Goal: Transaction & Acquisition: Book appointment/travel/reservation

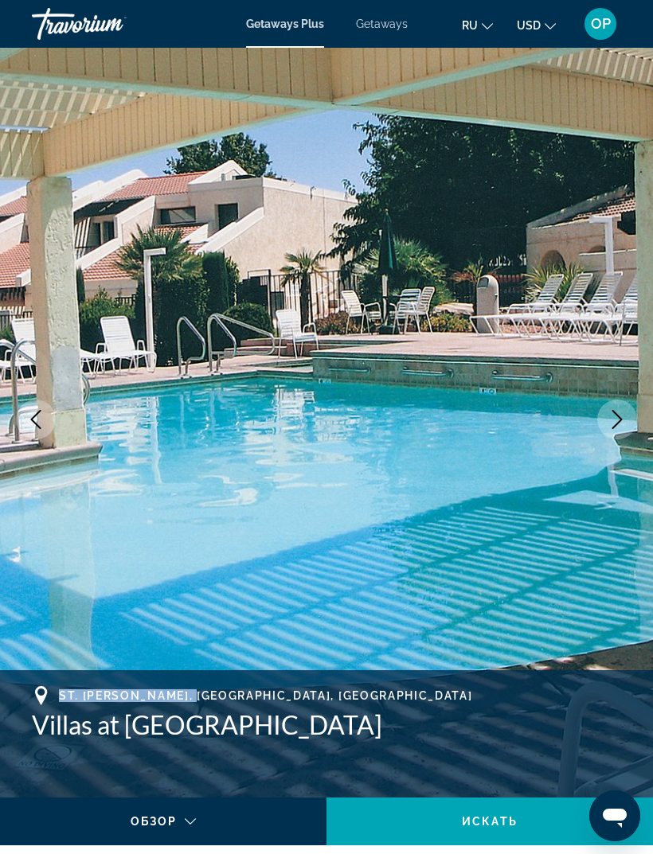
scroll to position [41, 0]
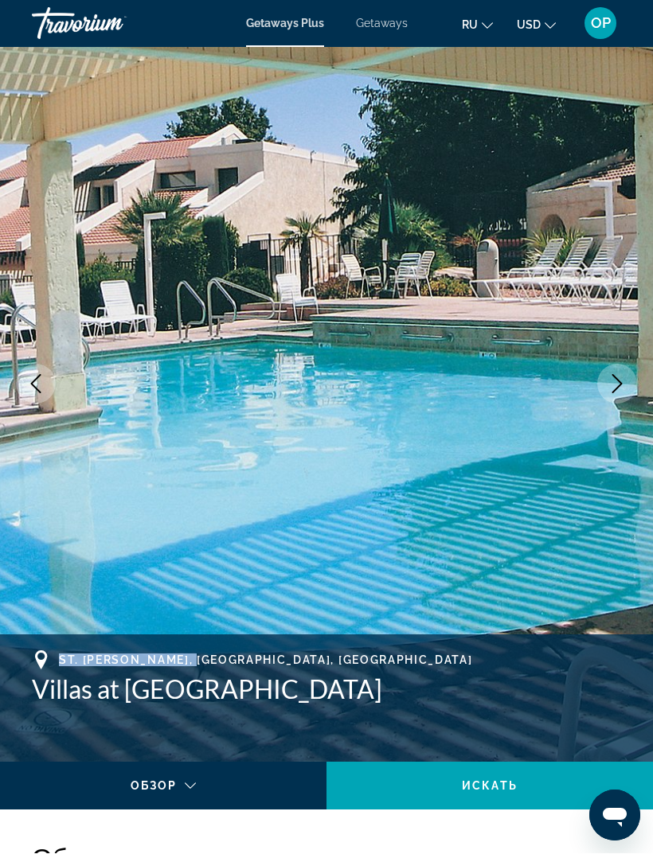
click at [374, 29] on span "Getaways" at bounding box center [382, 24] width 52 height 13
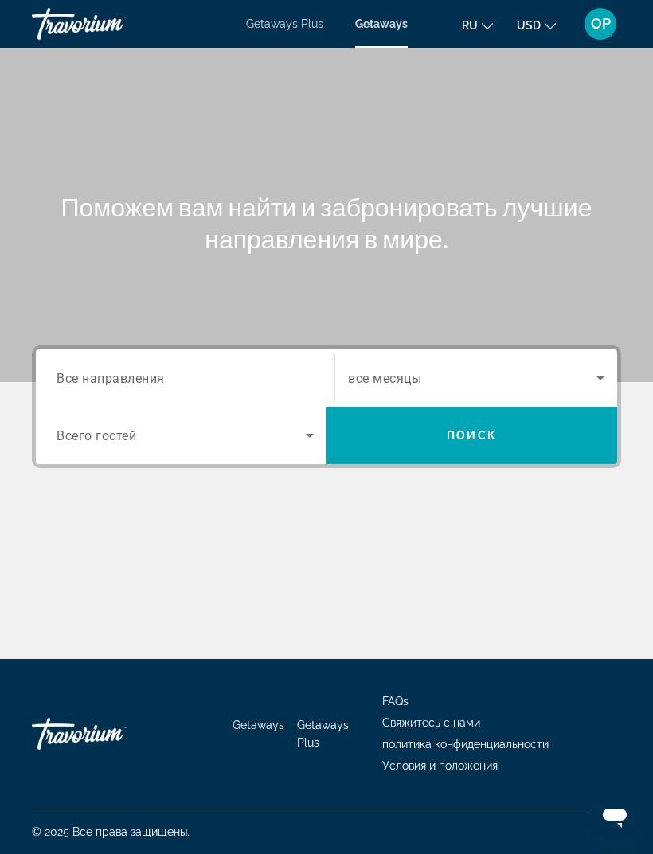
click at [103, 371] on span "Все направления" at bounding box center [111, 377] width 108 height 15
click at [103, 371] on input "Destination Все направления" at bounding box center [185, 379] width 257 height 19
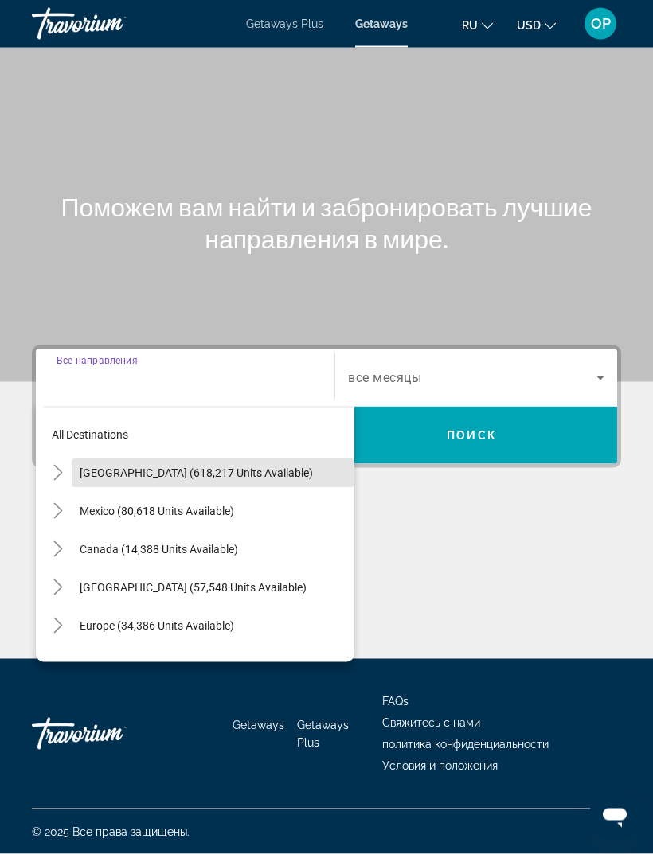
scroll to position [51, 0]
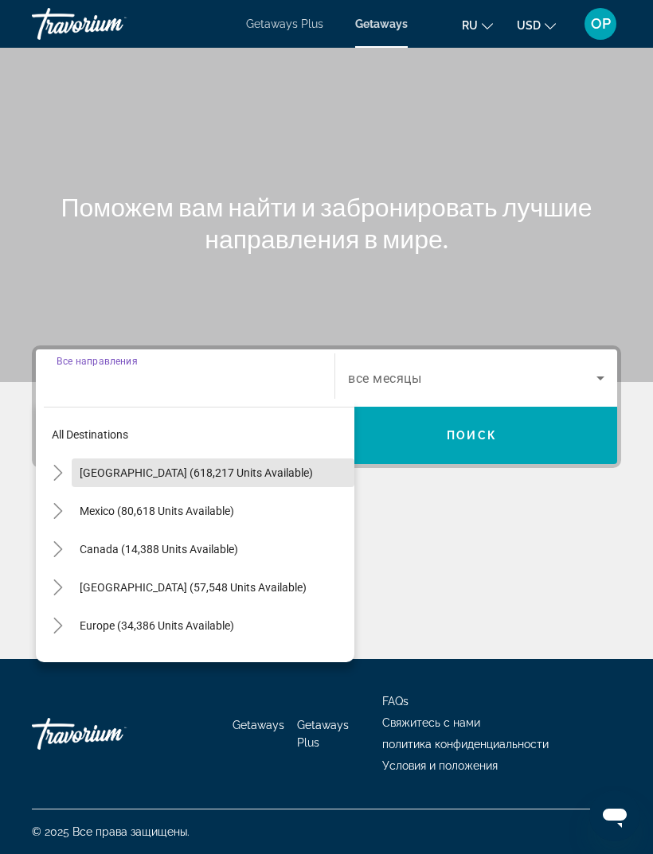
click at [122, 454] on span "Search widget" at bounding box center [213, 473] width 283 height 38
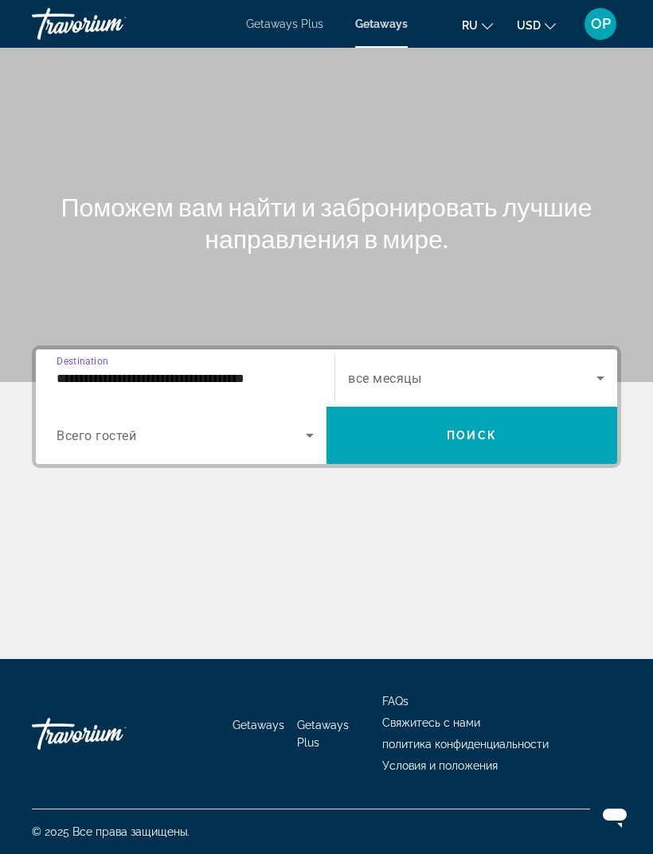
click at [96, 370] on input "**********" at bounding box center [185, 379] width 257 height 19
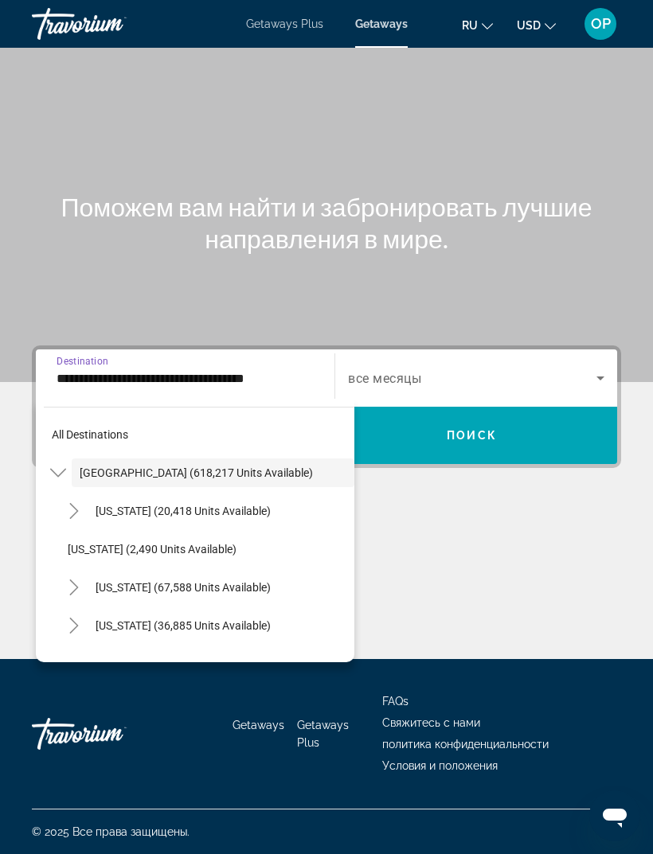
scroll to position [46, 0]
click at [119, 505] on span "[US_STATE] (20,418 units available)" at bounding box center [183, 511] width 175 height 13
type input "**********"
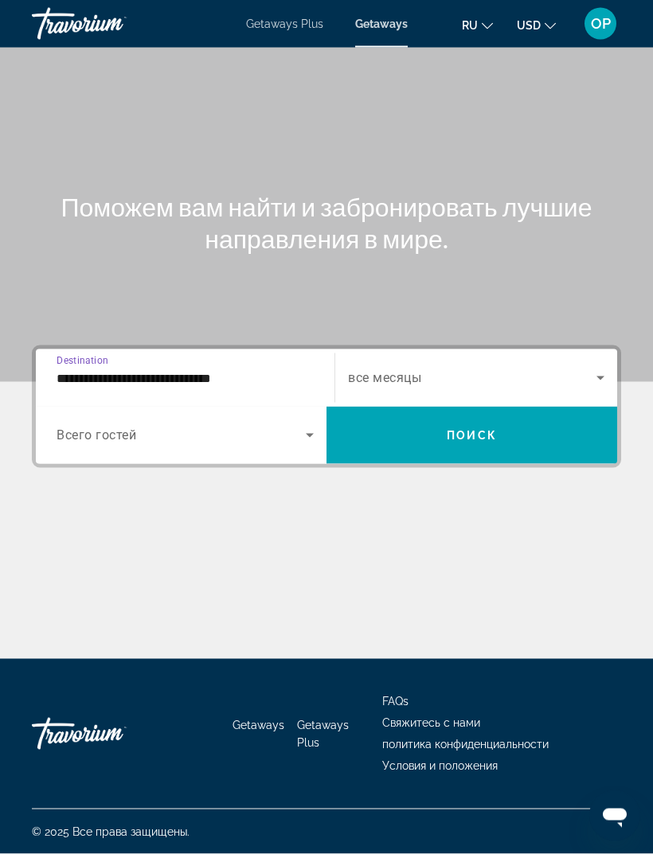
click at [96, 426] on span "Search widget" at bounding box center [181, 435] width 249 height 19
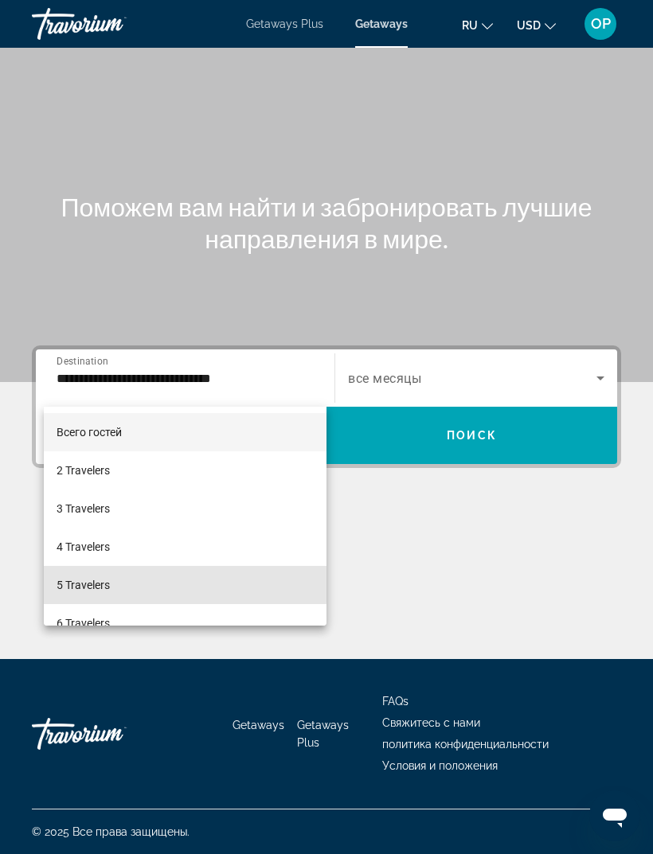
click at [84, 585] on span "5 Travelers" at bounding box center [83, 585] width 53 height 19
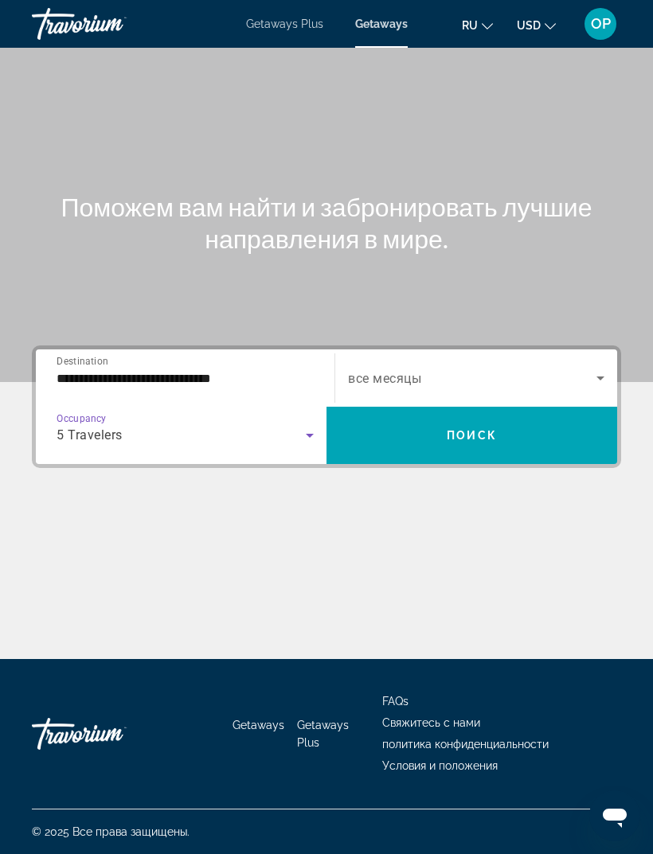
click at [549, 369] on span "Search widget" at bounding box center [472, 378] width 248 height 19
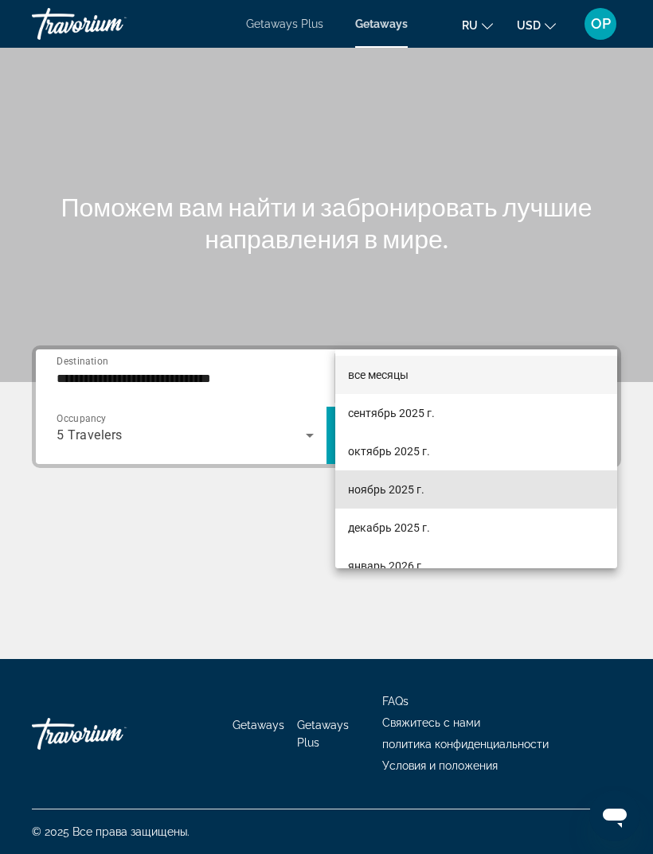
click at [374, 487] on span "ноябрь 2025 г." at bounding box center [386, 489] width 76 height 19
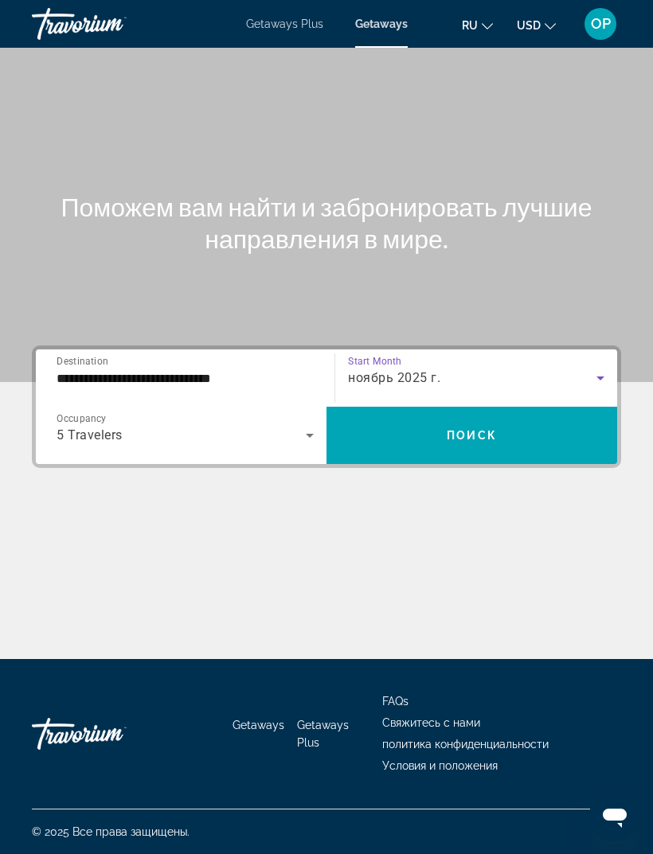
click at [471, 429] on span "Поиск" at bounding box center [472, 435] width 50 height 13
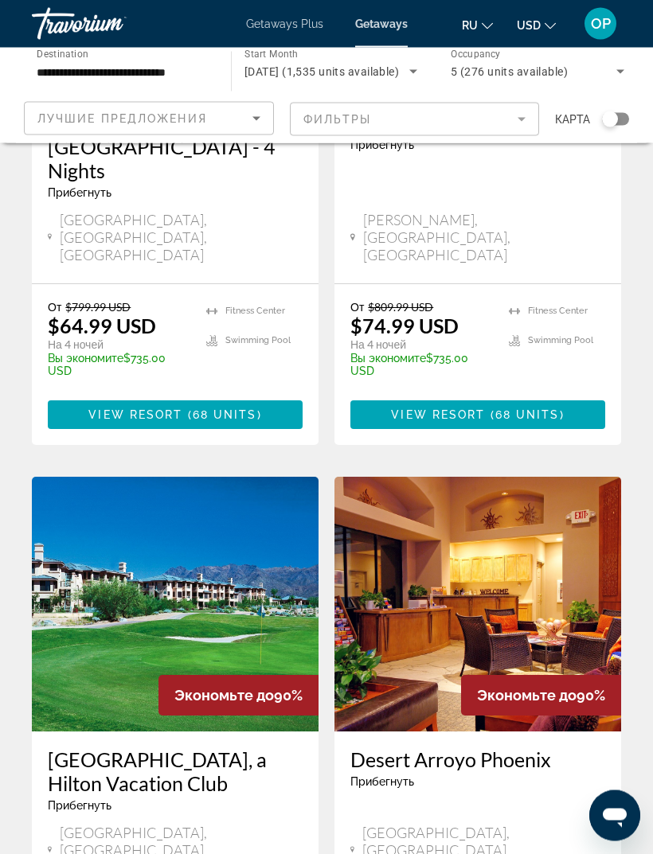
scroll to position [2853, 0]
click at [428, 477] on img "Main content" at bounding box center [477, 604] width 287 height 255
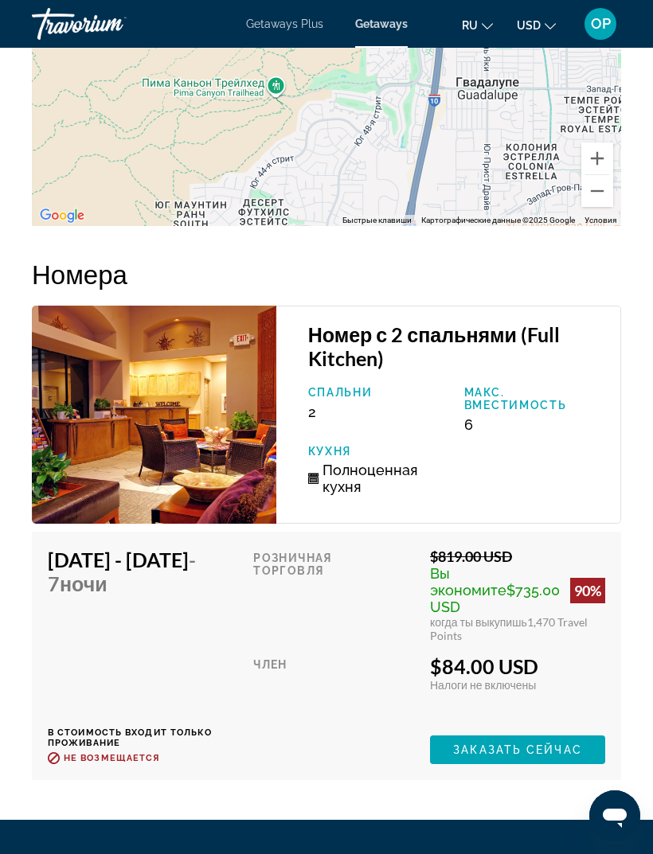
scroll to position [3247, 0]
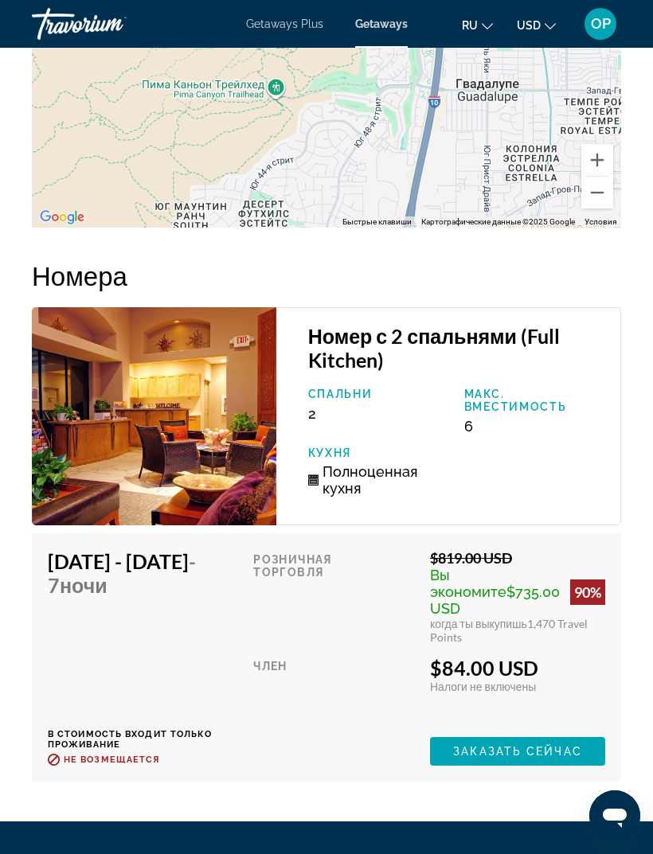
click at [146, 378] on img "Main content" at bounding box center [154, 416] width 244 height 218
click at [123, 371] on img "Main content" at bounding box center [154, 416] width 244 height 218
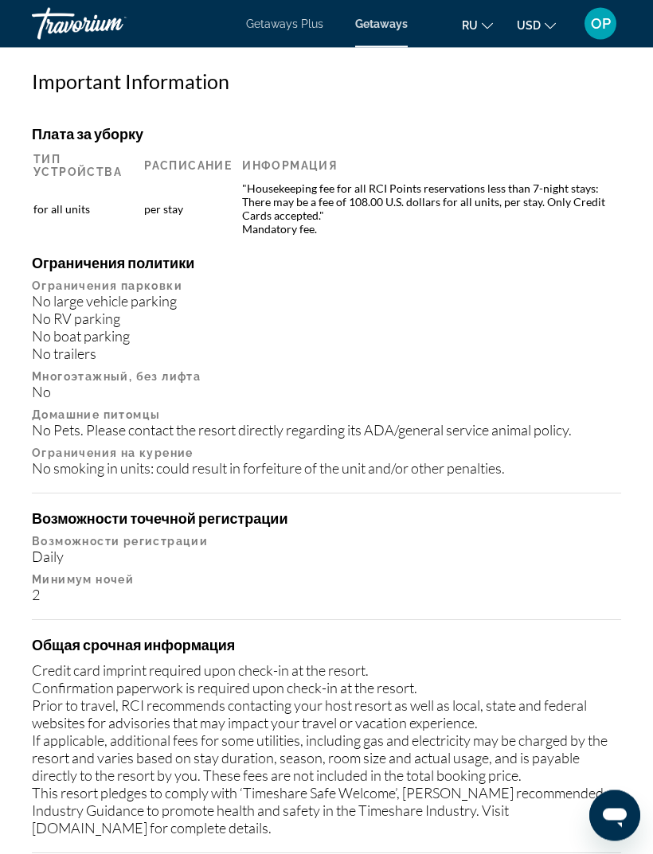
scroll to position [2055, 0]
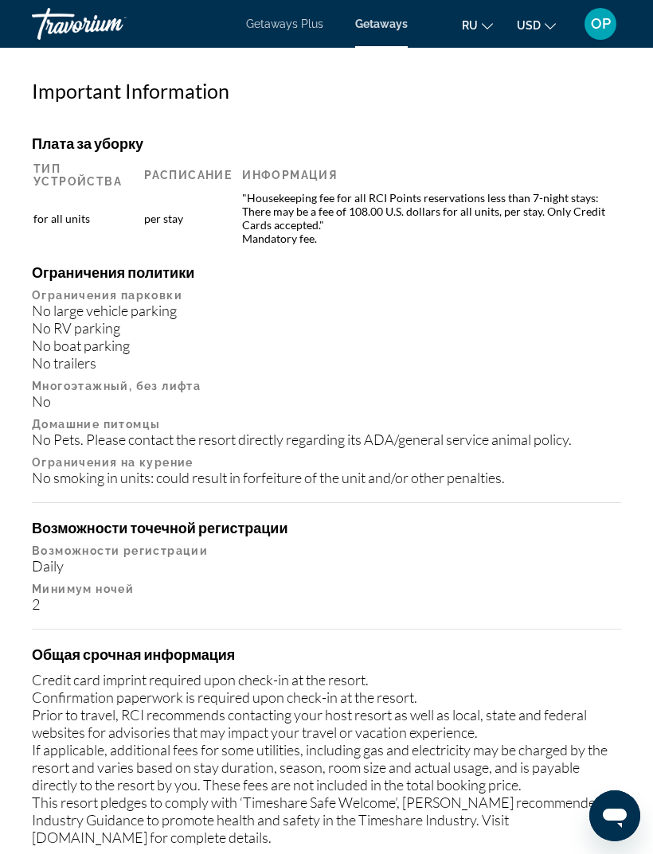
click at [302, 27] on span "Getaways Plus" at bounding box center [284, 24] width 77 height 13
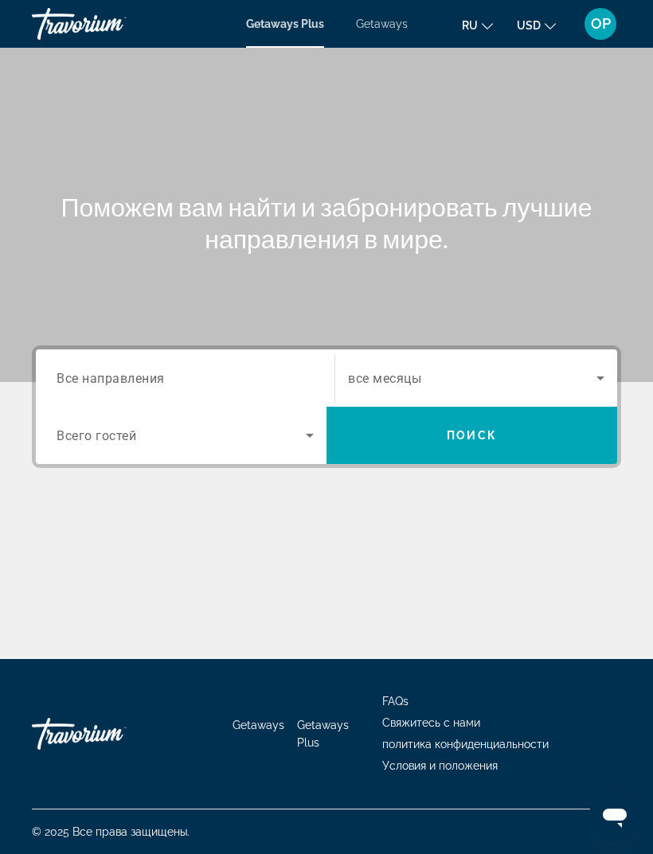
click at [106, 370] on span "Все направления" at bounding box center [111, 377] width 108 height 15
click at [106, 370] on input "Destination Все направления" at bounding box center [185, 379] width 257 height 19
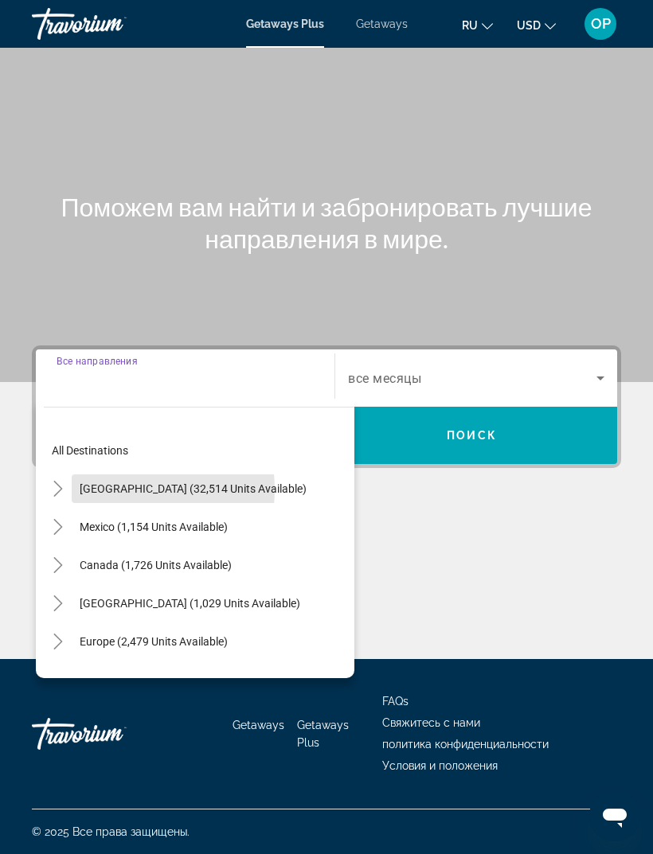
click at [123, 483] on span "[GEOGRAPHIC_DATA] (32,514 units available)" at bounding box center [193, 489] width 227 height 13
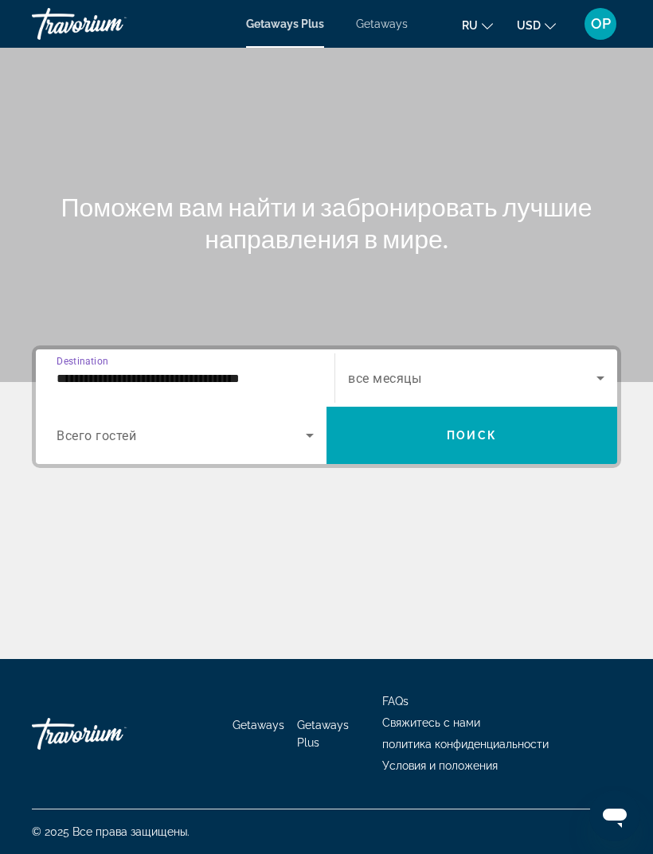
click at [112, 370] on input "**********" at bounding box center [185, 379] width 257 height 19
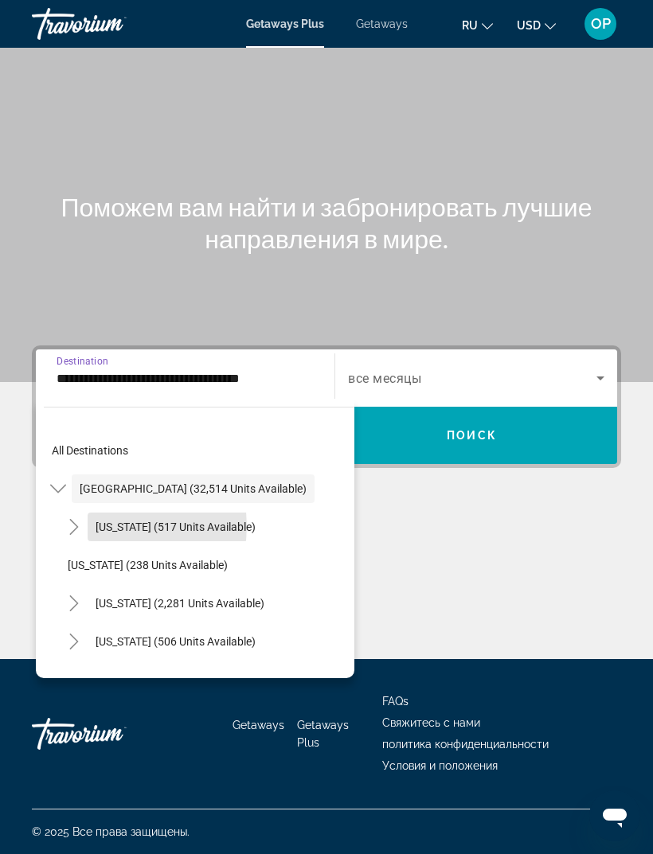
click at [118, 521] on span "[US_STATE] (517 units available)" at bounding box center [176, 527] width 160 height 13
type input "**********"
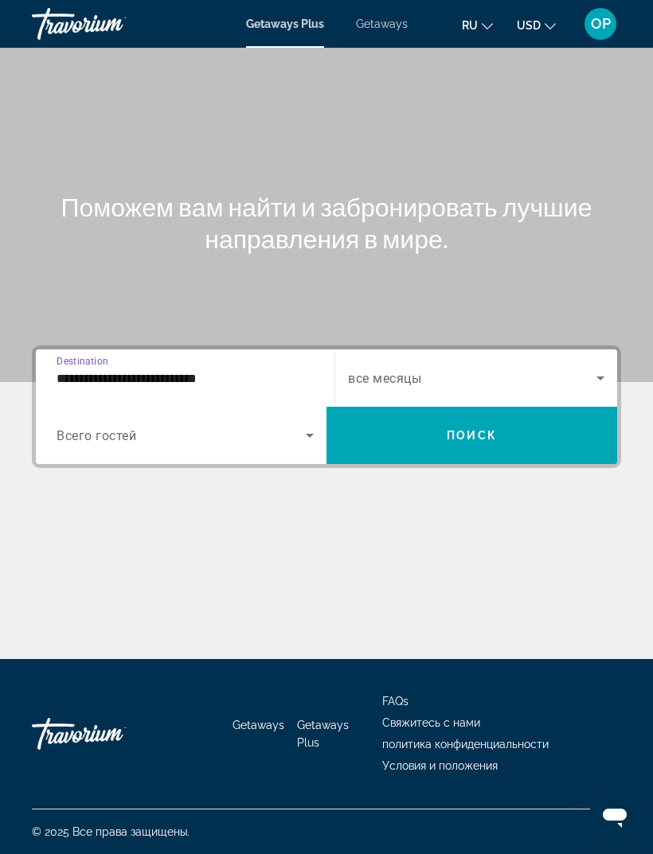
click at [98, 426] on span "Search widget" at bounding box center [181, 435] width 249 height 19
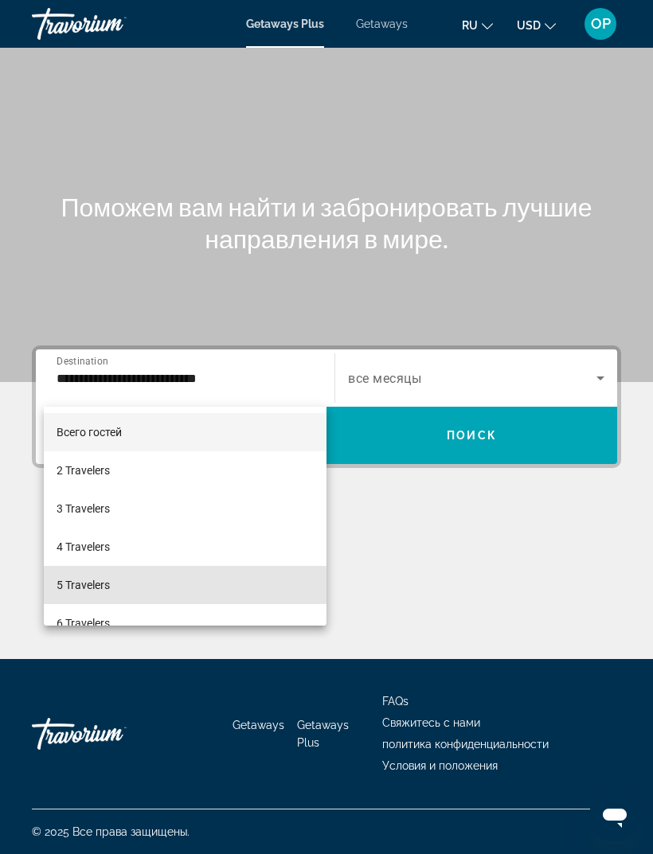
click at [82, 578] on span "5 Travelers" at bounding box center [83, 585] width 53 height 19
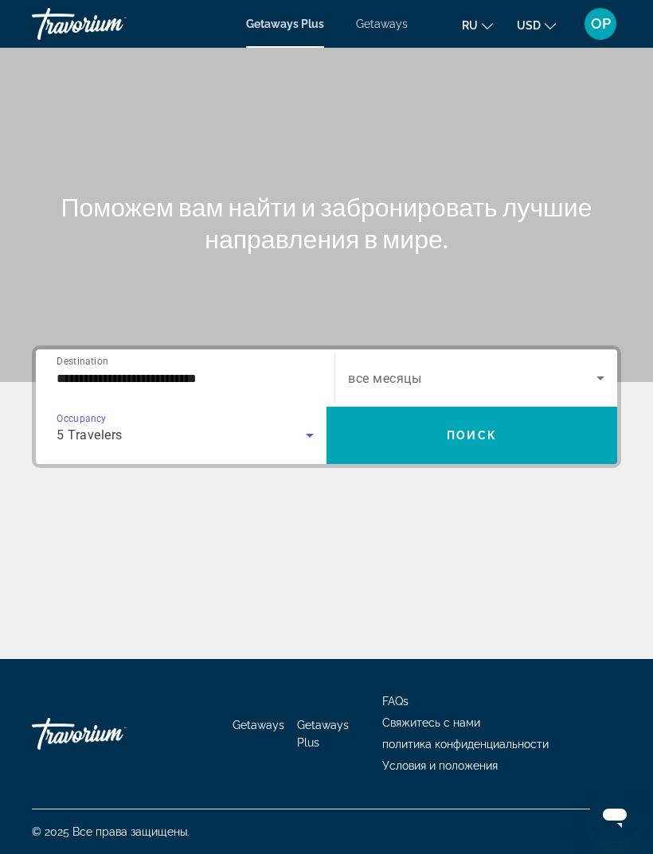
click at [593, 369] on icon "Search widget" at bounding box center [600, 378] width 19 height 19
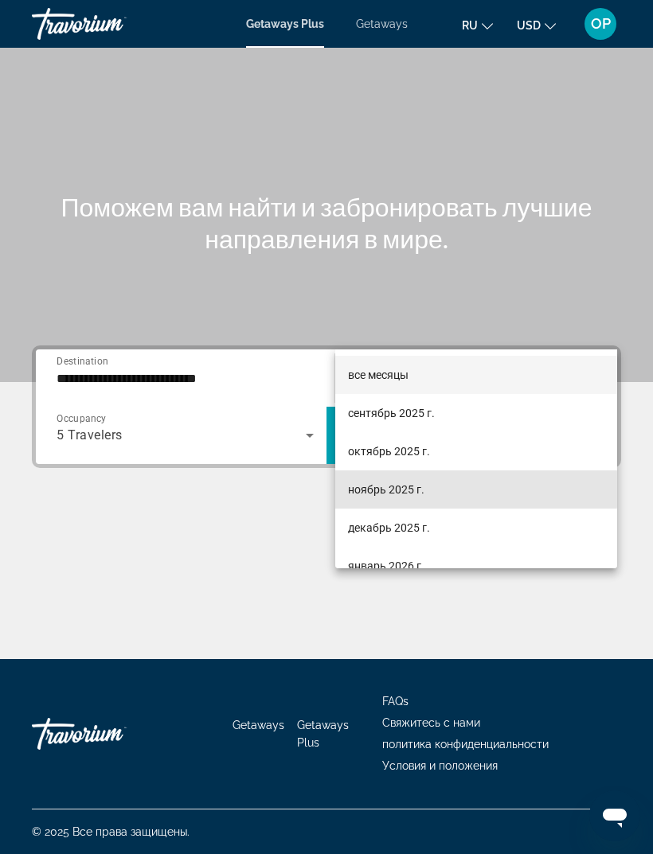
click at [368, 489] on span "ноябрь 2025 г." at bounding box center [386, 489] width 76 height 19
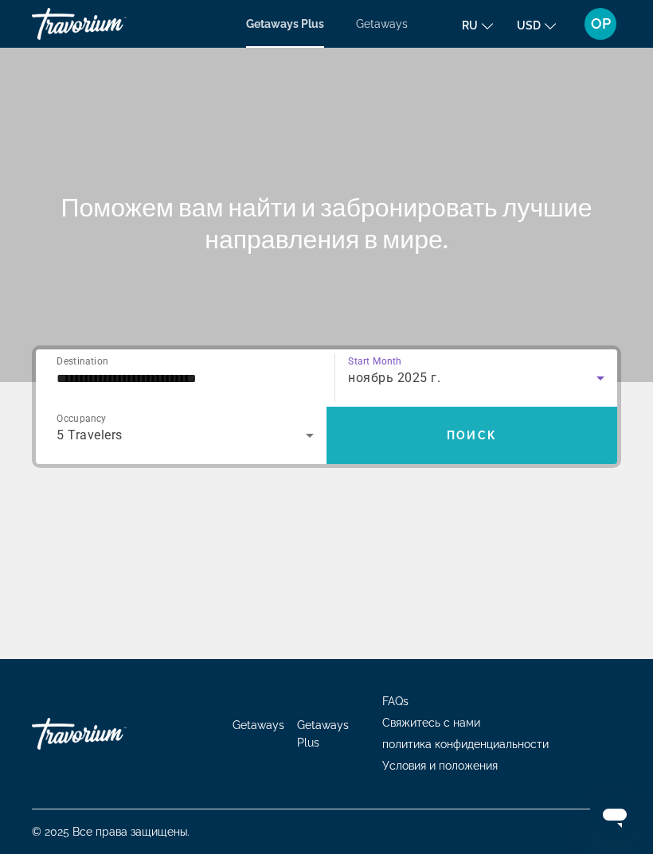
click at [453, 429] on span "Поиск" at bounding box center [472, 435] width 50 height 13
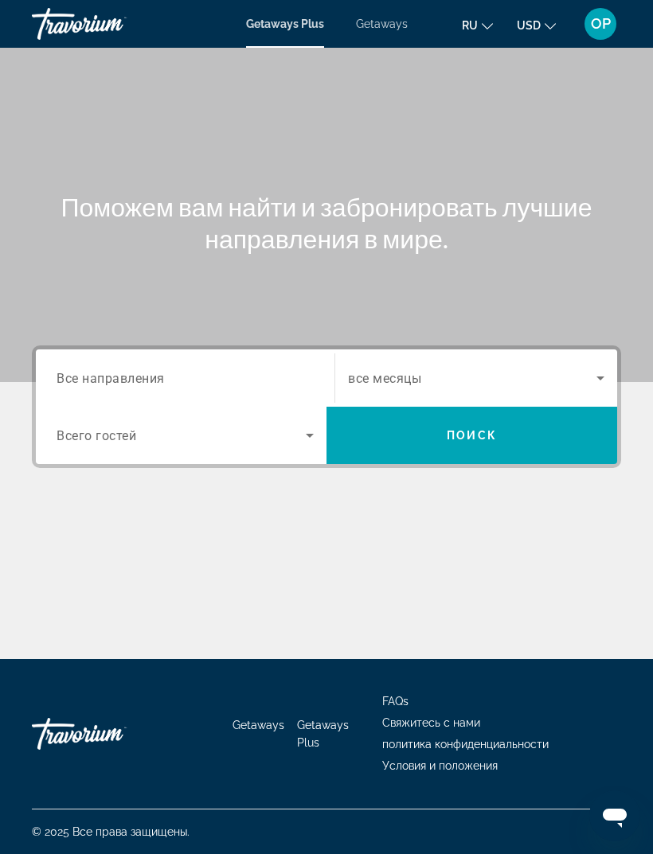
click at [114, 380] on span "Все направления" at bounding box center [111, 377] width 108 height 15
click at [114, 380] on input "Destination Все направления" at bounding box center [185, 379] width 257 height 19
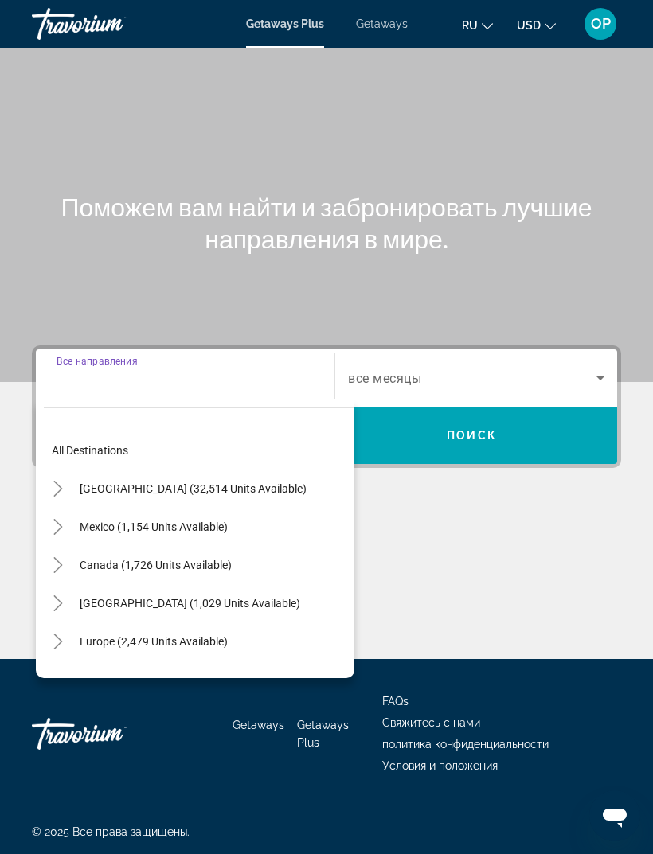
scroll to position [51, 0]
click at [102, 483] on span "[GEOGRAPHIC_DATA] (32,514 units available)" at bounding box center [193, 489] width 227 height 13
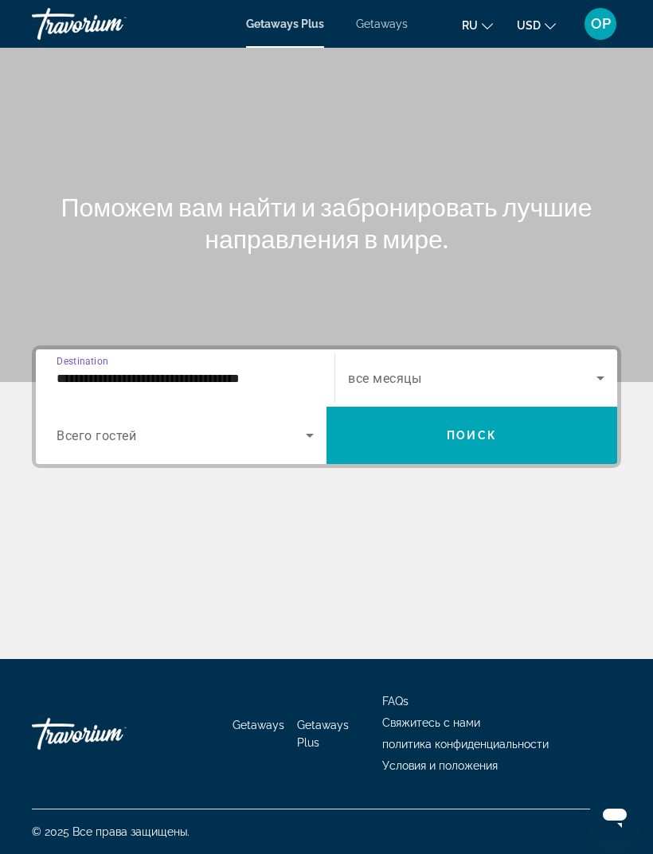
click at [103, 370] on input "**********" at bounding box center [185, 379] width 257 height 19
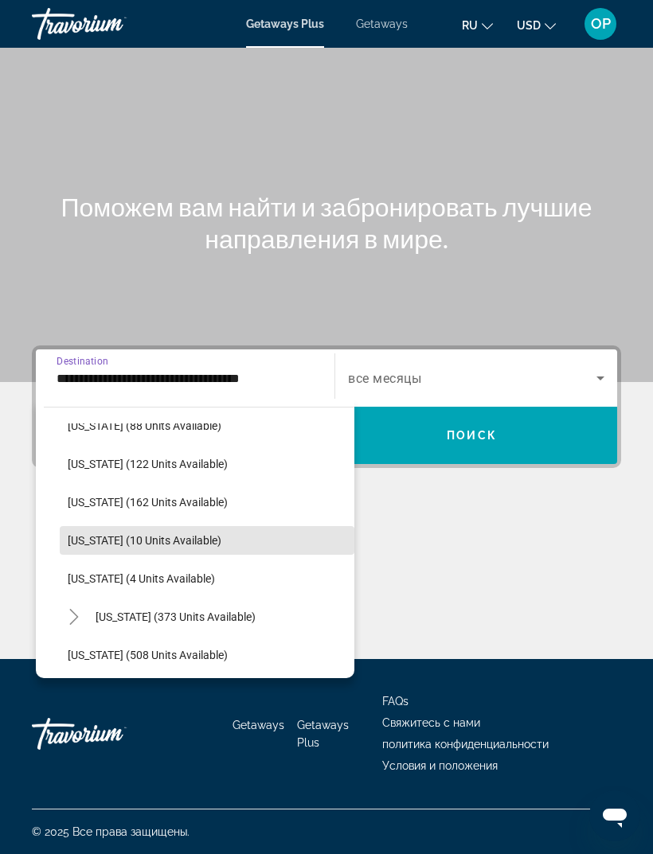
scroll to position [419, 0]
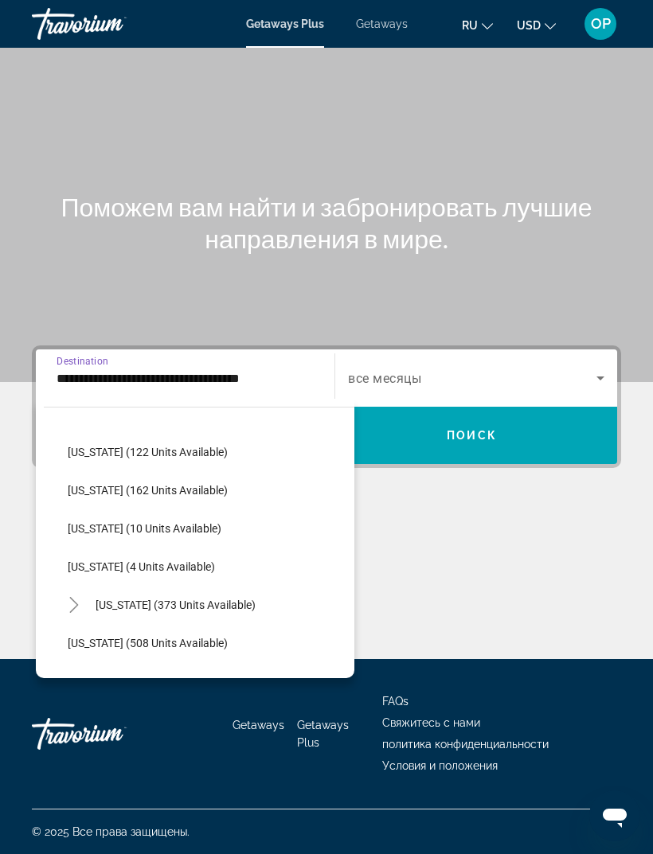
click at [119, 561] on span "[US_STATE] (4 units available)" at bounding box center [141, 567] width 147 height 13
type input "**********"
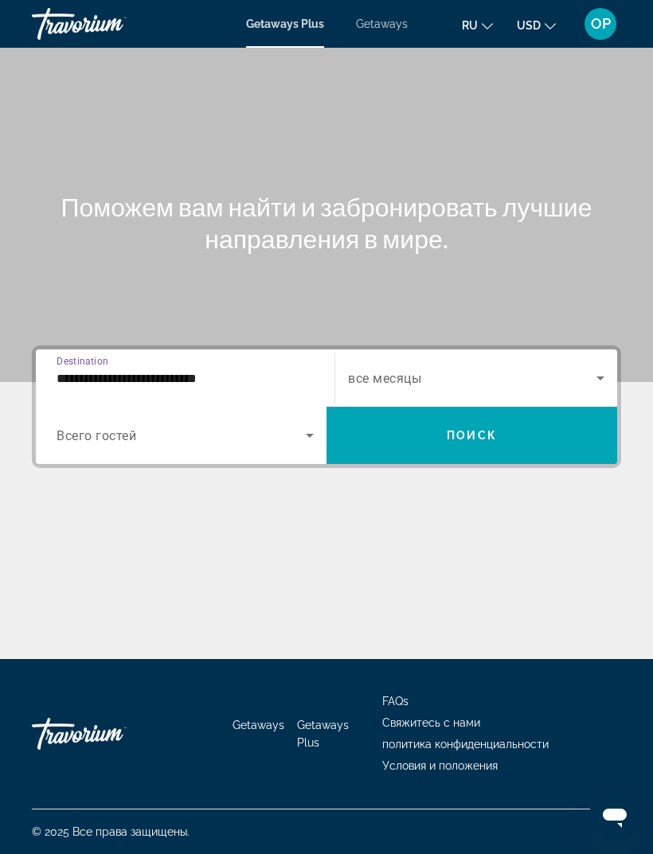
click at [295, 426] on span "Search widget" at bounding box center [181, 435] width 249 height 19
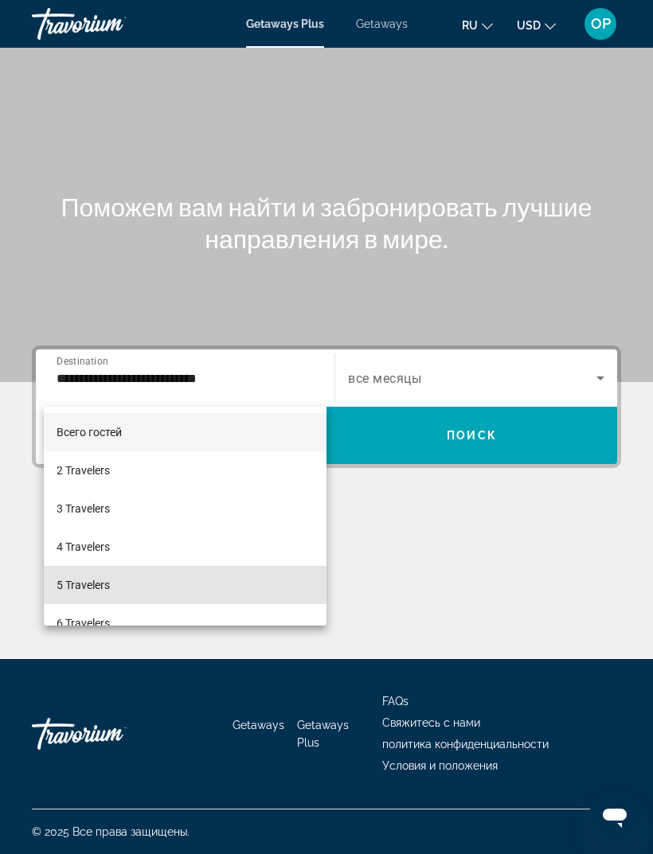
click at [86, 581] on span "5 Travelers" at bounding box center [83, 585] width 53 height 19
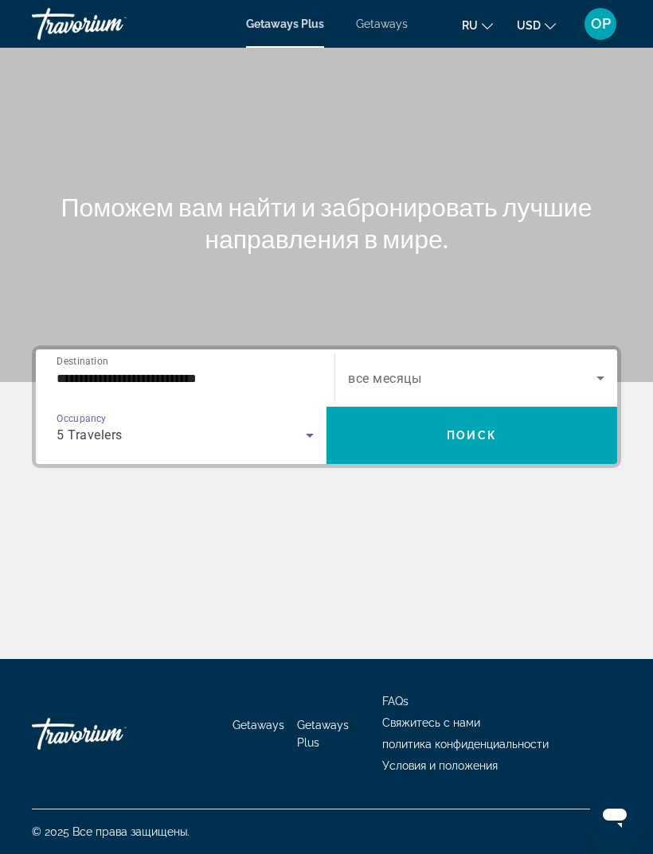
click at [600, 377] on icon "Search widget" at bounding box center [600, 379] width 8 height 4
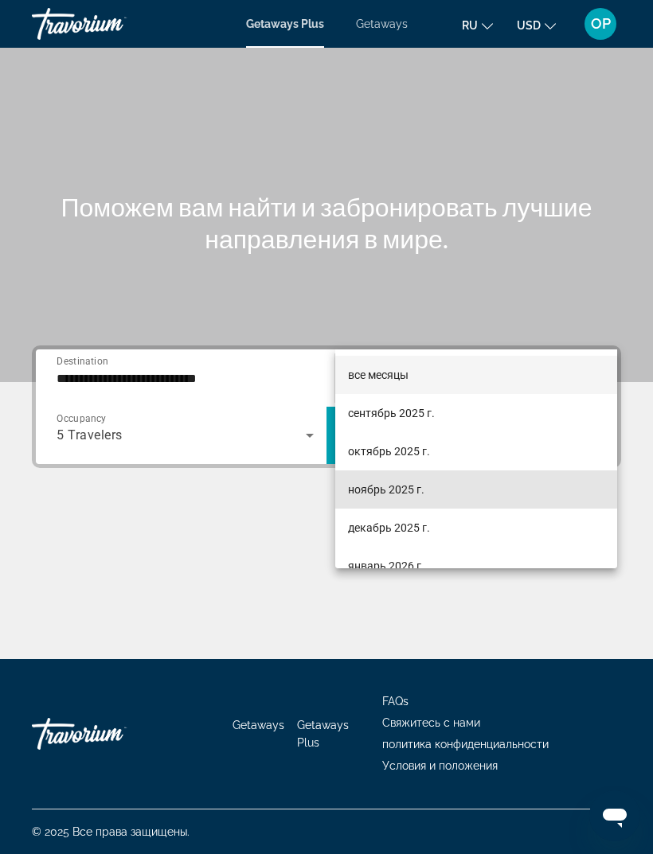
click at [370, 489] on span "ноябрь 2025 г." at bounding box center [386, 489] width 76 height 19
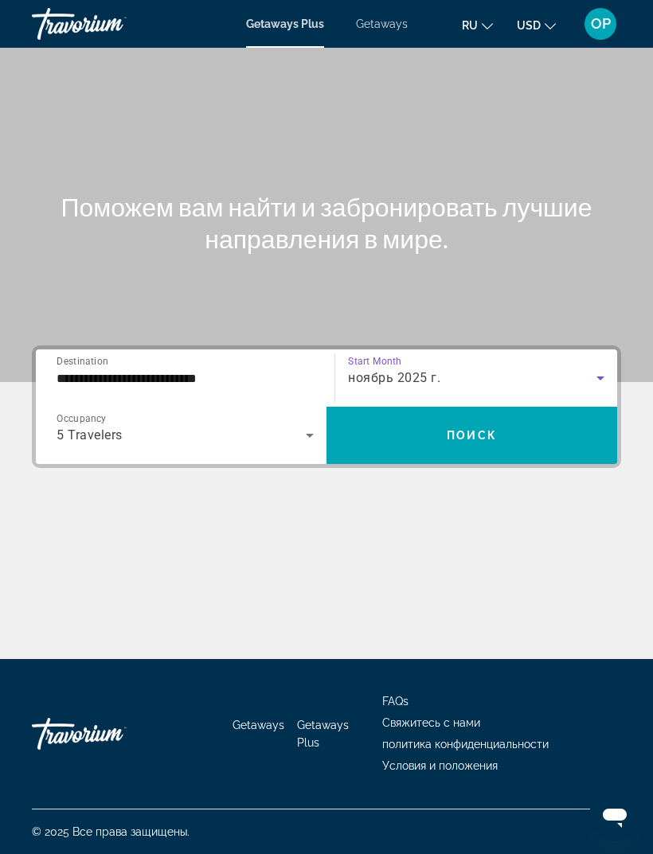
click at [463, 429] on span "Поиск" at bounding box center [472, 435] width 50 height 13
click at [138, 376] on span "Все направления" at bounding box center [111, 377] width 108 height 15
click at [138, 376] on input "Destination Все направления" at bounding box center [185, 379] width 257 height 19
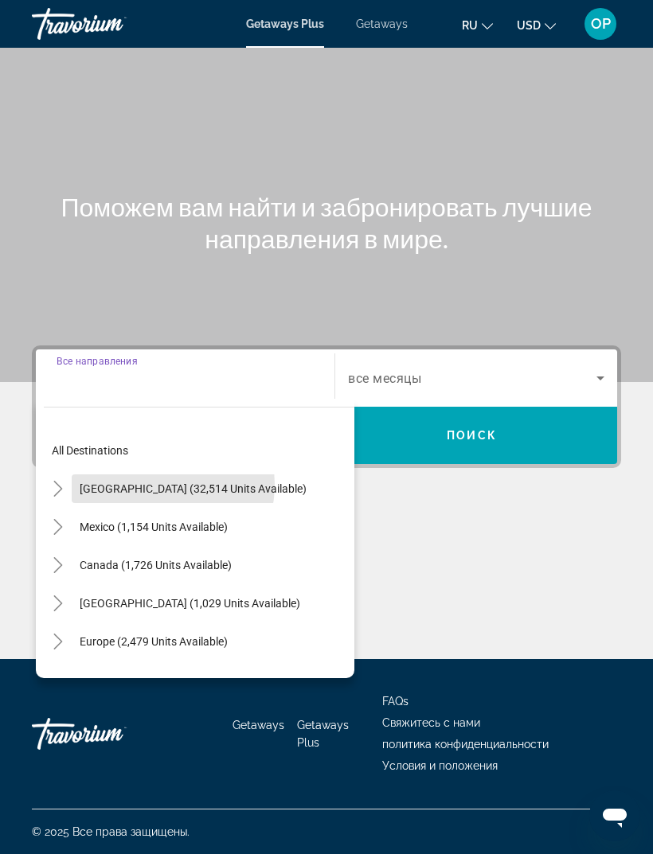
click at [137, 483] on span "[GEOGRAPHIC_DATA] (32,514 units available)" at bounding box center [193, 489] width 227 height 13
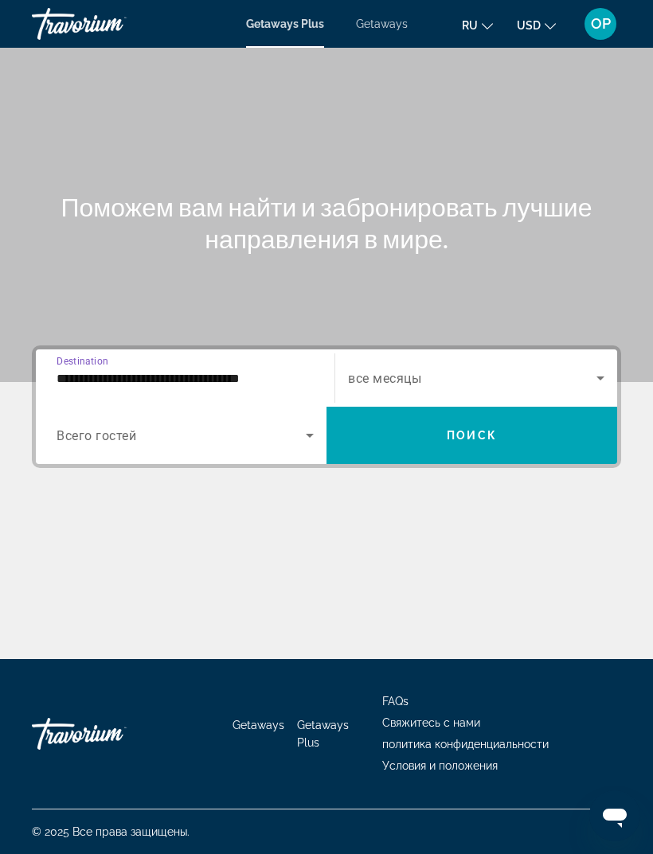
click at [235, 370] on input "**********" at bounding box center [185, 379] width 257 height 19
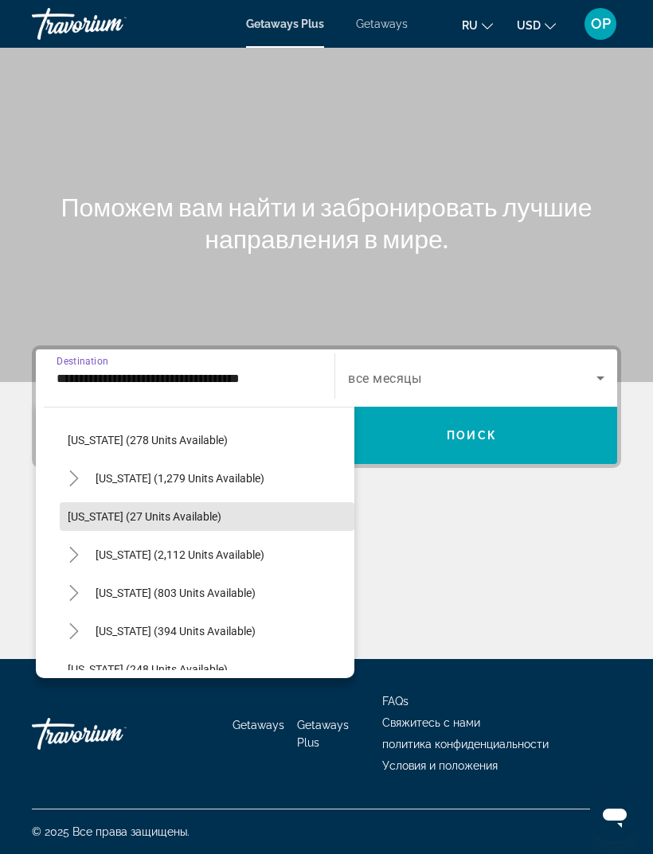
scroll to position [1087, 0]
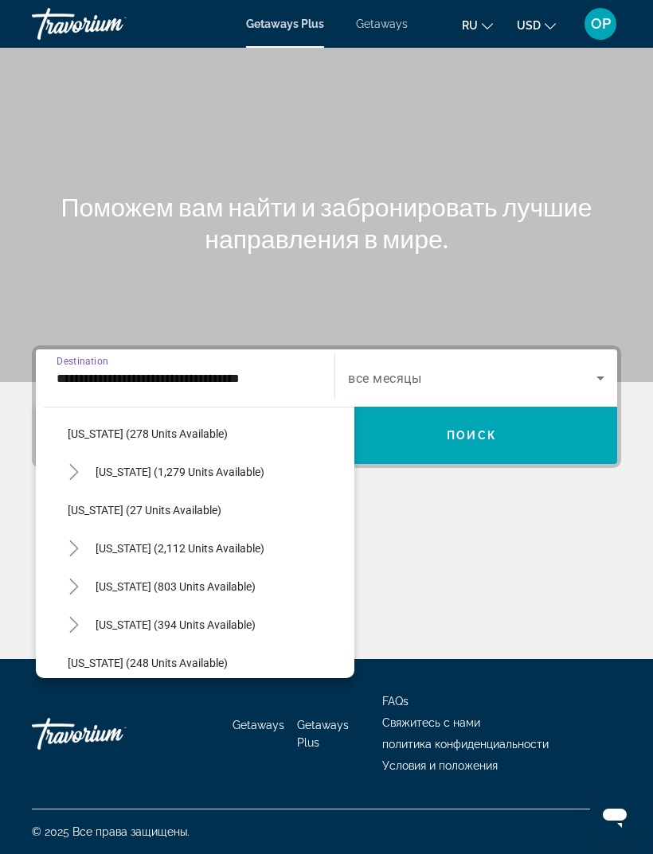
click at [127, 619] on span "[US_STATE] (394 units available)" at bounding box center [176, 625] width 160 height 13
type input "**********"
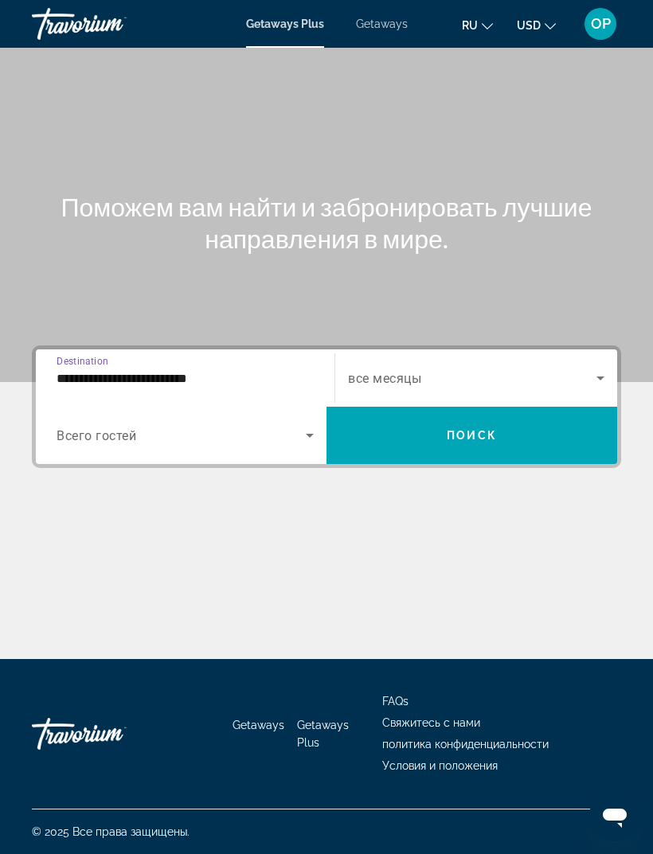
click at [97, 426] on span "Search widget" at bounding box center [181, 435] width 249 height 19
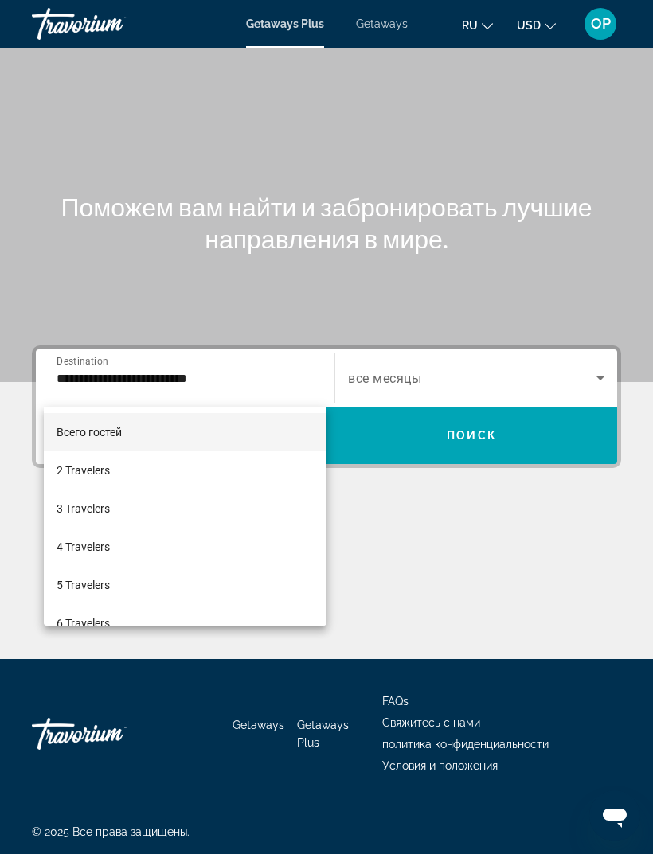
click at [91, 581] on span "5 Travelers" at bounding box center [83, 585] width 53 height 19
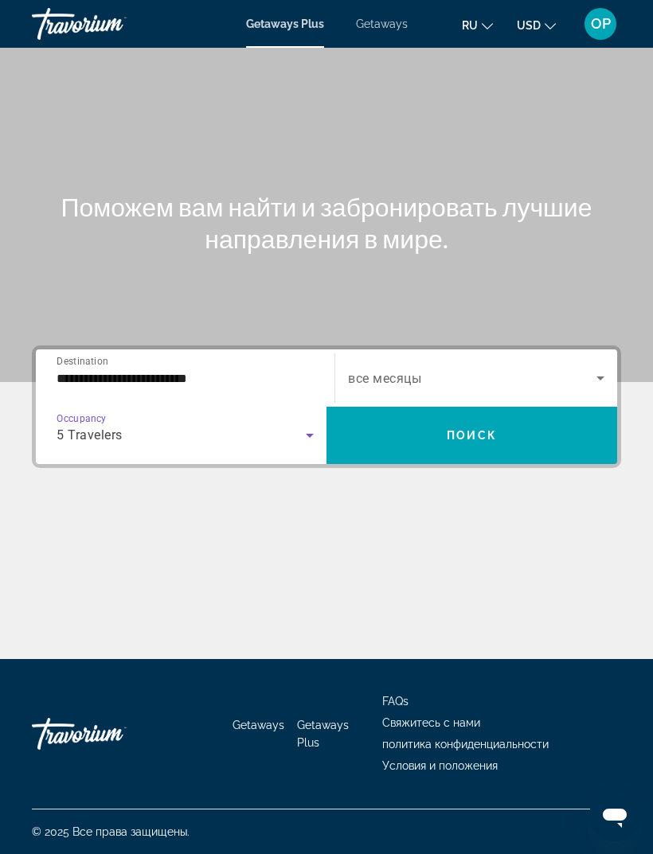
click at [563, 369] on span "Search widget" at bounding box center [472, 378] width 248 height 19
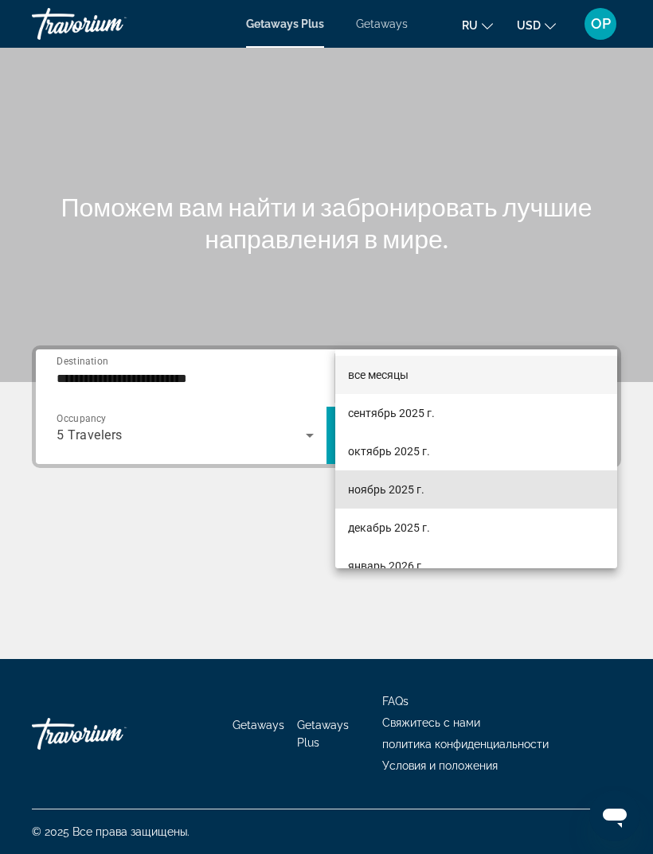
click at [374, 490] on span "ноябрь 2025 г." at bounding box center [386, 489] width 76 height 19
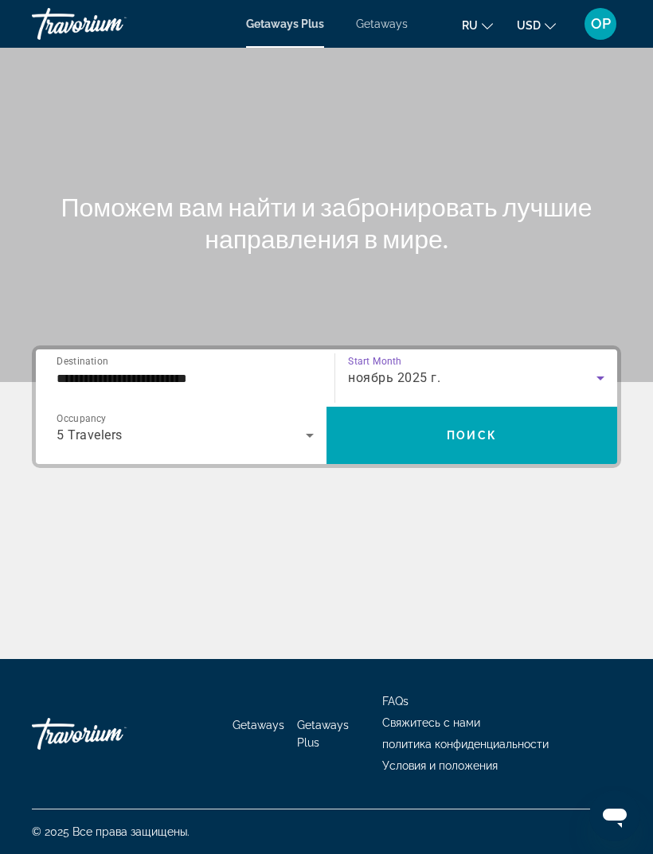
click at [452, 429] on span "Поиск" at bounding box center [472, 435] width 50 height 13
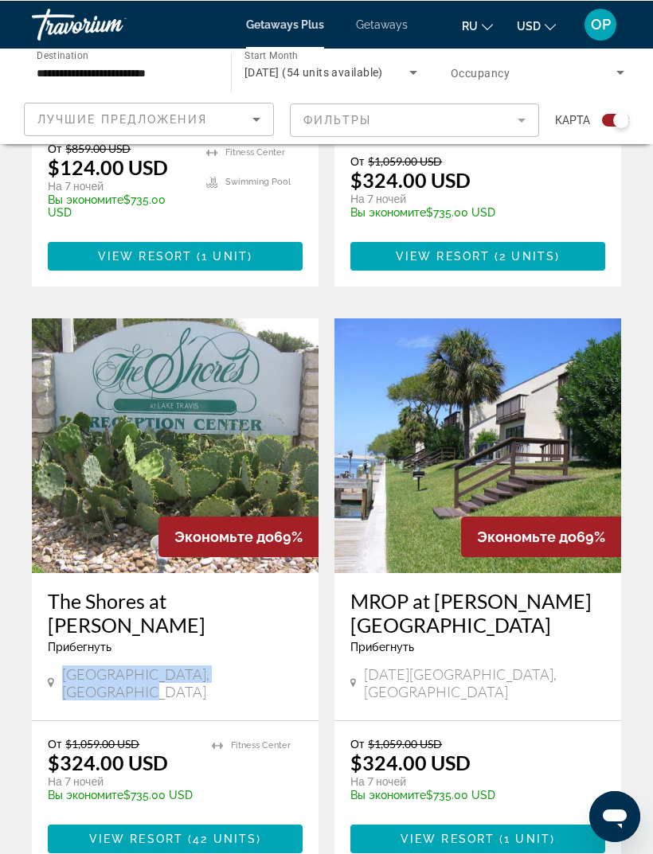
scroll to position [1429, 0]
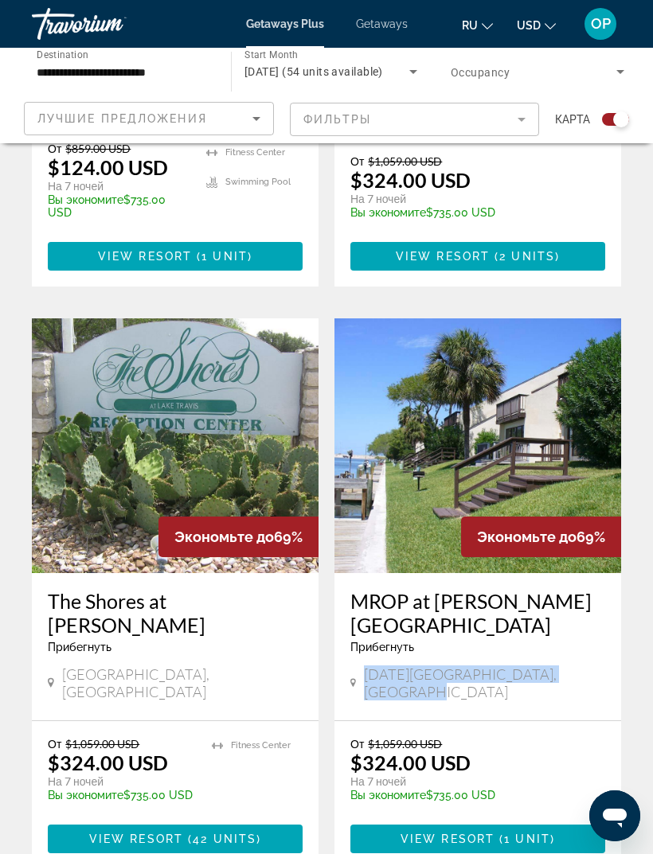
click at [409, 380] on img "Main content" at bounding box center [477, 446] width 287 height 255
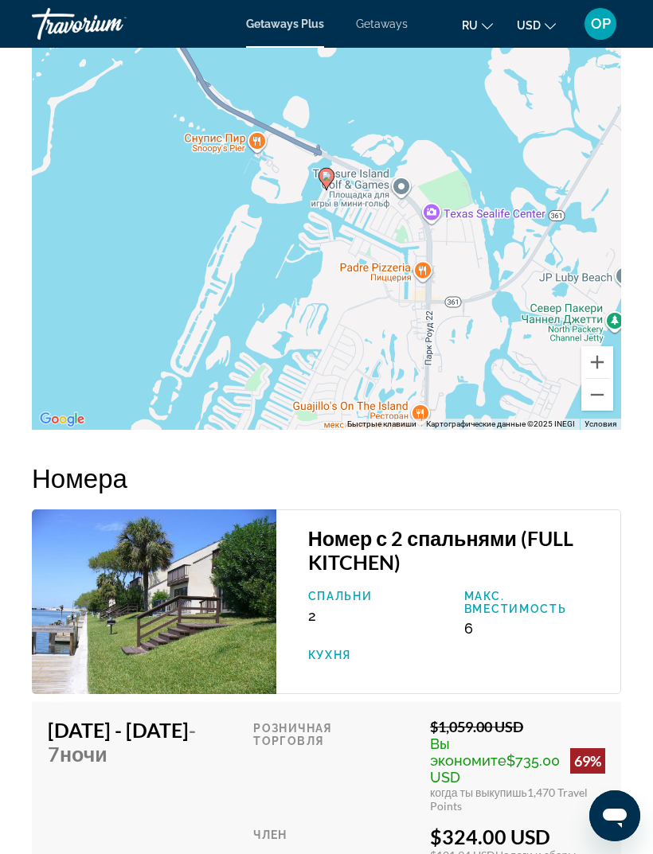
scroll to position [2339, 0]
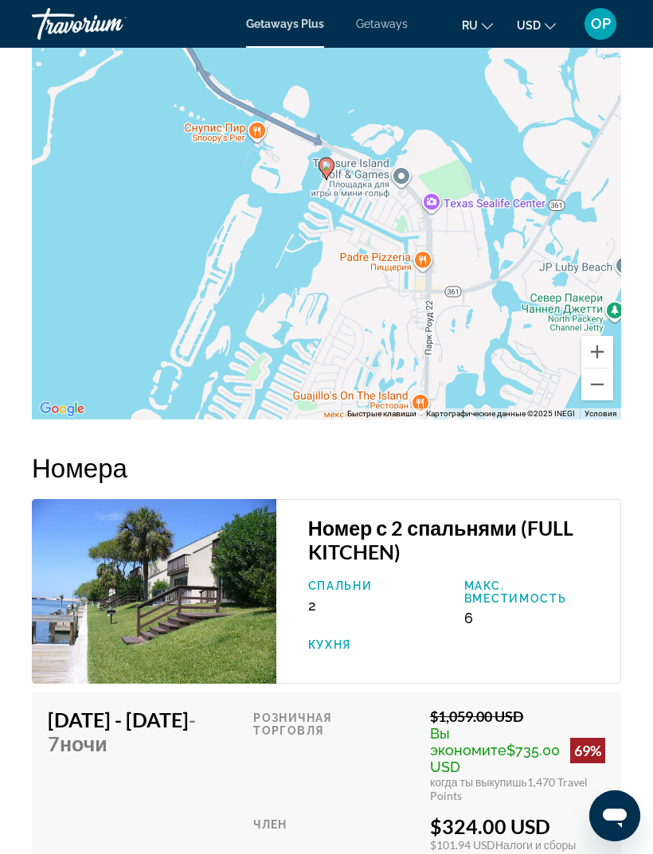
click at [119, 586] on img "Main content" at bounding box center [154, 591] width 244 height 185
click at [113, 586] on img "Main content" at bounding box center [154, 591] width 244 height 185
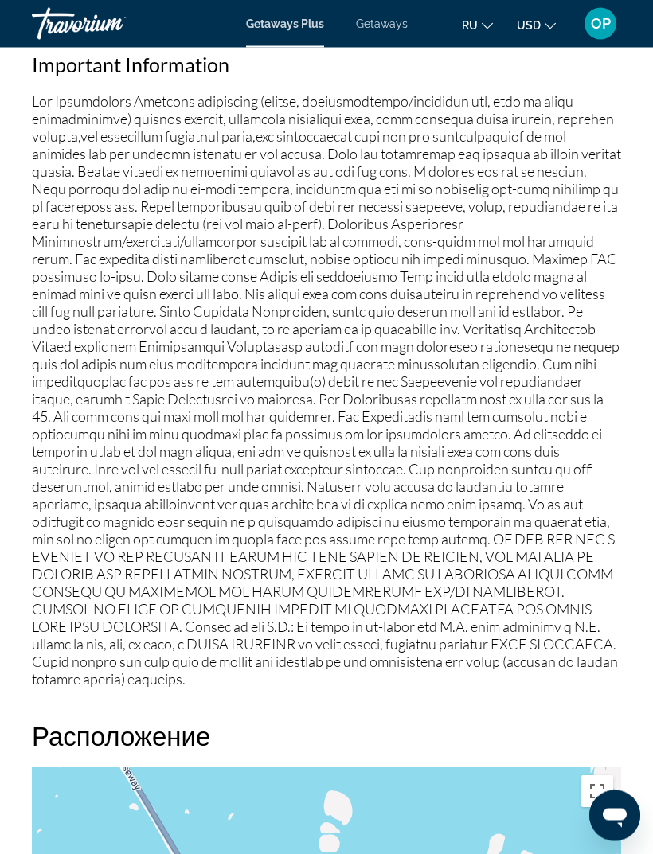
scroll to position [1510, 0]
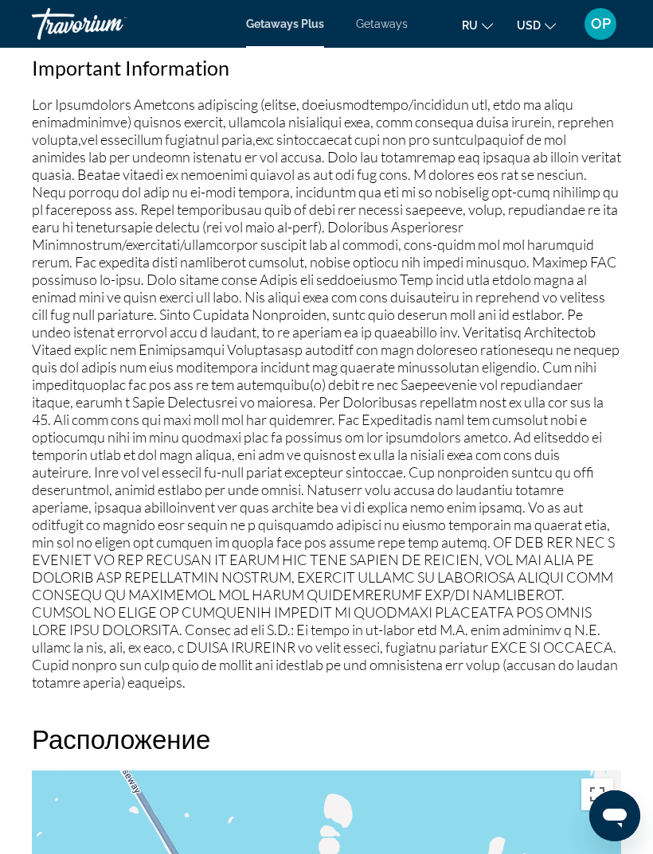
click at [378, 24] on span "Getaways" at bounding box center [382, 24] width 52 height 13
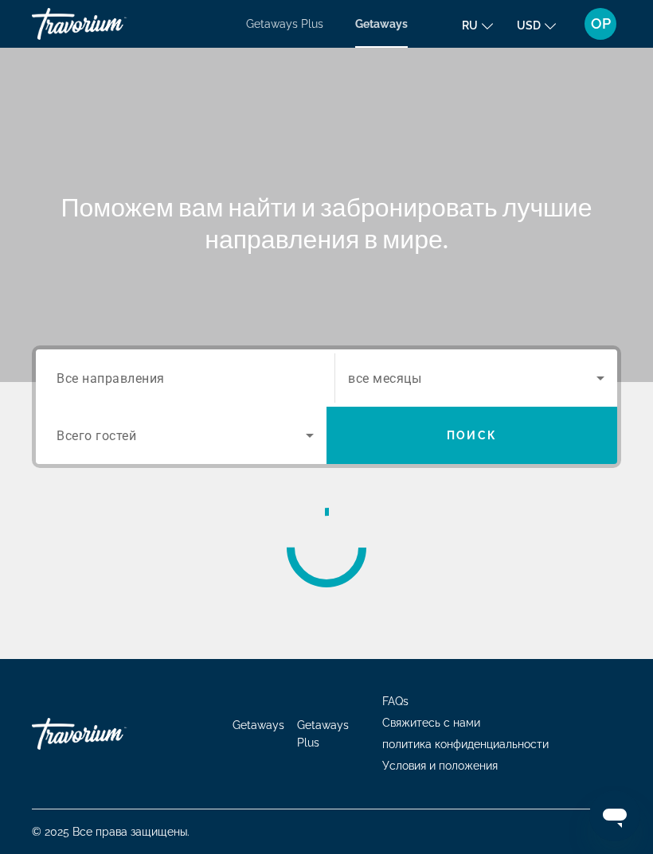
scroll to position [51, 0]
click at [272, 23] on span "Getaways Plus" at bounding box center [284, 24] width 77 height 13
click at [376, 24] on span "Getaways" at bounding box center [382, 24] width 52 height 13
click at [102, 376] on span "Все направления" at bounding box center [111, 377] width 108 height 15
click at [102, 376] on input "Destination Все направления" at bounding box center [185, 379] width 257 height 19
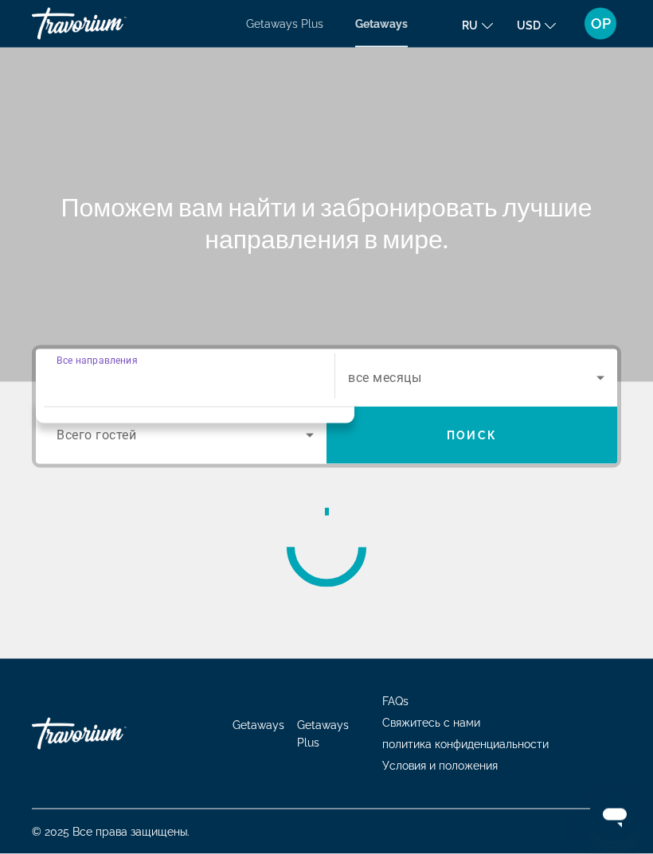
scroll to position [51, 0]
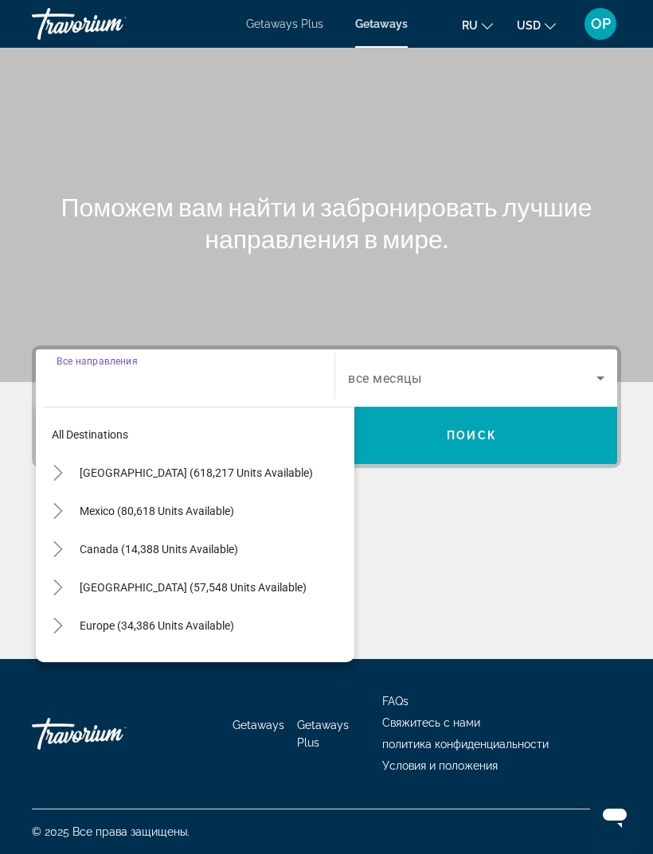
click at [184, 467] on span "[GEOGRAPHIC_DATA] (618,217 units available)" at bounding box center [196, 473] width 233 height 13
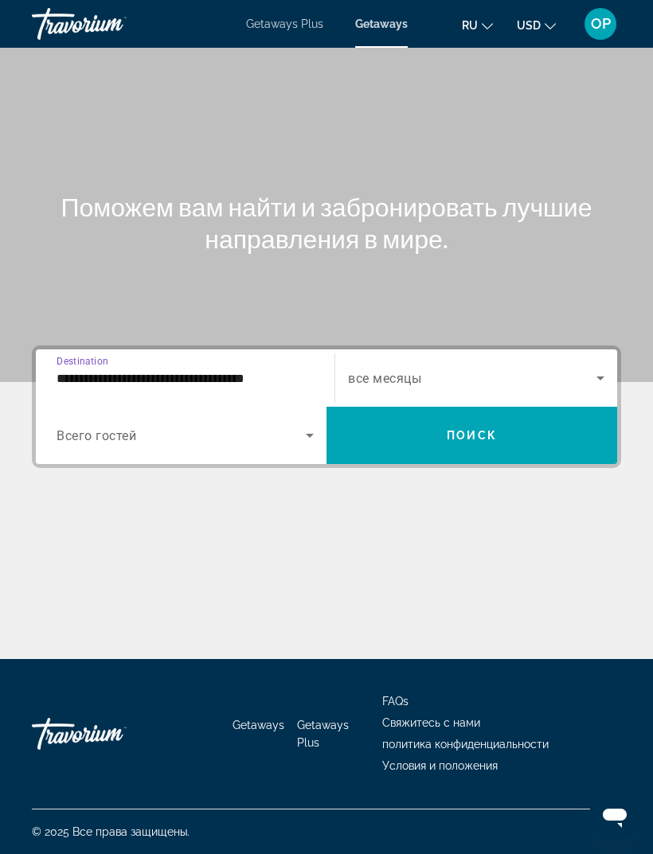
click at [221, 426] on span "Search widget" at bounding box center [181, 435] width 249 height 19
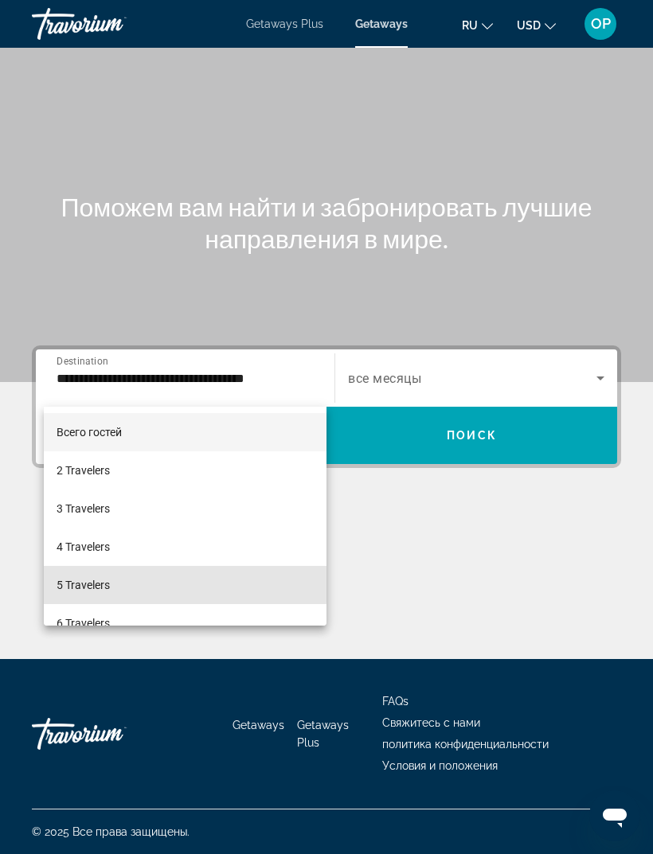
click at [83, 584] on span "5 Travelers" at bounding box center [83, 585] width 53 height 19
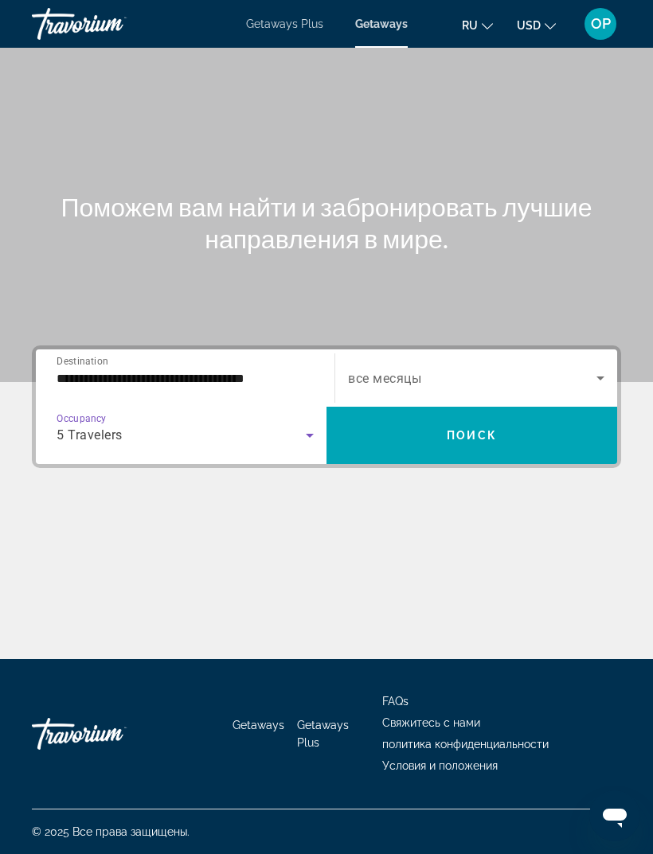
click at [171, 370] on input "**********" at bounding box center [185, 379] width 257 height 19
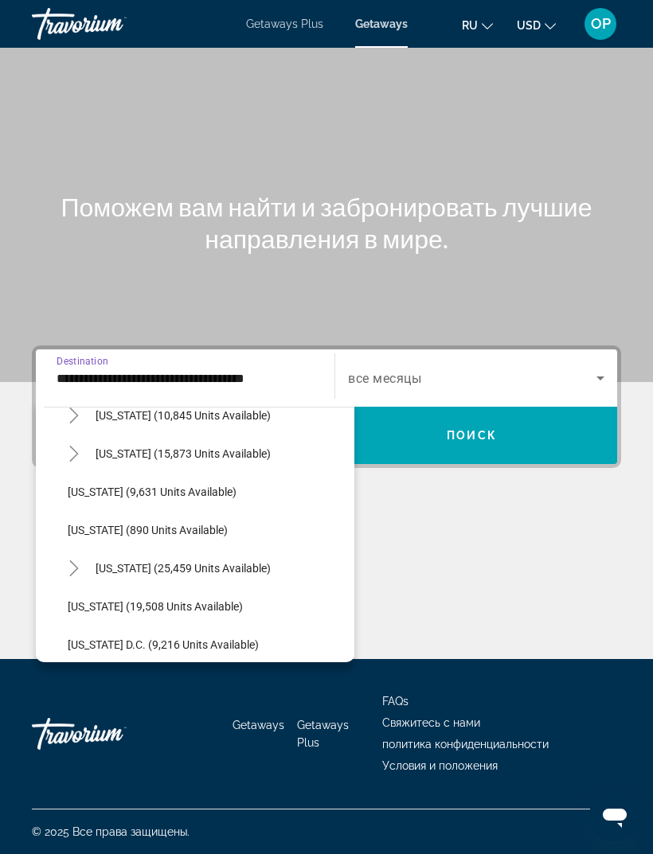
scroll to position [1417, 0]
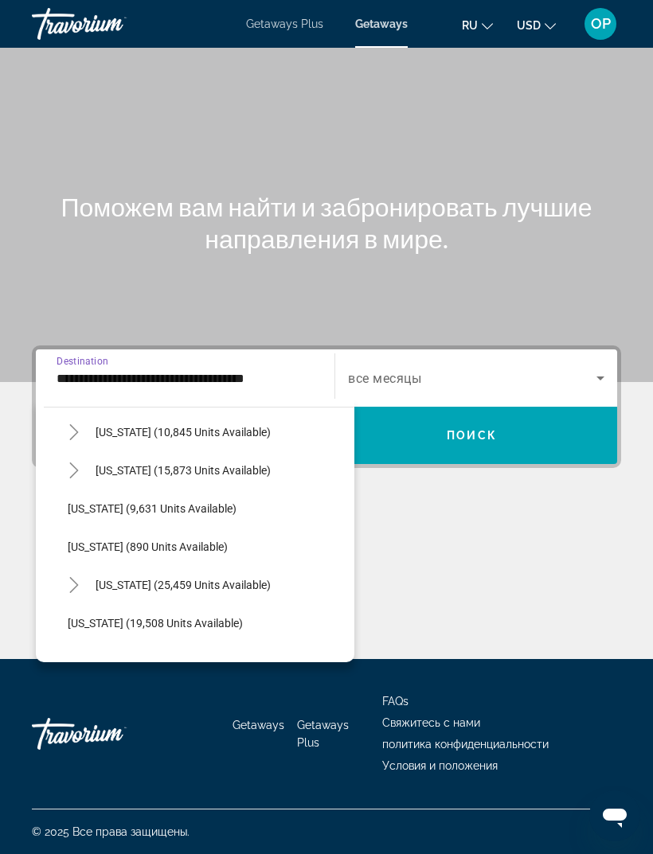
click at [131, 464] on span "[US_STATE] (15,873 units available)" at bounding box center [183, 470] width 175 height 13
type input "**********"
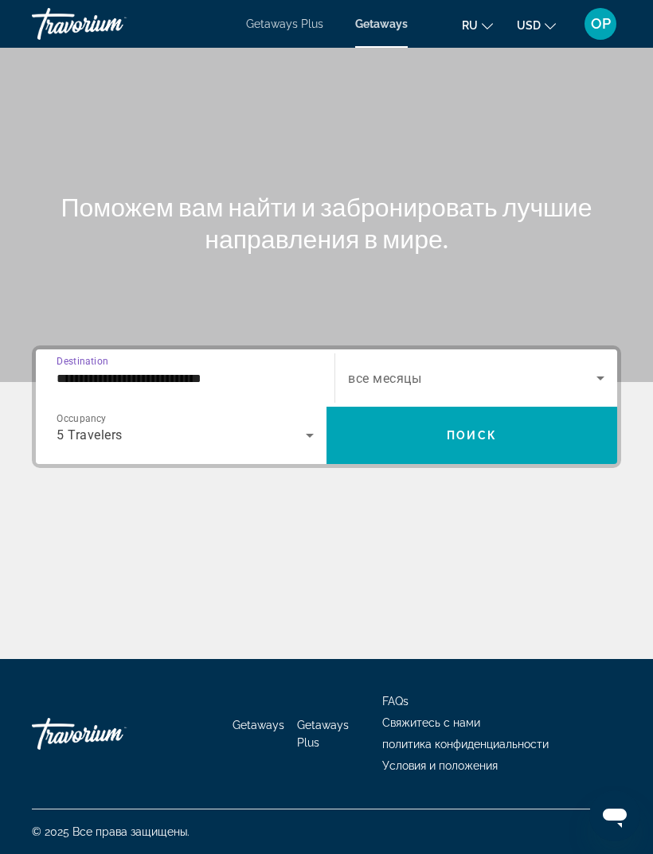
scroll to position [50, 0]
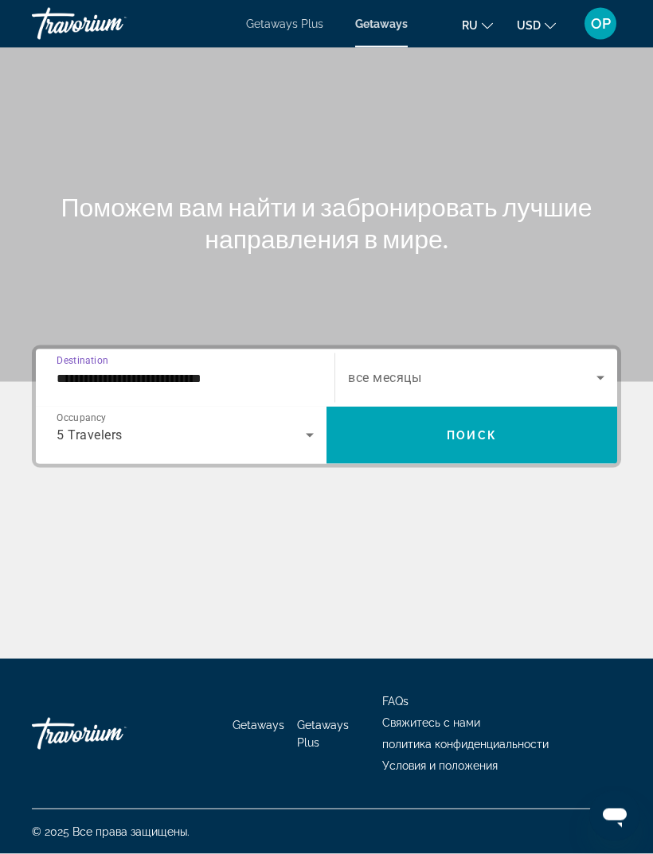
click at [598, 369] on icon "Search widget" at bounding box center [600, 378] width 19 height 19
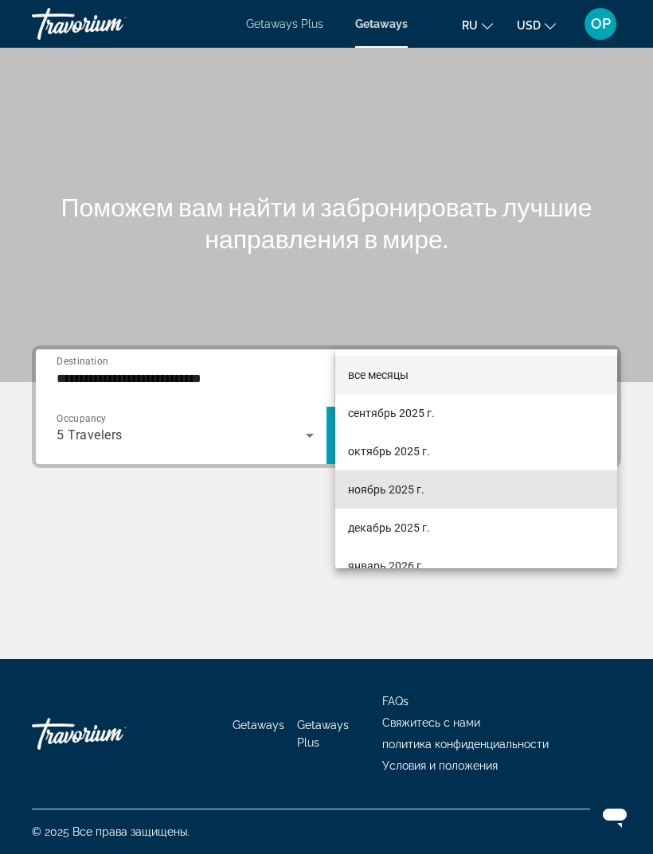
click at [373, 490] on span "ноябрь 2025 г." at bounding box center [386, 489] width 76 height 19
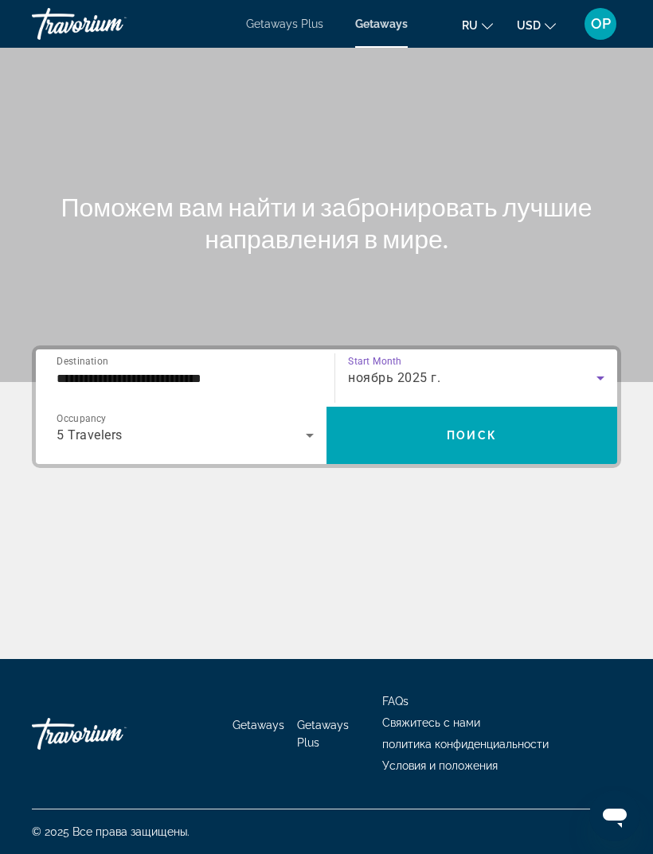
click at [453, 429] on span "Поиск" at bounding box center [472, 435] width 50 height 13
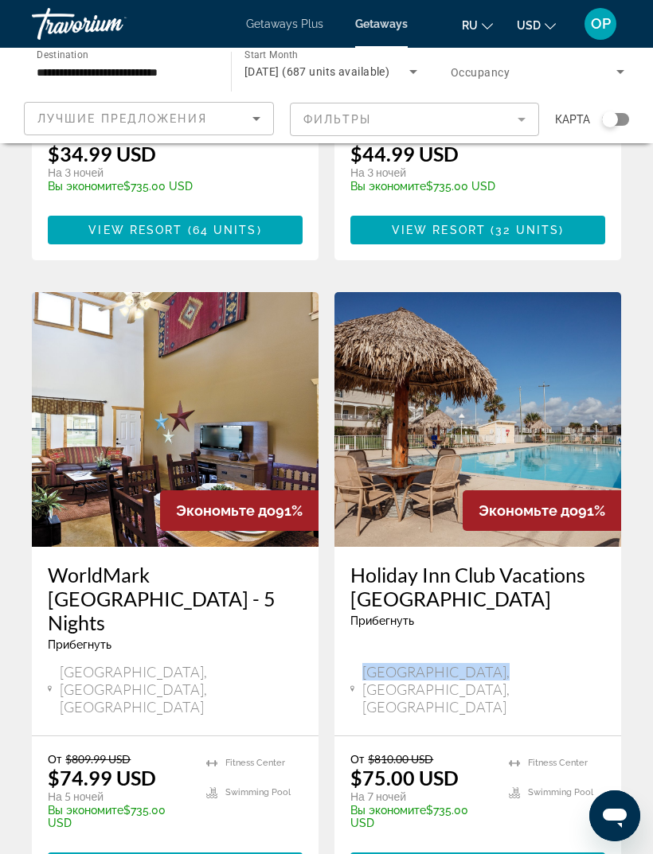
scroll to position [1786, 0]
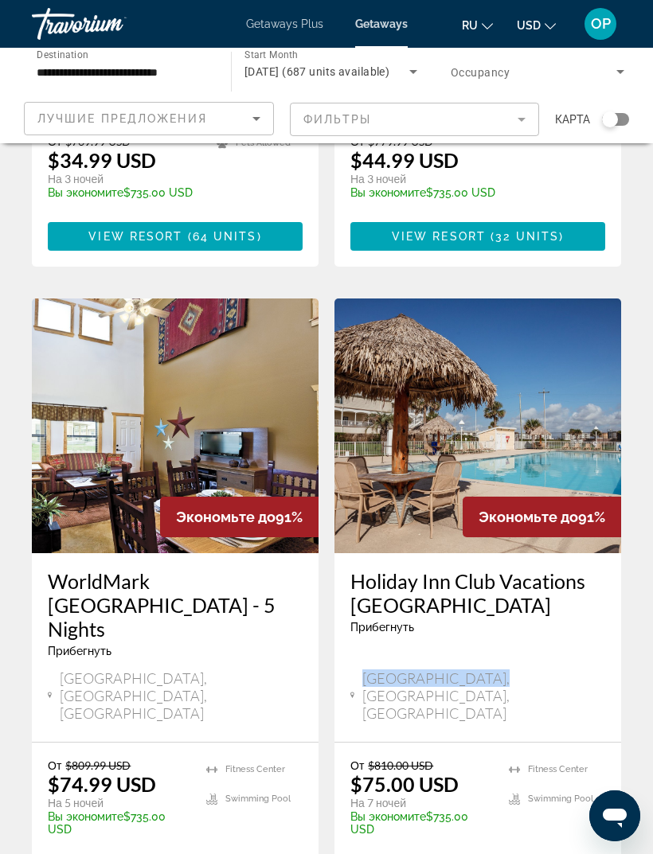
click at [459, 307] on img "Main content" at bounding box center [477, 426] width 287 height 255
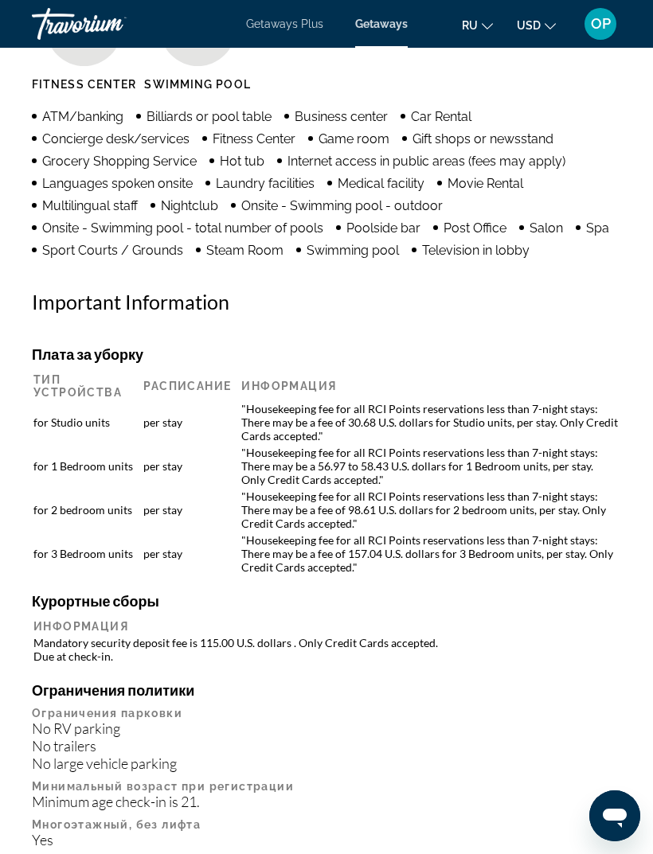
scroll to position [1864, 0]
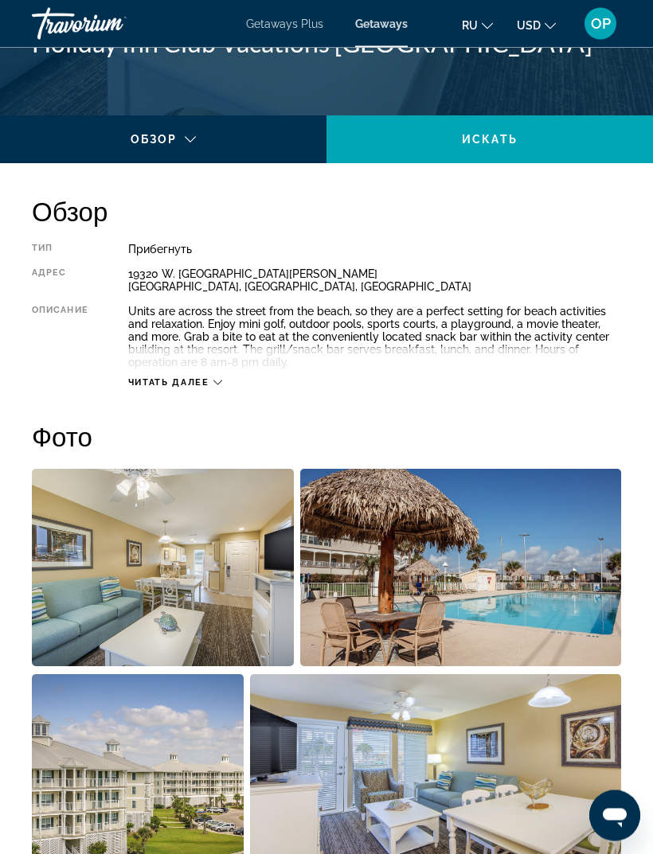
click at [221, 381] on icon "Main content" at bounding box center [217, 383] width 9 height 9
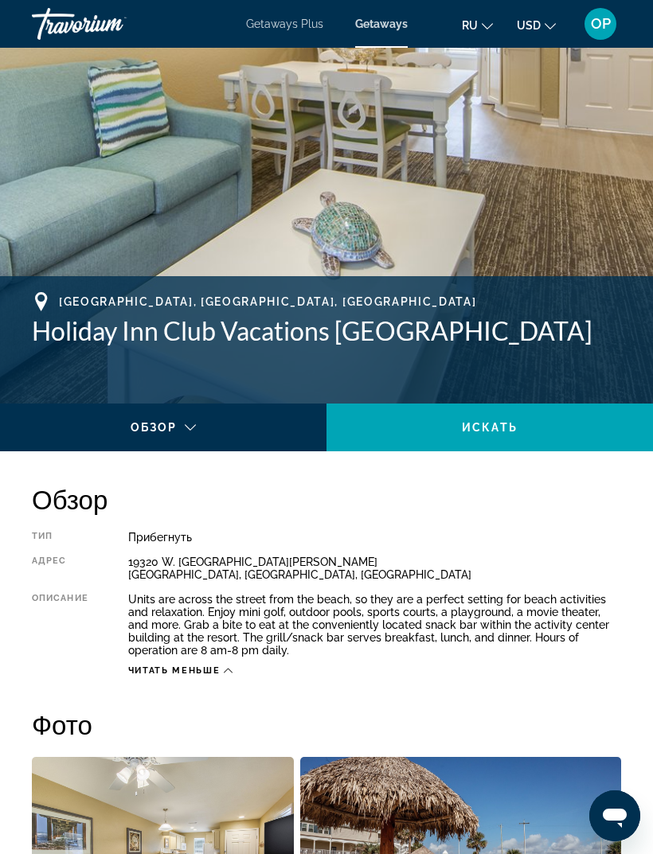
scroll to position [399, 0]
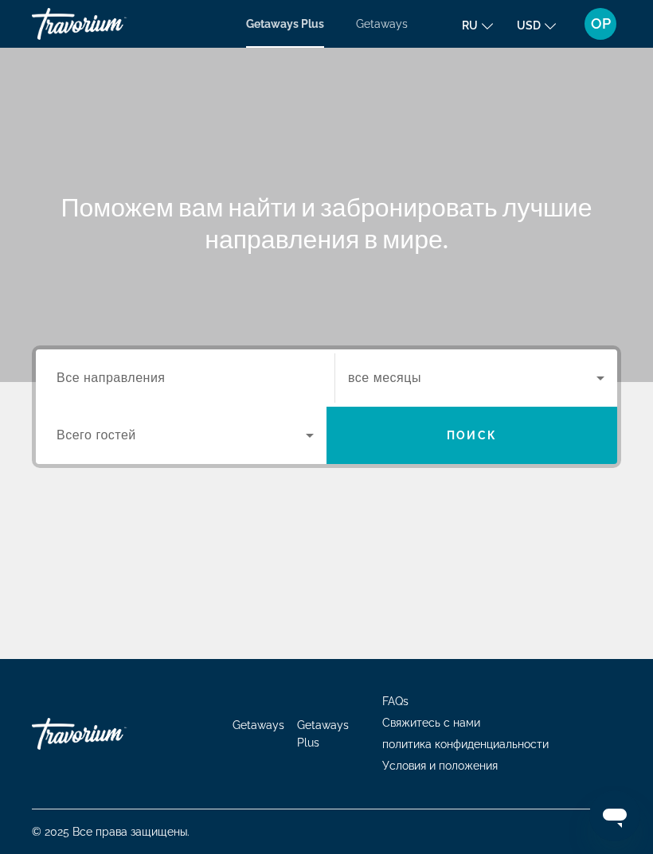
click at [100, 370] on input "Destination Все направления" at bounding box center [185, 379] width 257 height 19
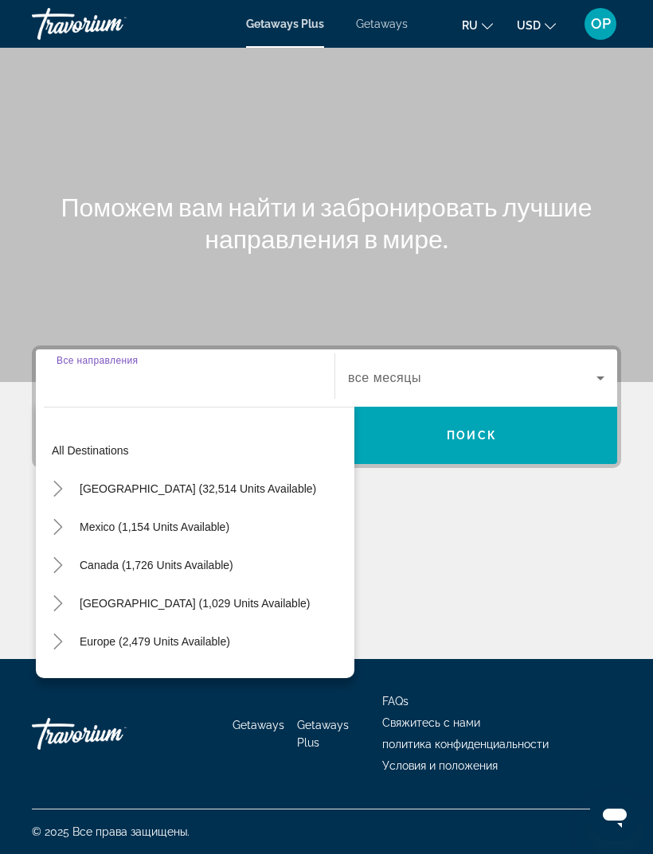
scroll to position [51, 0]
click at [131, 483] on span "[GEOGRAPHIC_DATA] (32,514 units available)" at bounding box center [198, 489] width 237 height 13
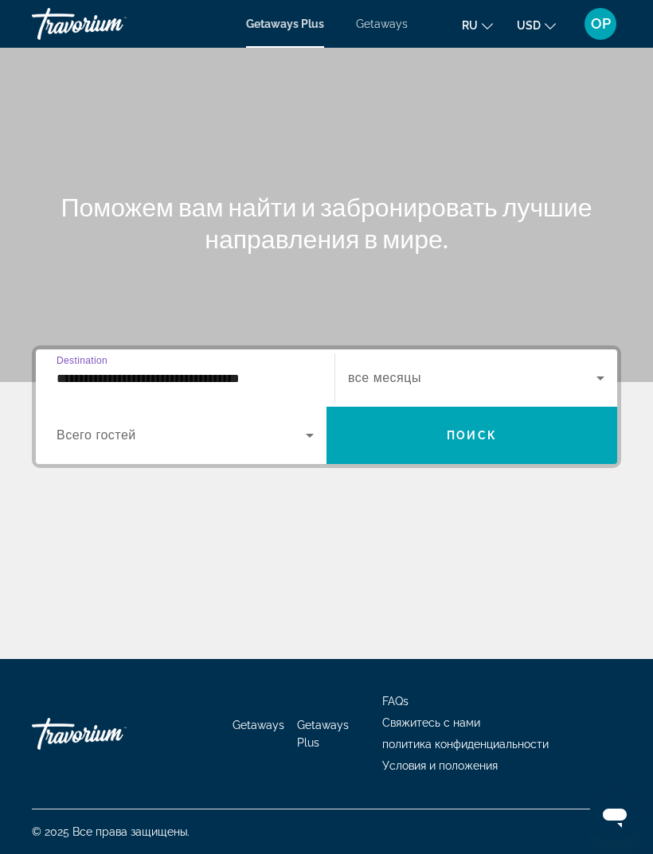
click at [92, 370] on input "**********" at bounding box center [185, 379] width 257 height 19
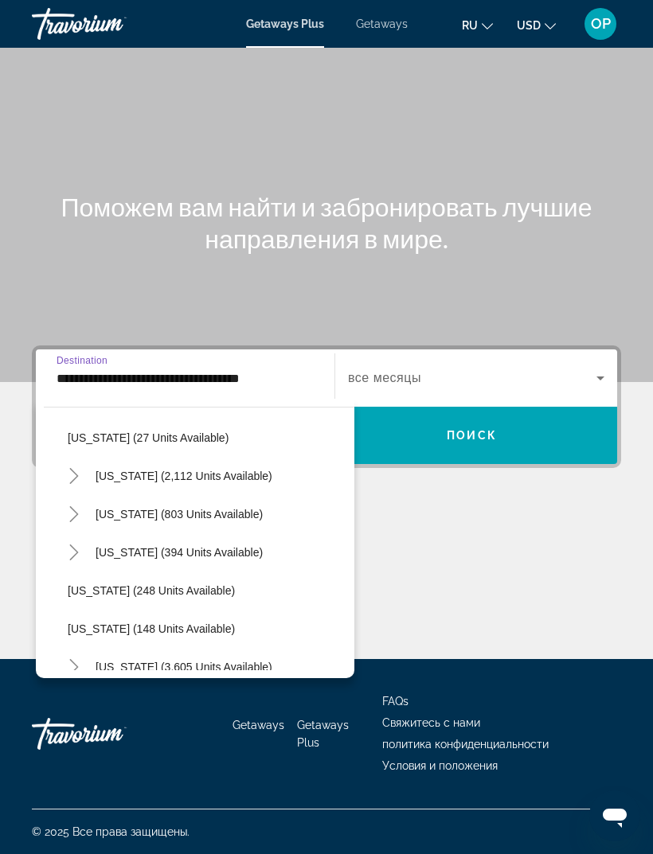
scroll to position [1160, 0]
click at [197, 545] on span "[US_STATE] (394 units available)" at bounding box center [179, 551] width 167 height 13
type input "**********"
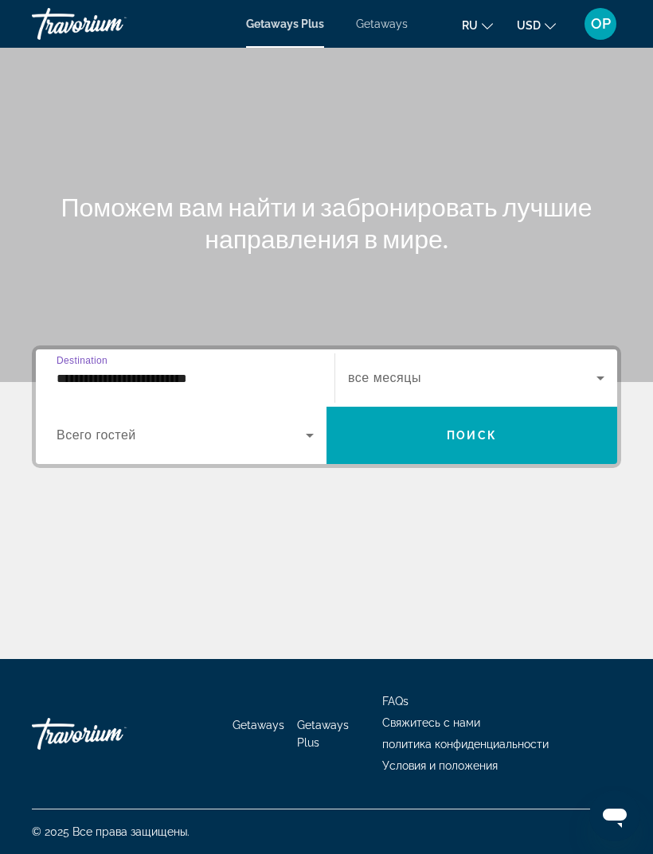
click at [212, 426] on span "Search widget" at bounding box center [181, 435] width 249 height 19
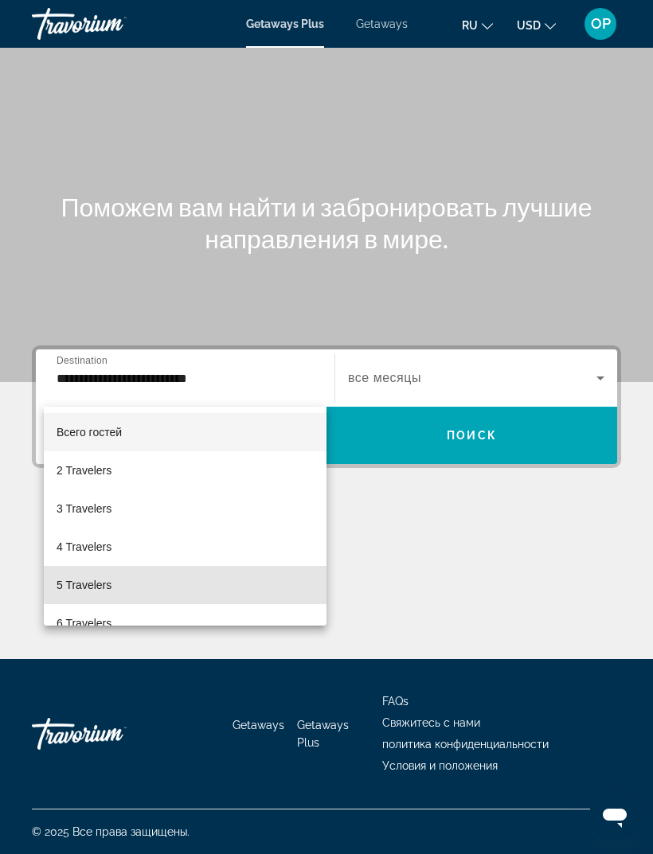
click at [83, 582] on span "5 Travelers" at bounding box center [84, 585] width 55 height 19
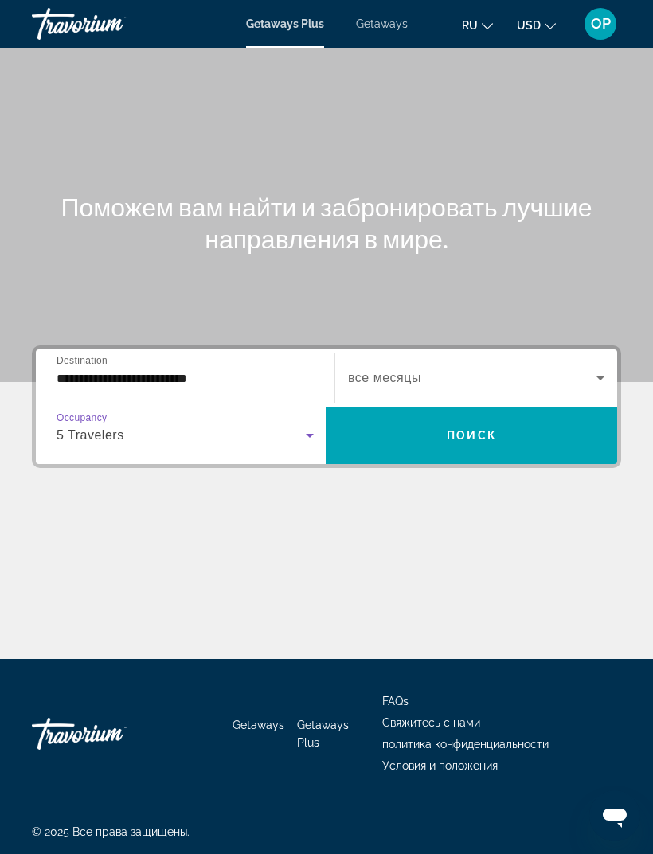
click at [596, 369] on icon "Search widget" at bounding box center [600, 378] width 19 height 19
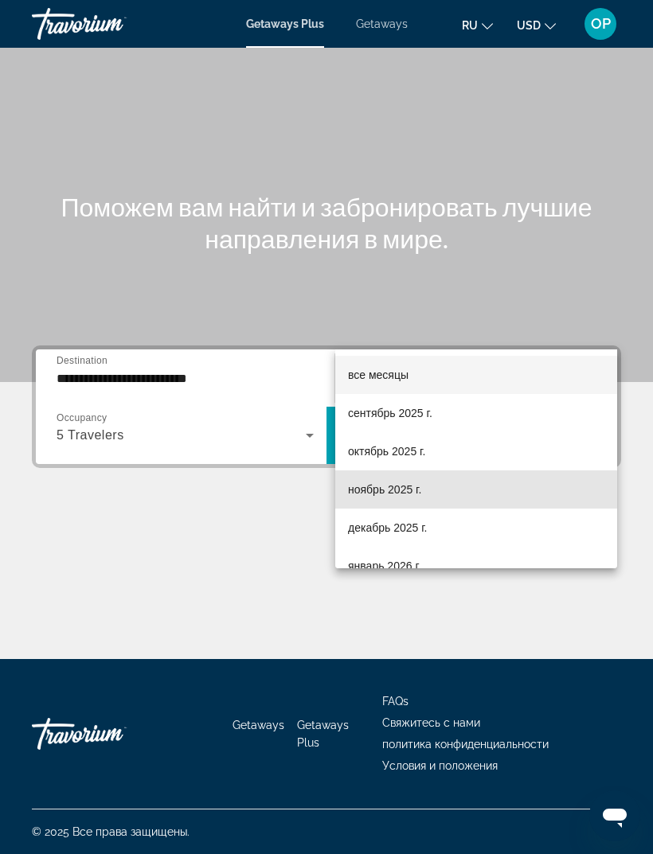
click at [366, 491] on span "ноябрь 2025 г." at bounding box center [384, 489] width 73 height 19
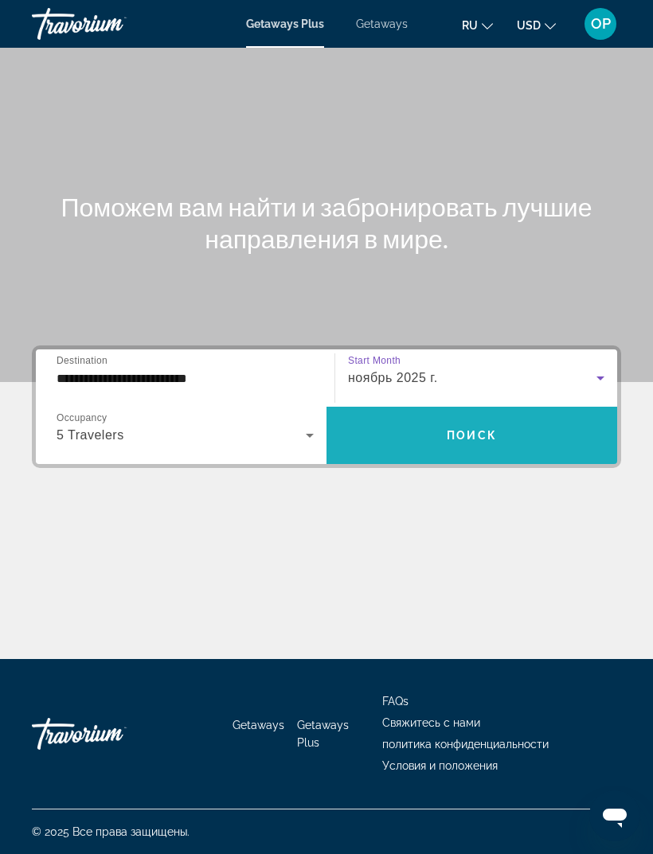
click at [460, 429] on span "Поиск" at bounding box center [472, 435] width 50 height 13
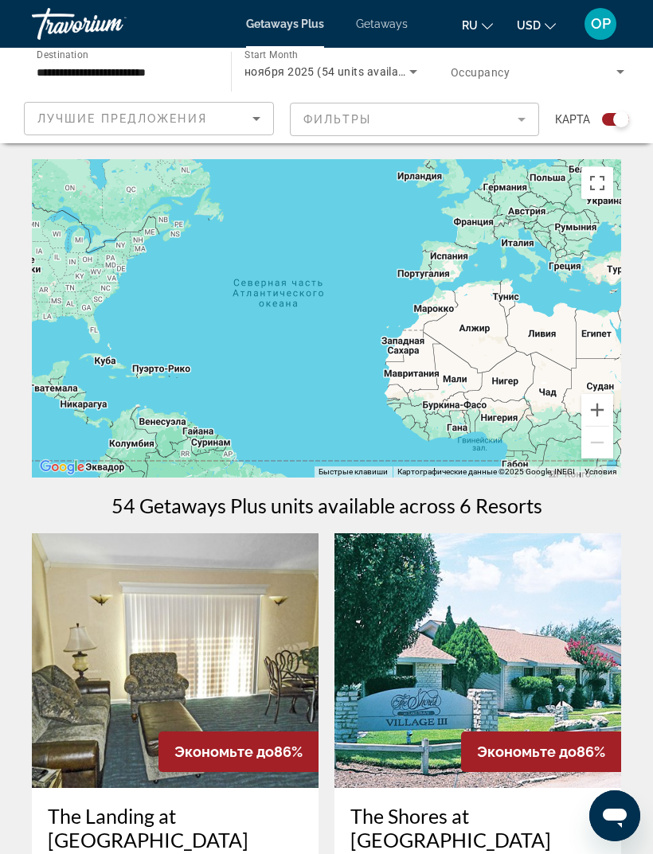
click at [380, 22] on span "Getaways" at bounding box center [382, 24] width 52 height 13
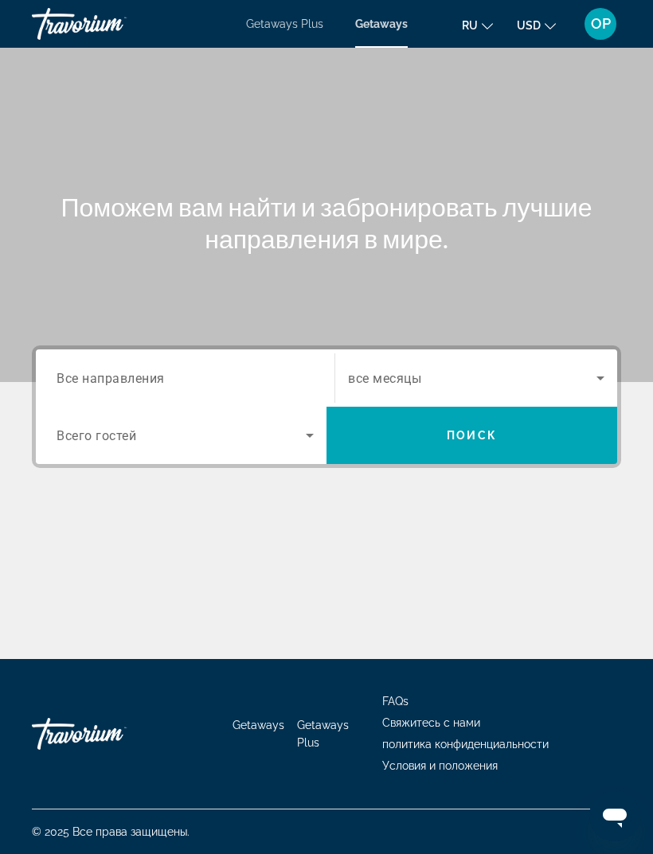
click at [90, 377] on span "Все направления" at bounding box center [111, 377] width 108 height 15
click at [90, 377] on input "Destination Все направления" at bounding box center [185, 379] width 257 height 19
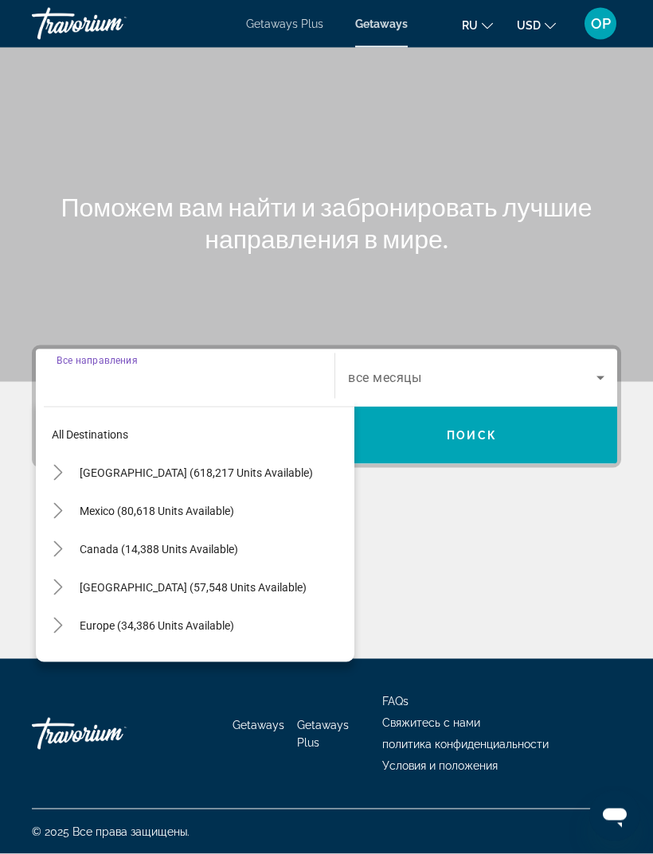
scroll to position [51, 0]
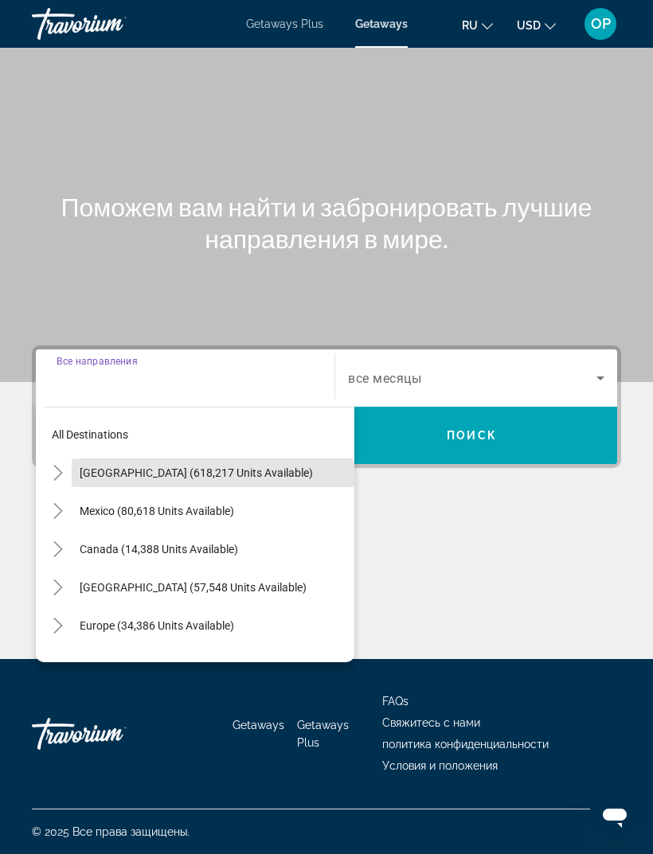
click at [85, 467] on span "[GEOGRAPHIC_DATA] (618,217 units available)" at bounding box center [196, 473] width 233 height 13
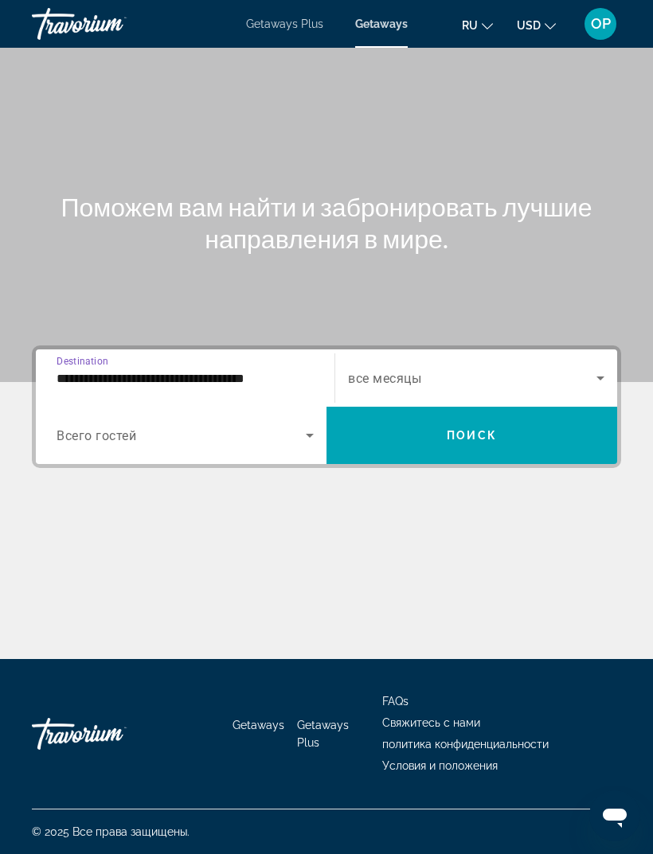
click at [105, 370] on input "**********" at bounding box center [185, 379] width 257 height 19
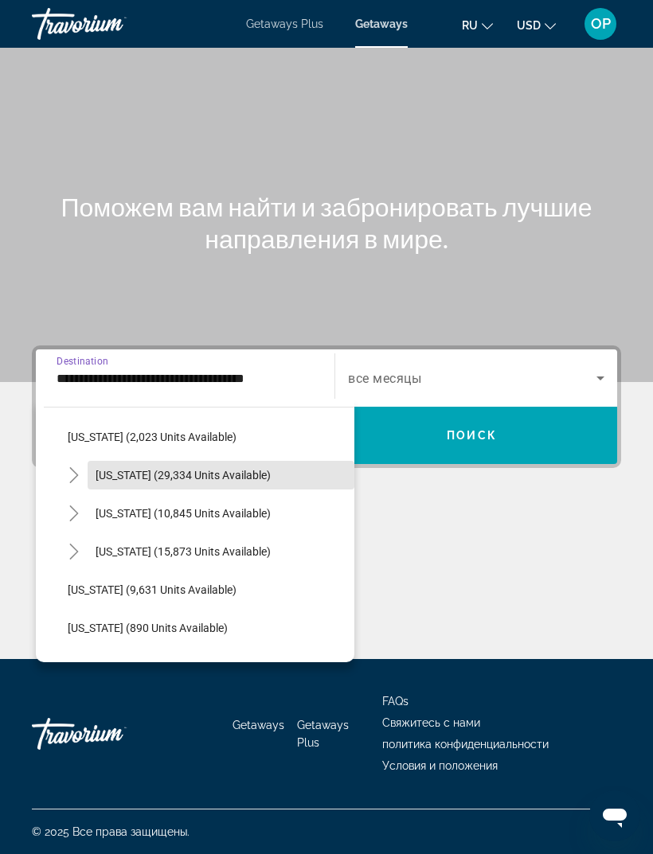
scroll to position [1343, 0]
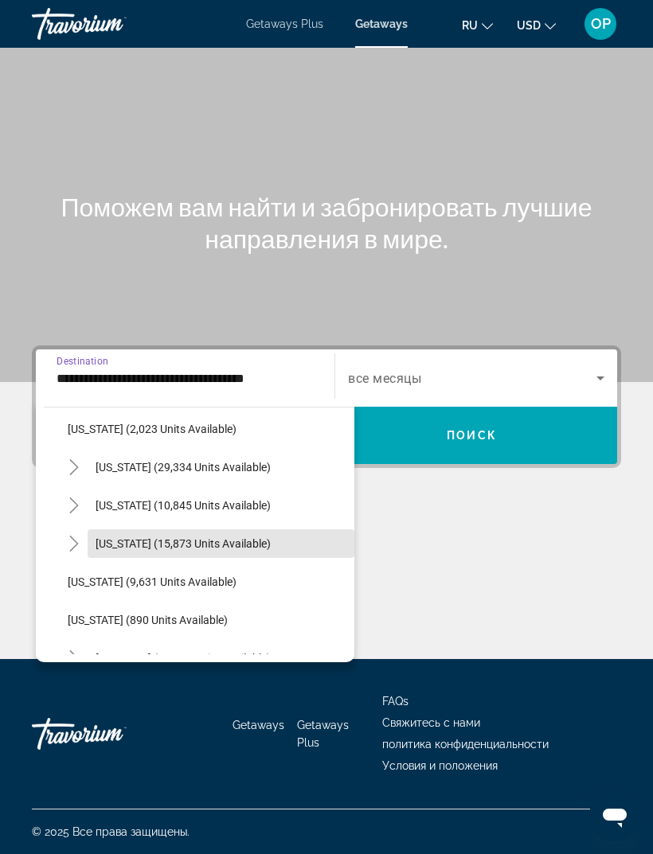
click at [127, 538] on span "[US_STATE] (15,873 units available)" at bounding box center [183, 544] width 175 height 13
type input "**********"
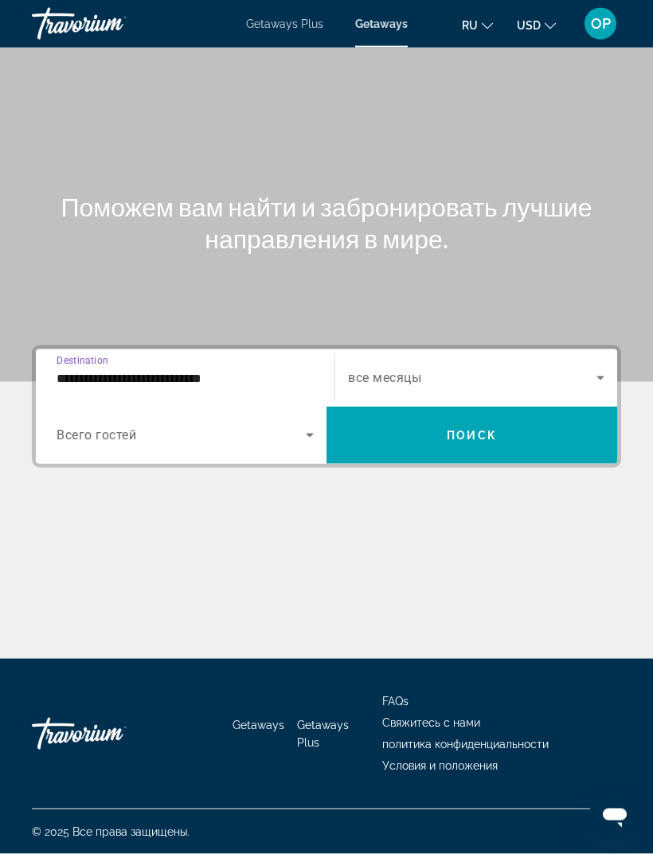
scroll to position [50, 0]
click at [295, 426] on span "Search widget" at bounding box center [181, 435] width 249 height 19
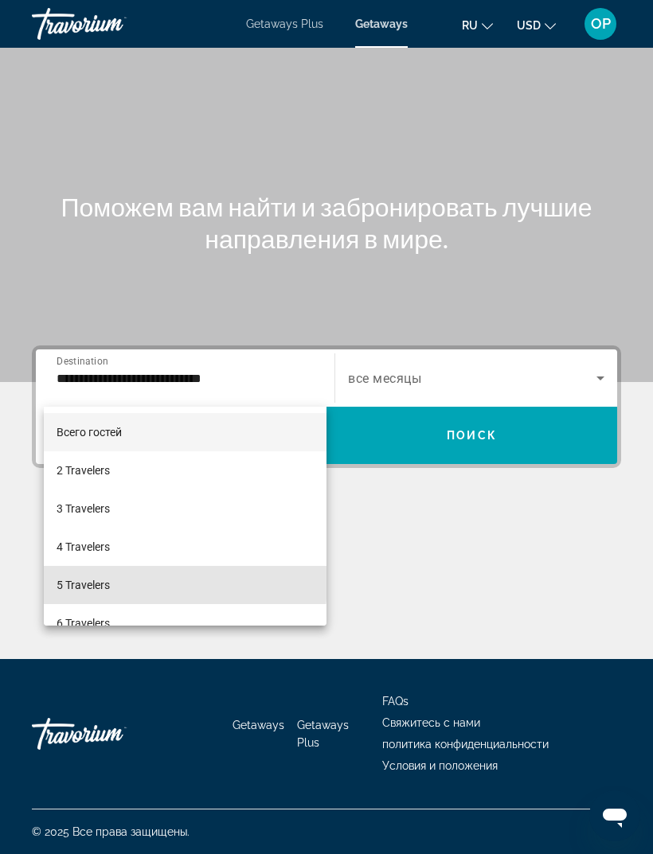
click at [86, 581] on span "5 Travelers" at bounding box center [83, 585] width 53 height 19
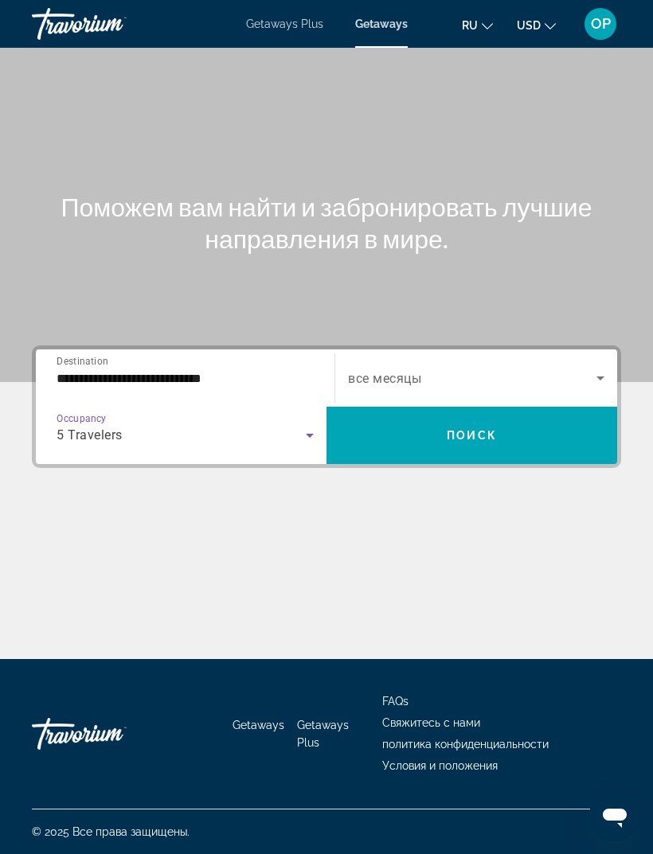
click at [600, 369] on icon "Search widget" at bounding box center [600, 378] width 19 height 19
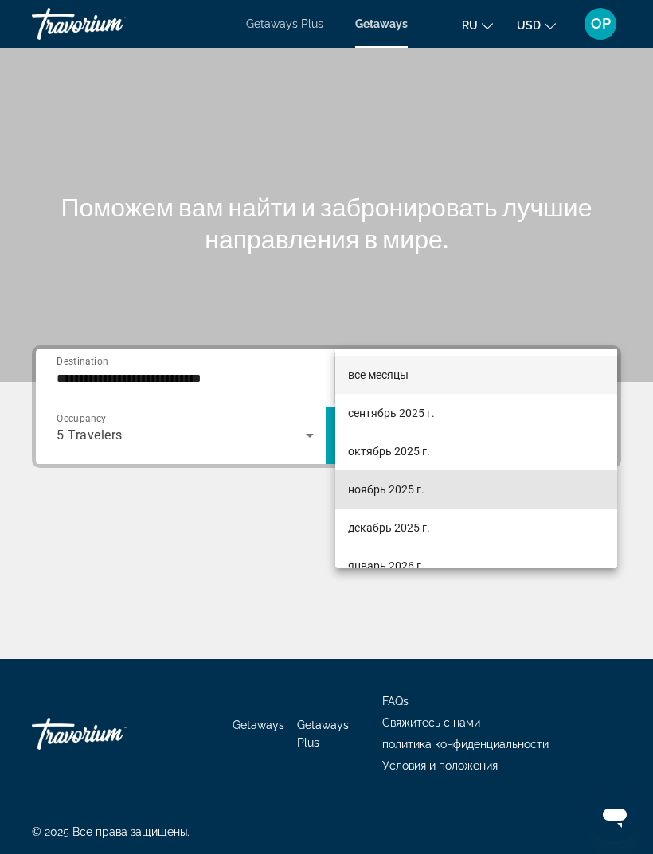
click at [372, 491] on span "ноябрь 2025 г." at bounding box center [386, 489] width 76 height 19
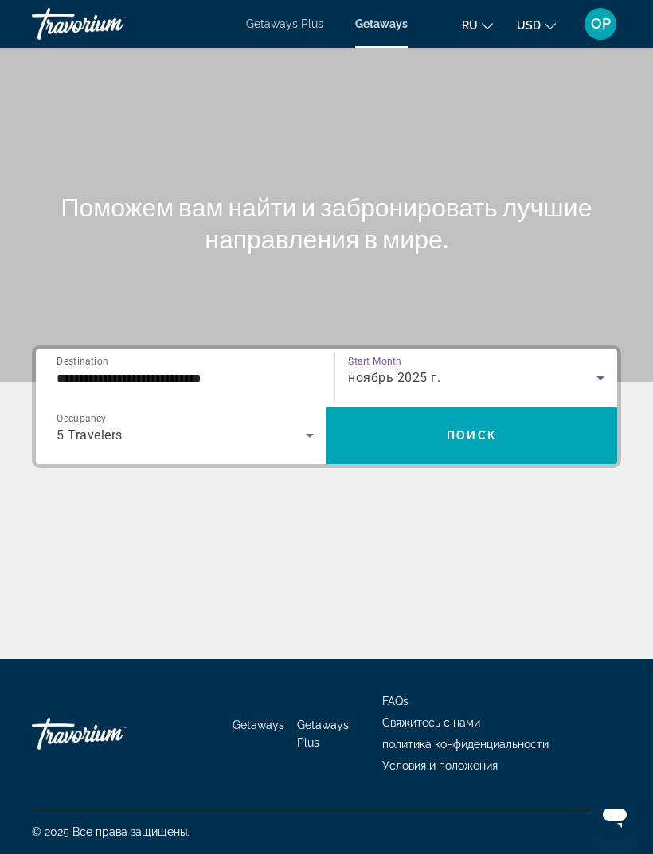
click at [474, 429] on span "Поиск" at bounding box center [472, 435] width 50 height 13
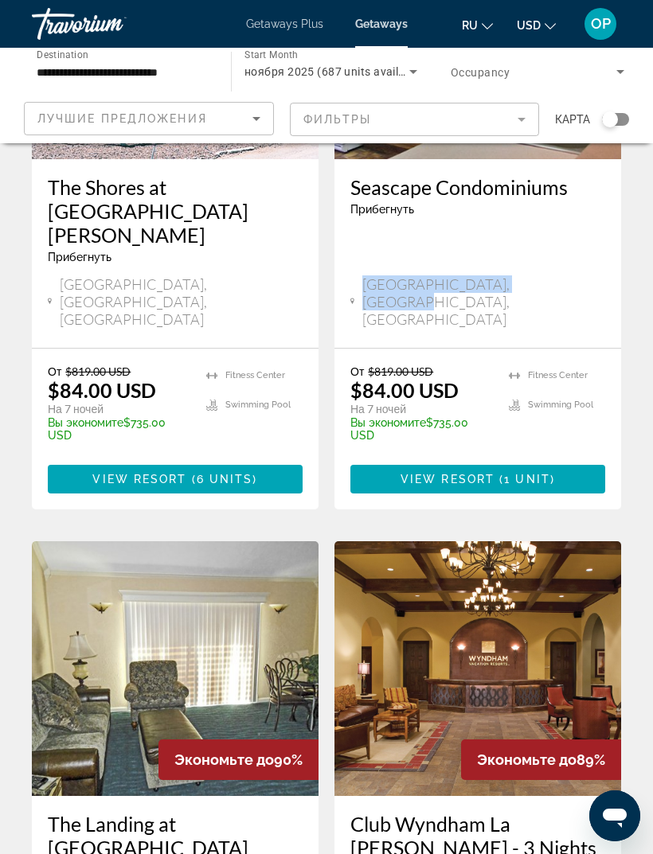
scroll to position [3019, 0]
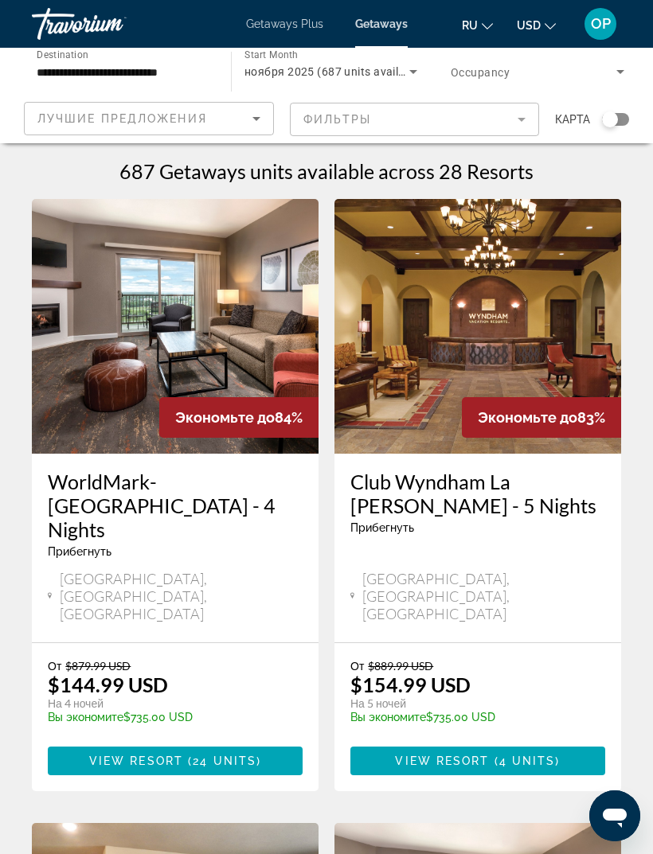
click at [276, 28] on span "Getaways Plus" at bounding box center [284, 24] width 77 height 13
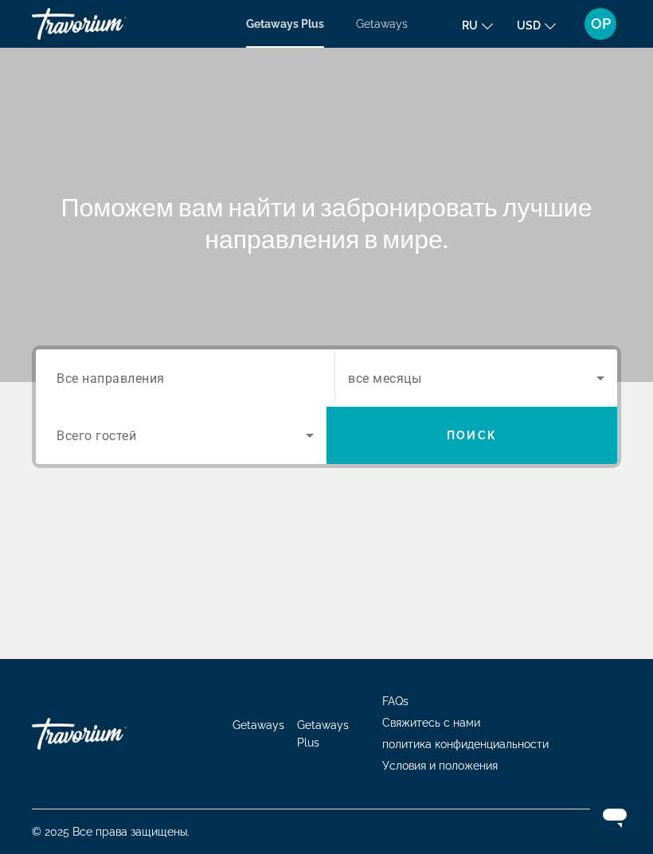
click at [112, 370] on input "Destination Все направления" at bounding box center [185, 379] width 257 height 19
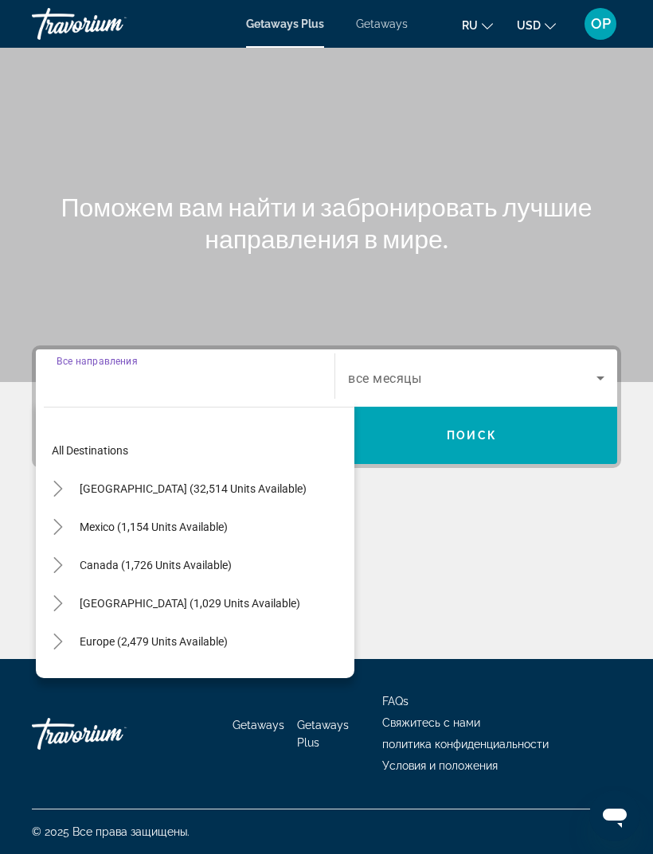
scroll to position [51, 0]
click at [86, 483] on span "[GEOGRAPHIC_DATA] (32,514 units available)" at bounding box center [193, 489] width 227 height 13
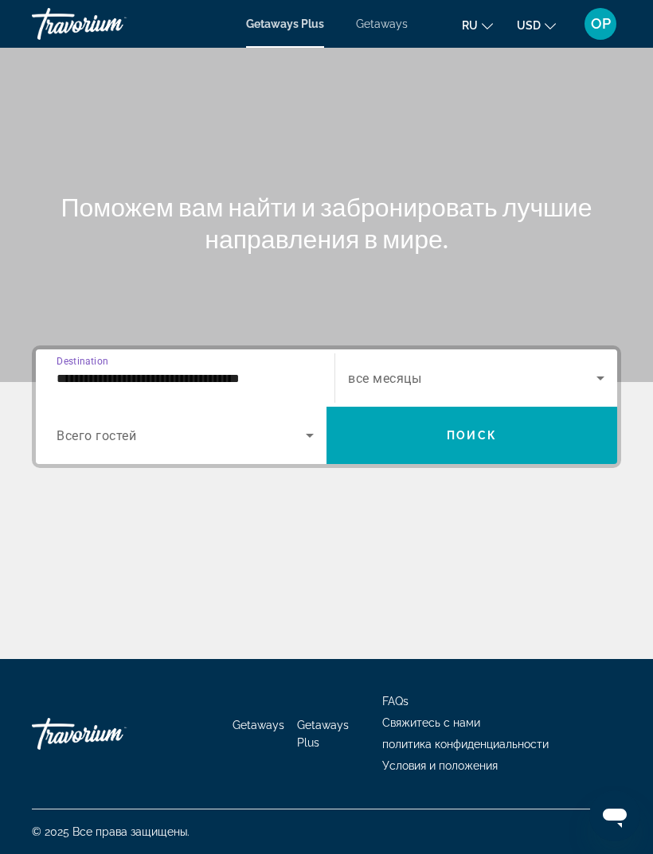
click at [150, 370] on input "**********" at bounding box center [185, 379] width 257 height 19
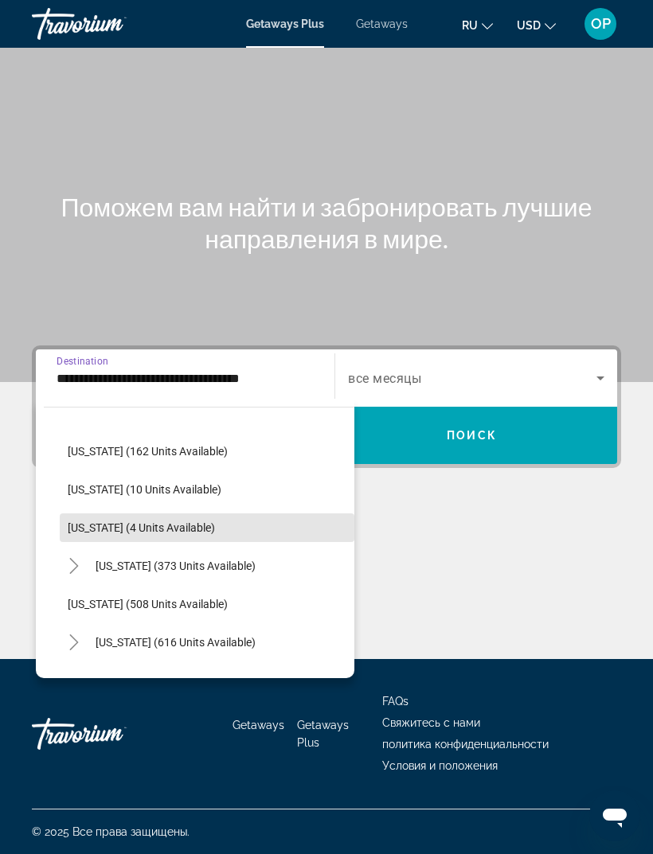
scroll to position [459, 0]
click at [135, 520] on span "[US_STATE] (4 units available)" at bounding box center [141, 526] width 147 height 13
type input "**********"
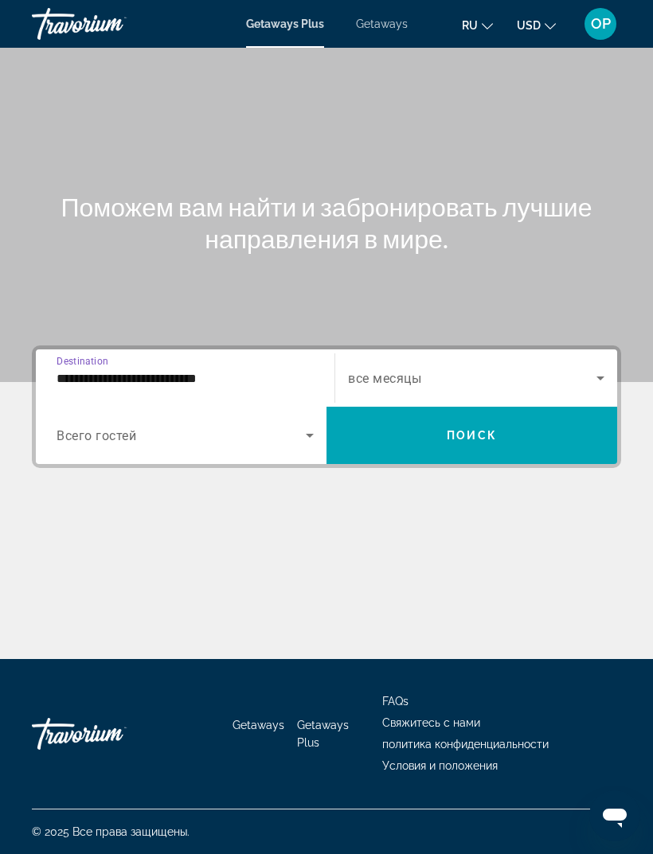
click at [172, 426] on span "Search widget" at bounding box center [181, 435] width 249 height 19
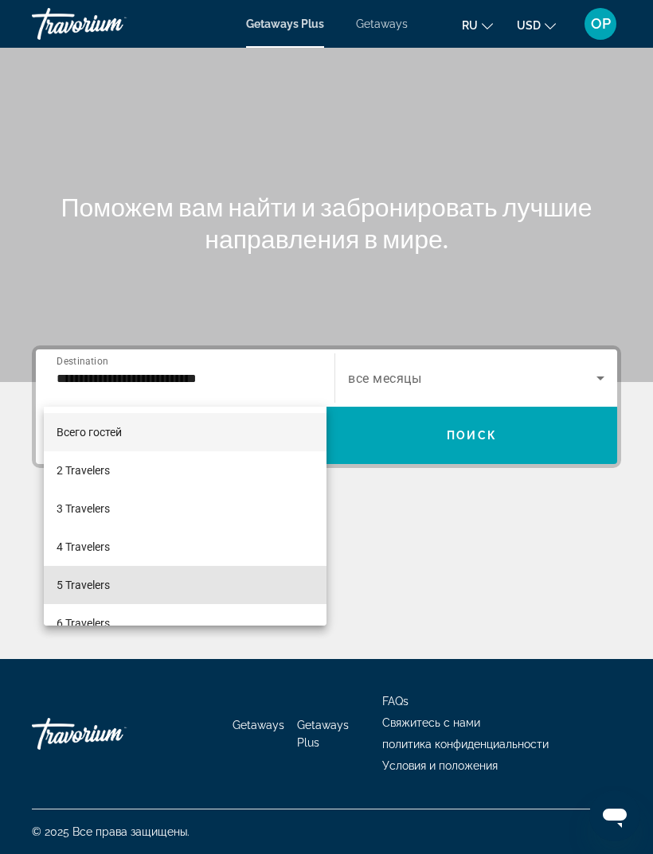
click at [80, 581] on span "5 Travelers" at bounding box center [83, 585] width 53 height 19
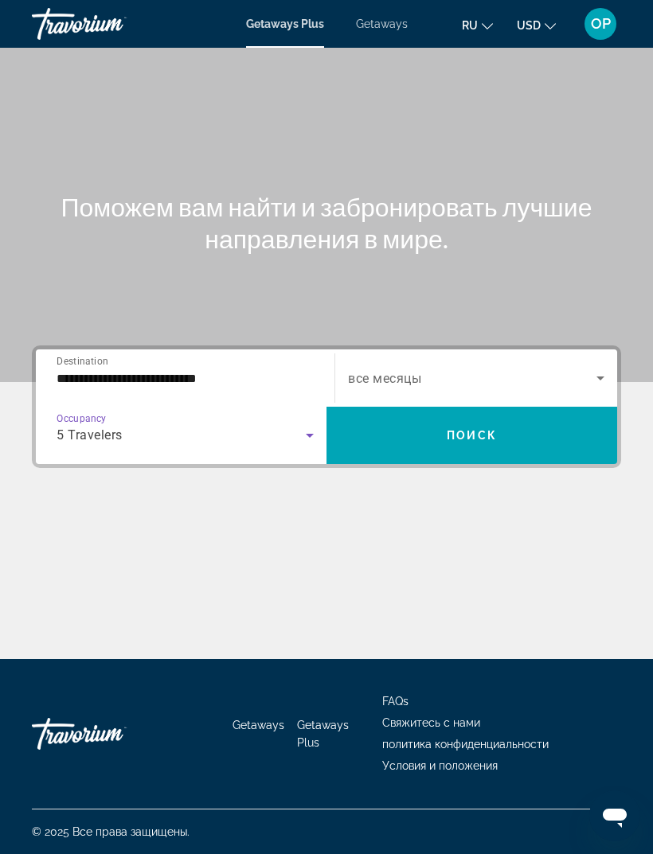
click at [605, 369] on icon "Search widget" at bounding box center [600, 378] width 19 height 19
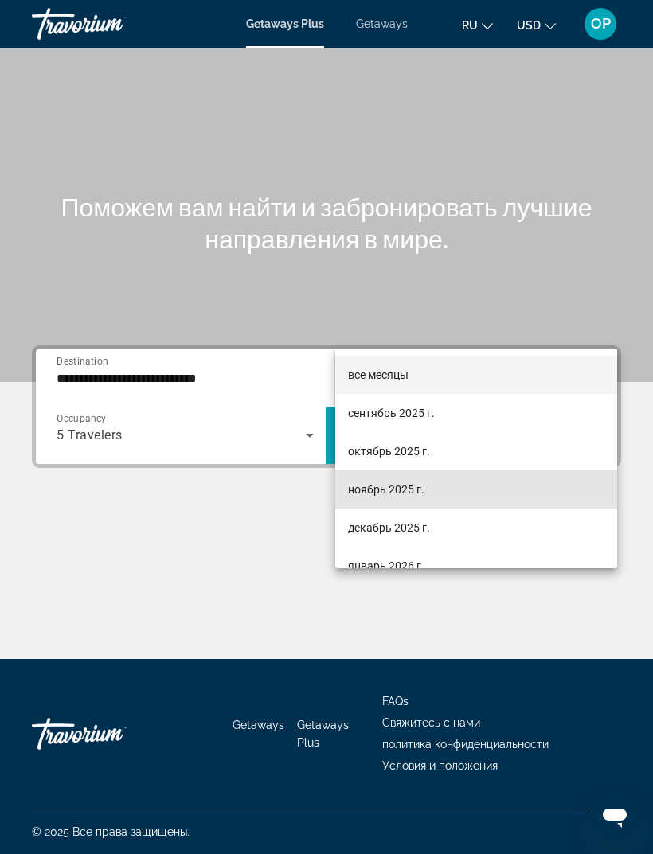
click at [374, 484] on span "ноябрь 2025 г." at bounding box center [386, 489] width 76 height 19
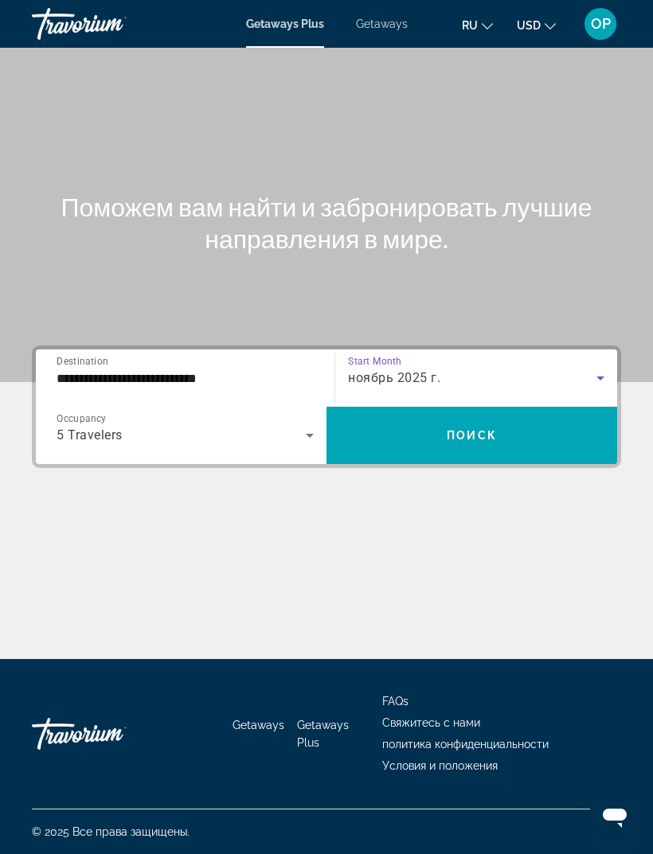
click at [476, 416] on span "Search widget" at bounding box center [471, 435] width 291 height 38
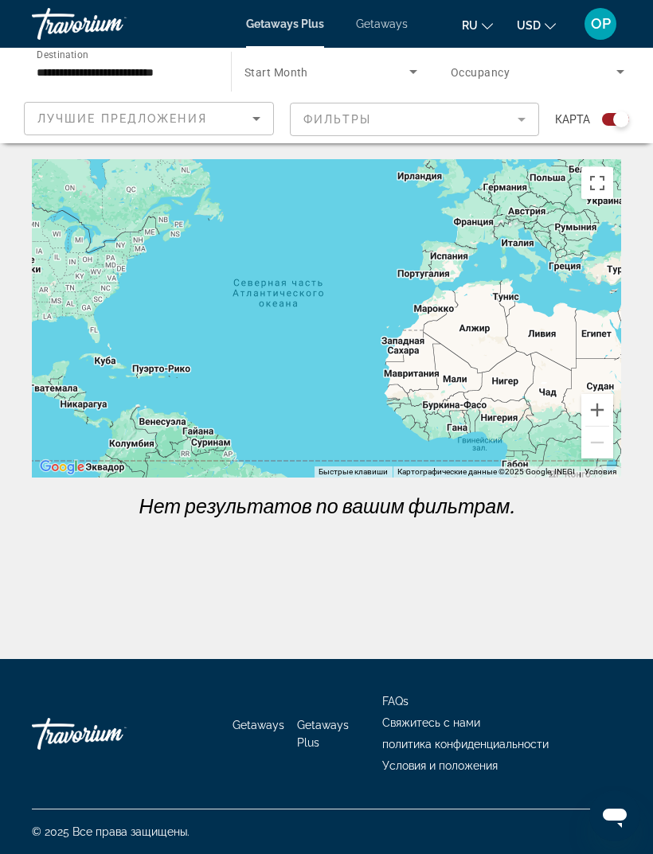
click at [375, 75] on span "Search widget" at bounding box center [326, 71] width 165 height 19
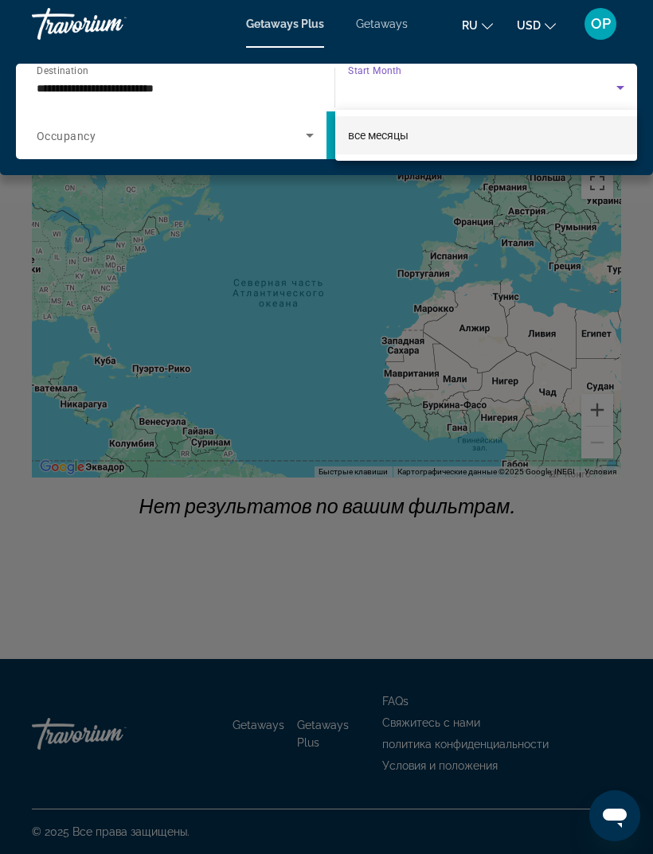
click at [378, 25] on div at bounding box center [326, 427] width 653 height 854
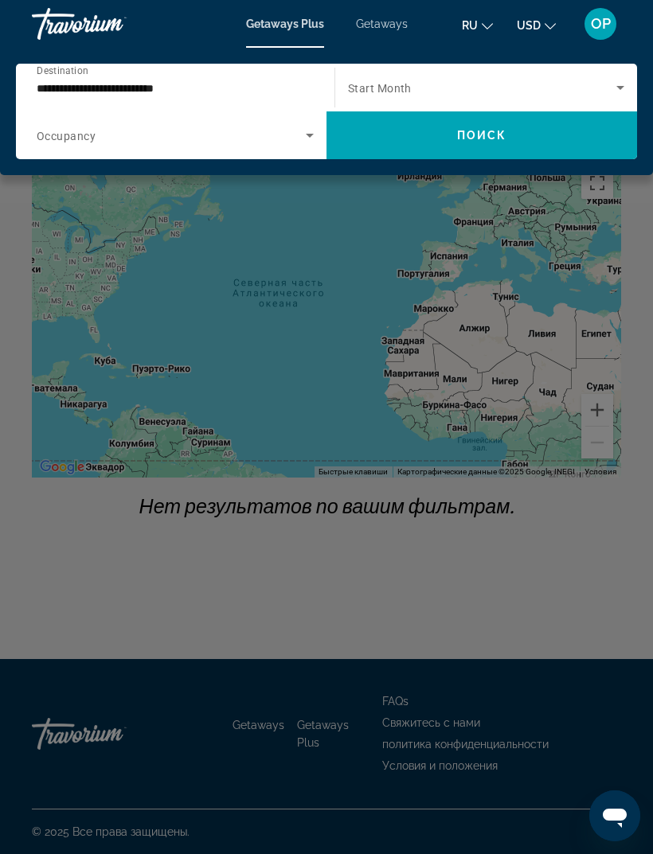
click at [393, 24] on span "Getaways" at bounding box center [382, 24] width 52 height 13
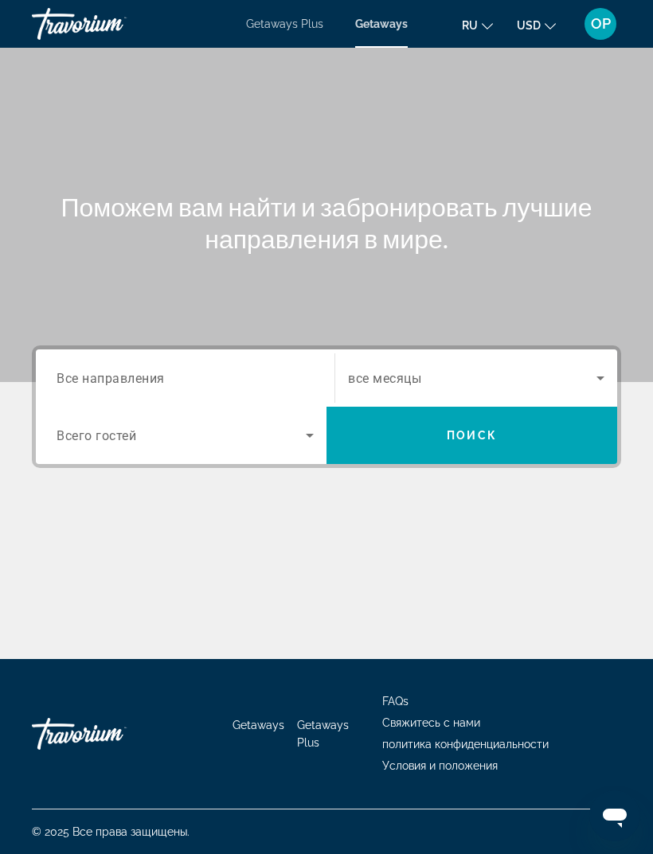
click at [102, 380] on span "Все направления" at bounding box center [111, 377] width 108 height 15
click at [102, 380] on input "Destination Все направления" at bounding box center [185, 379] width 257 height 19
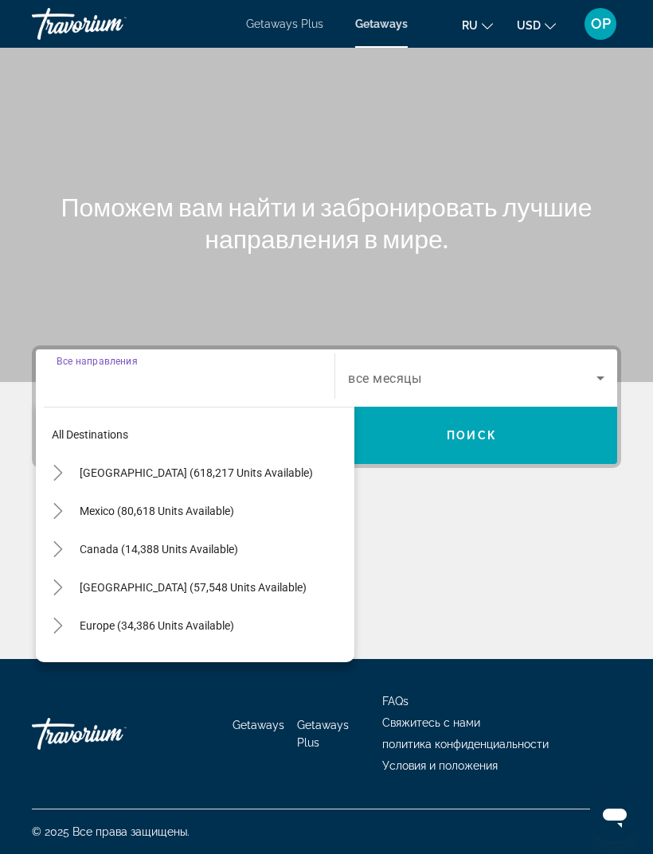
scroll to position [51, 0]
click at [72, 454] on span "Search widget" at bounding box center [213, 473] width 283 height 38
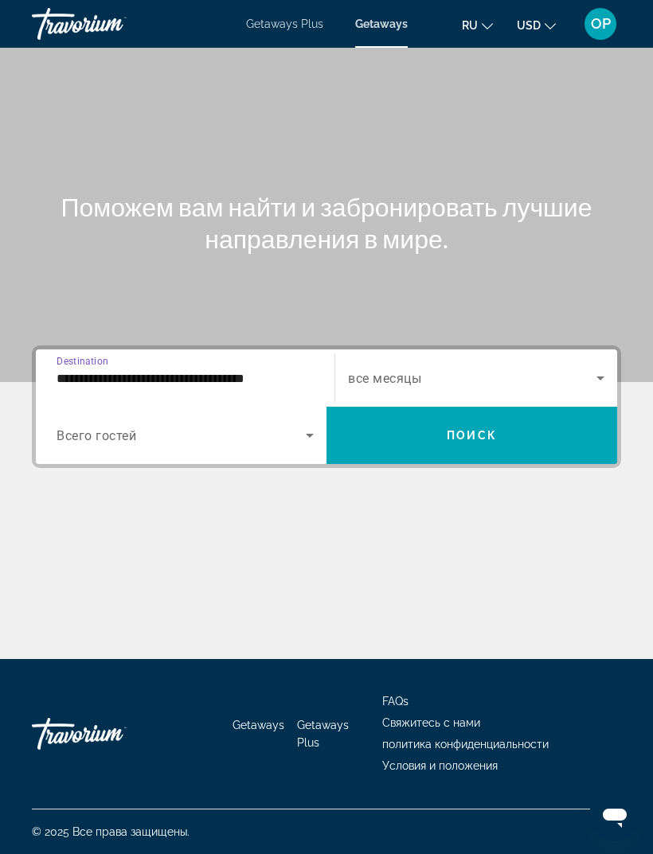
click at [187, 370] on input "**********" at bounding box center [185, 379] width 257 height 19
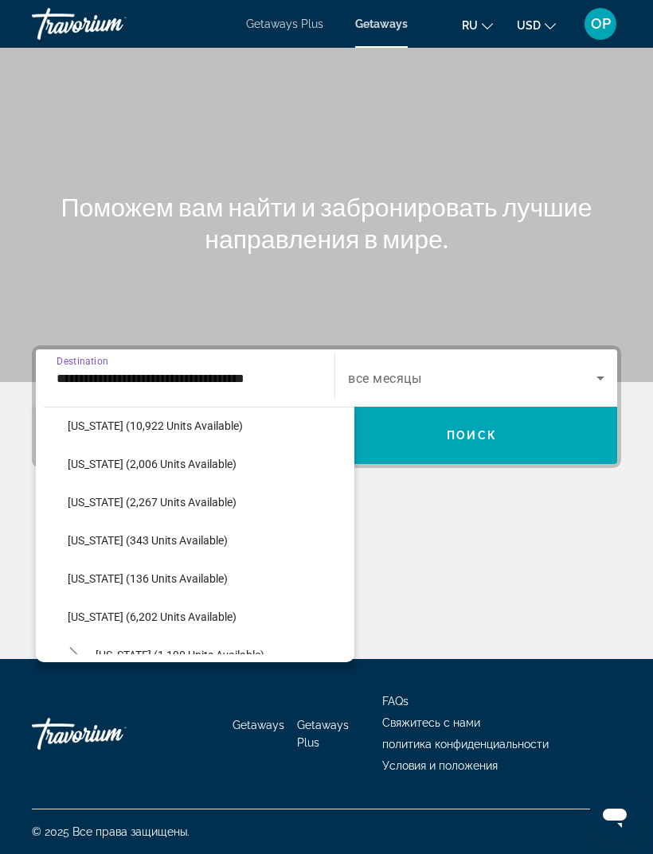
scroll to position [445, 0]
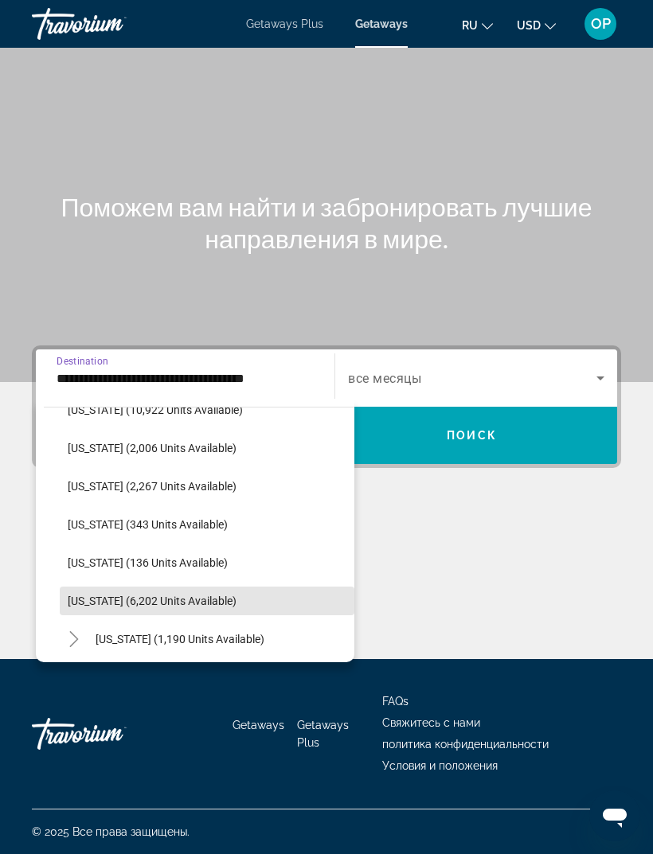
click at [146, 595] on span "[US_STATE] (6,202 units available)" at bounding box center [152, 601] width 169 height 13
type input "**********"
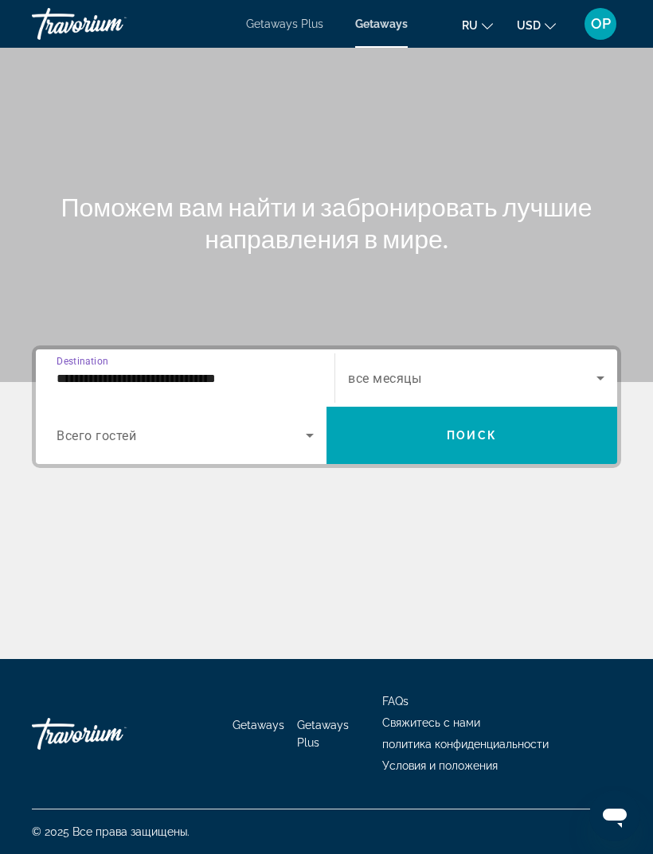
scroll to position [50, 0]
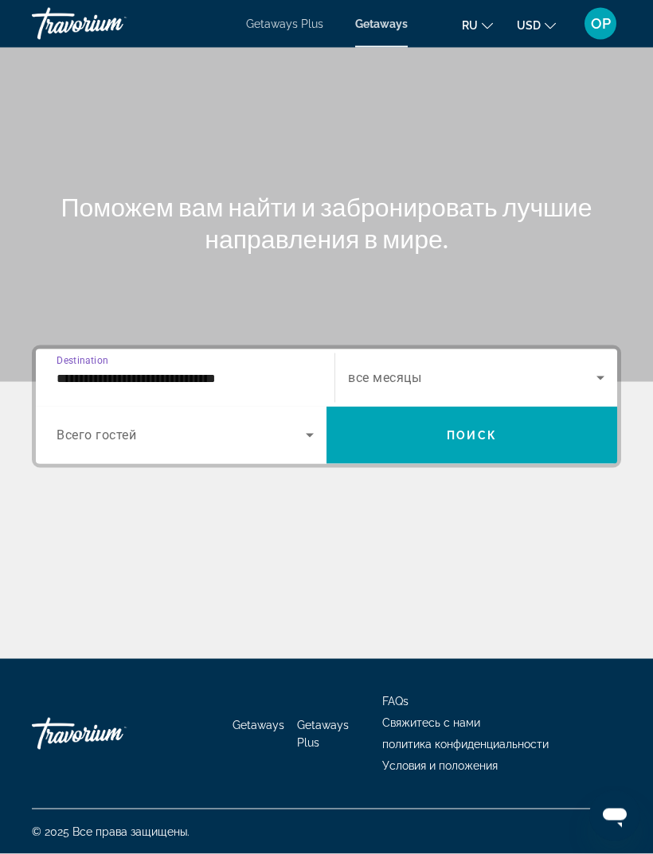
click at [274, 426] on span "Search widget" at bounding box center [181, 435] width 249 height 19
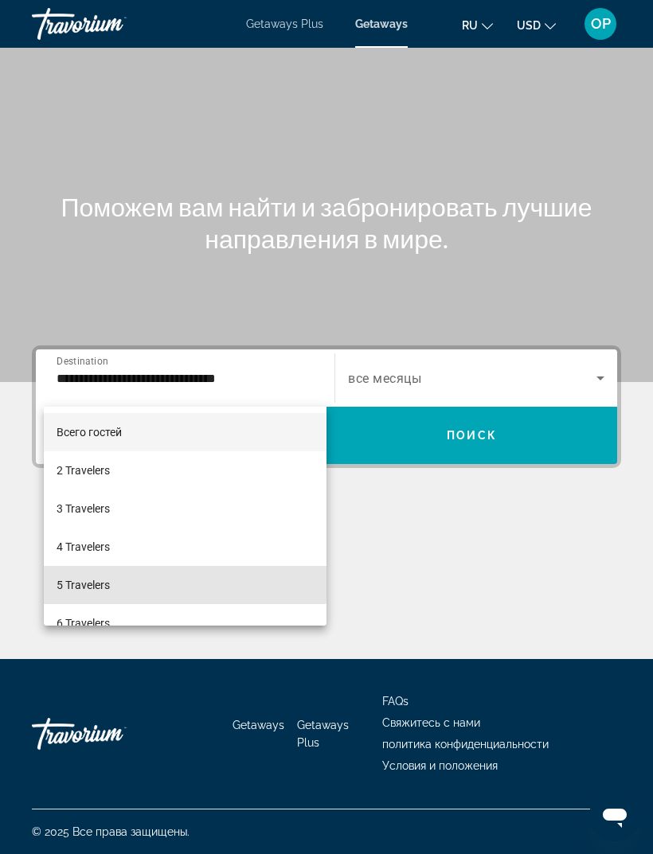
click at [71, 582] on span "5 Travelers" at bounding box center [83, 585] width 53 height 19
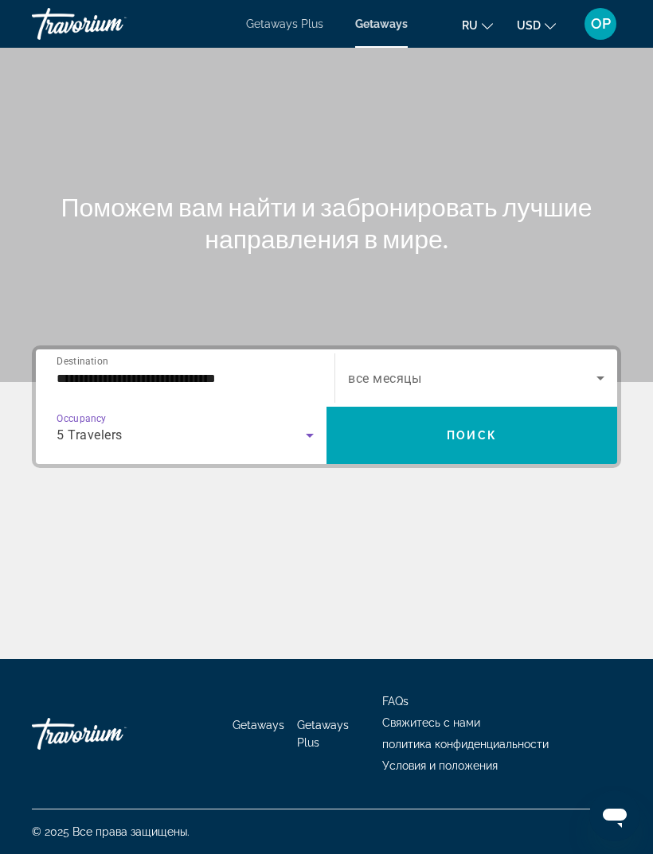
click at [592, 369] on icon "Search widget" at bounding box center [600, 378] width 19 height 19
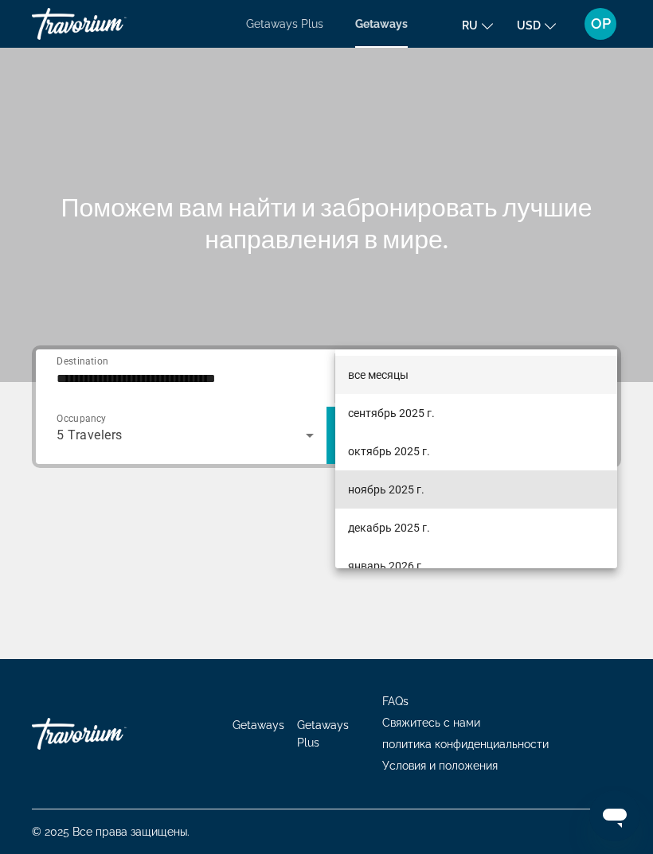
click at [362, 488] on span "ноябрь 2025 г." at bounding box center [386, 489] width 76 height 19
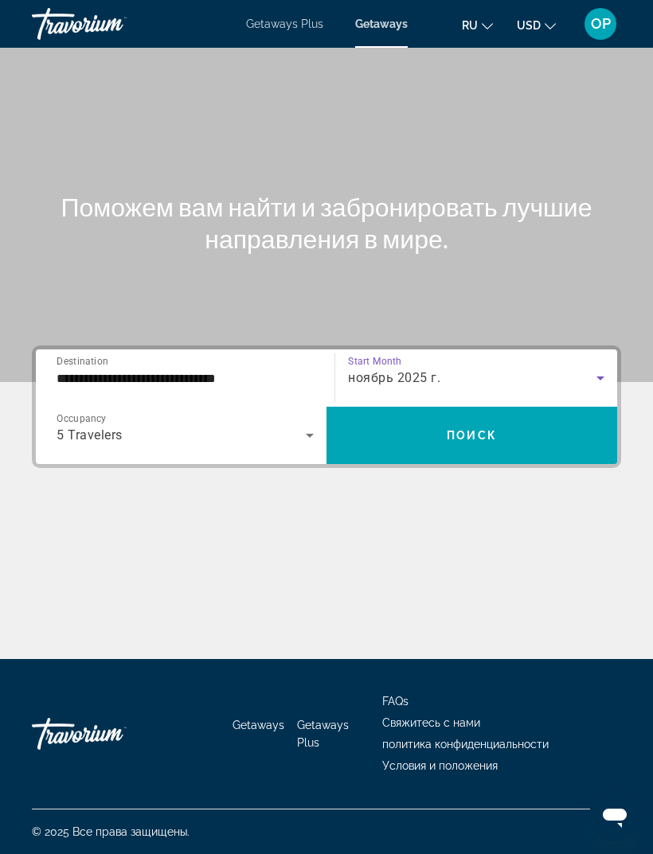
click at [467, 429] on span "Поиск" at bounding box center [472, 435] width 50 height 13
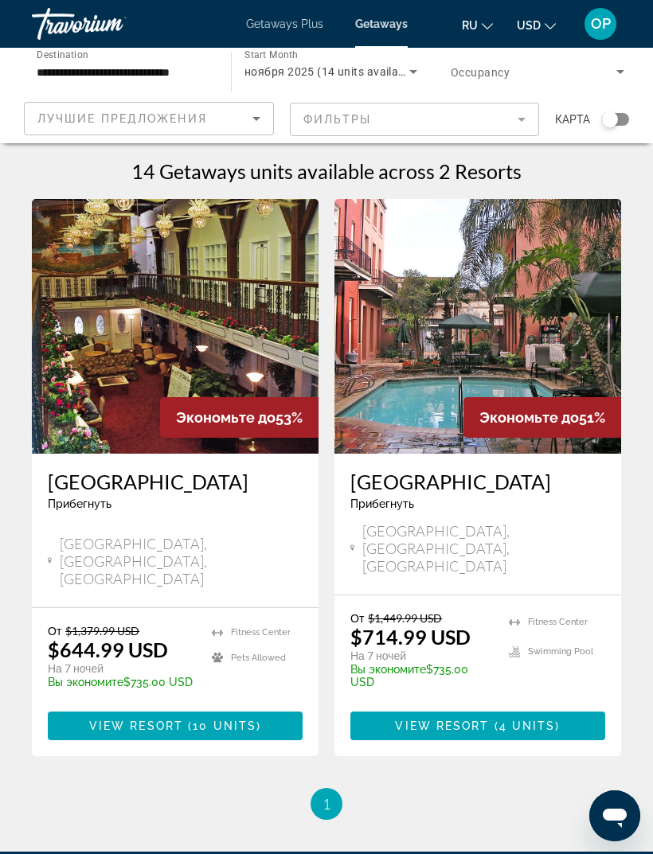
click at [280, 18] on span "Getaways Plus" at bounding box center [284, 24] width 77 height 13
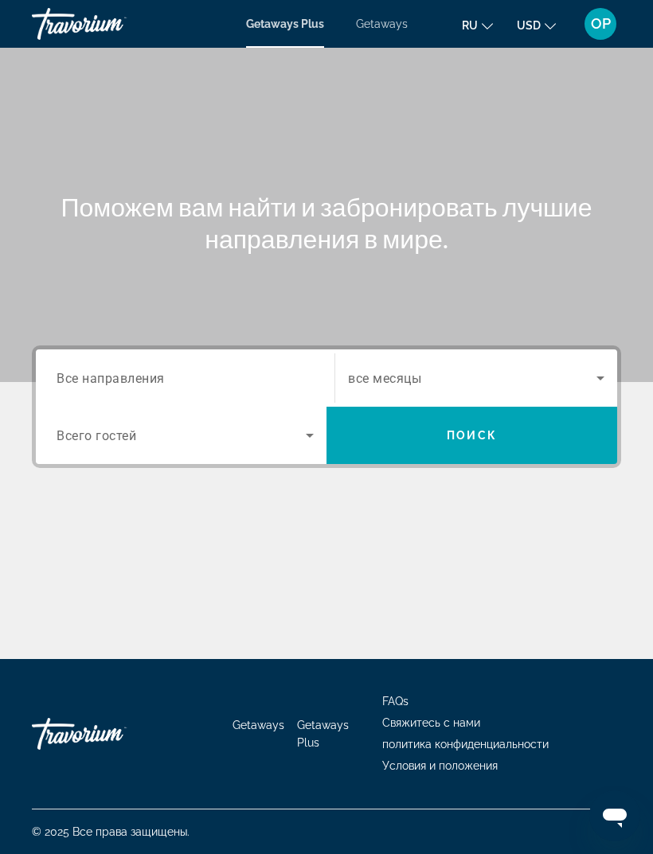
click at [384, 18] on span "Getaways" at bounding box center [382, 24] width 52 height 13
click at [125, 373] on span "Все направления" at bounding box center [111, 377] width 108 height 15
click at [125, 373] on input "Destination Все направления" at bounding box center [185, 379] width 257 height 19
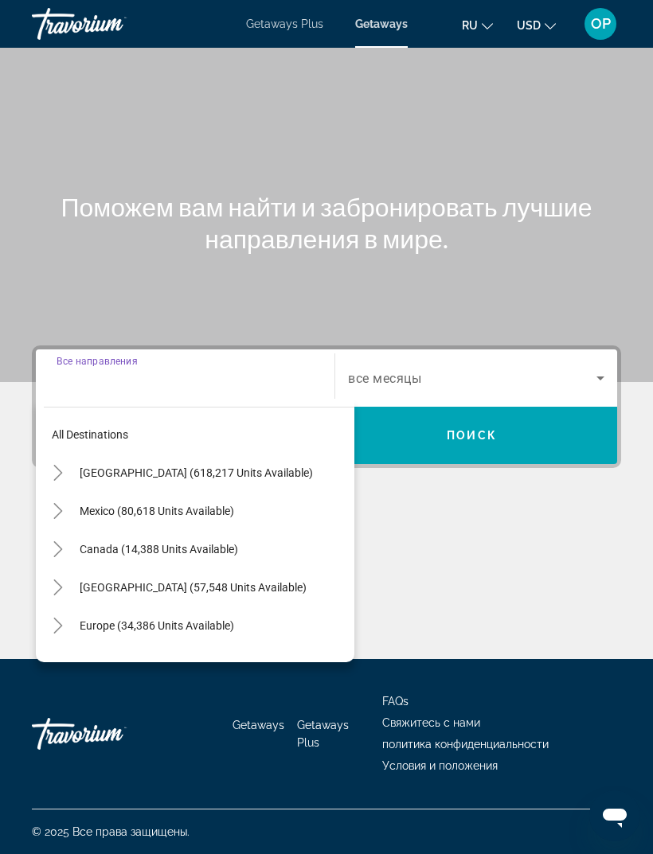
scroll to position [51, 0]
click at [69, 459] on mat-icon "Toggle United States (618,217 units available)" at bounding box center [58, 473] width 28 height 28
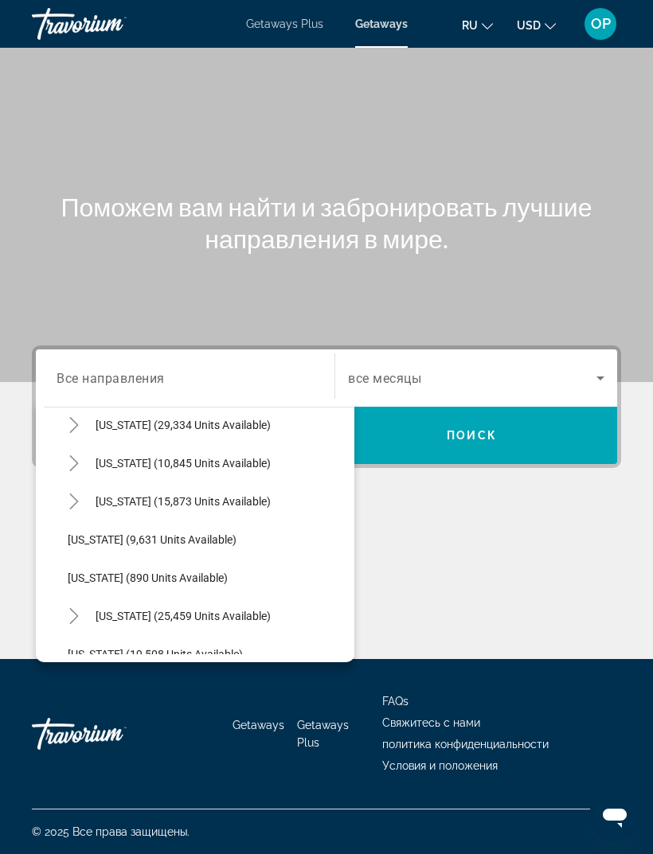
scroll to position [1387, 0]
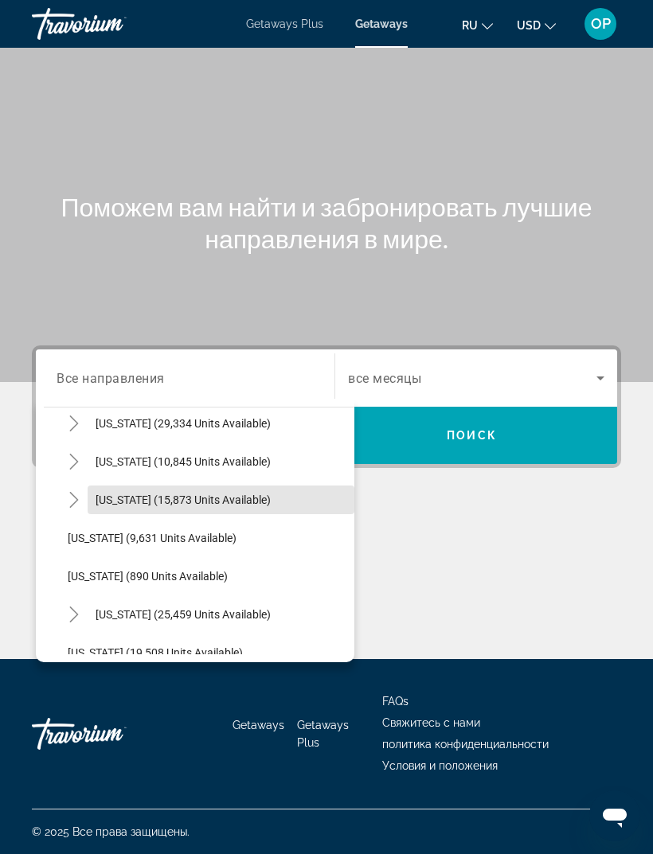
click at [182, 494] on span "[US_STATE] (15,873 units available)" at bounding box center [183, 500] width 175 height 13
type input "**********"
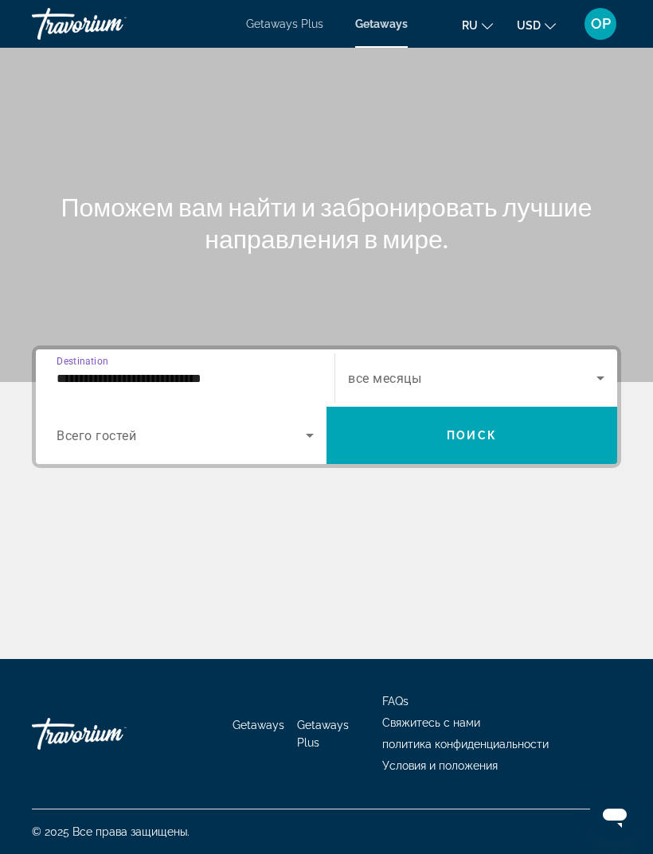
click at [218, 426] on span "Search widget" at bounding box center [181, 435] width 249 height 19
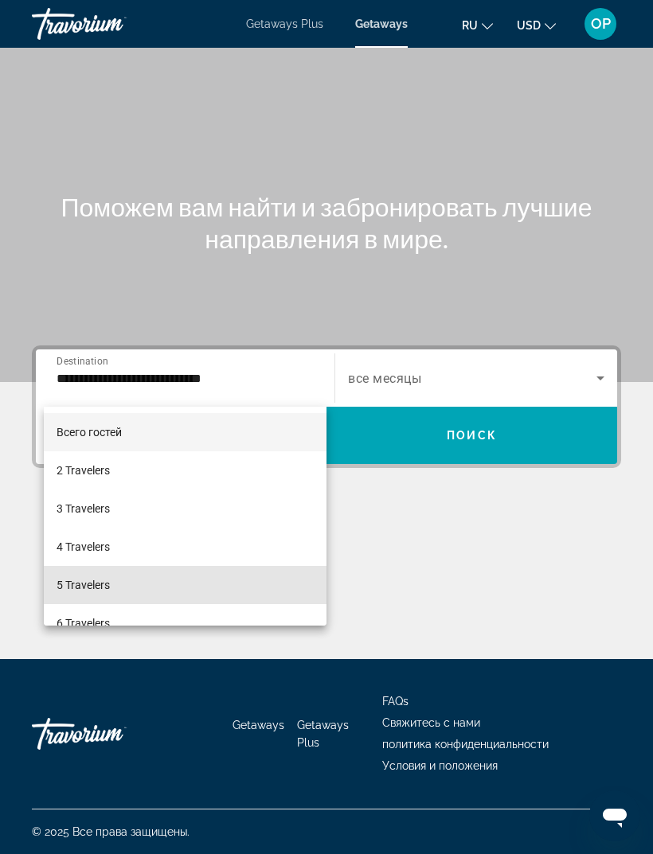
click at [79, 586] on span "5 Travelers" at bounding box center [83, 585] width 53 height 19
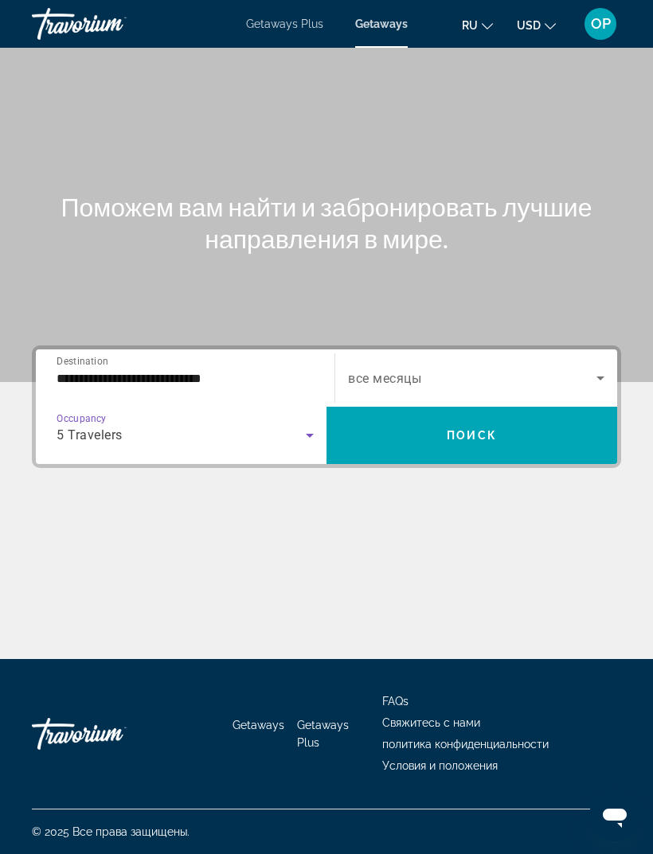
click at [602, 369] on icon "Search widget" at bounding box center [600, 378] width 19 height 19
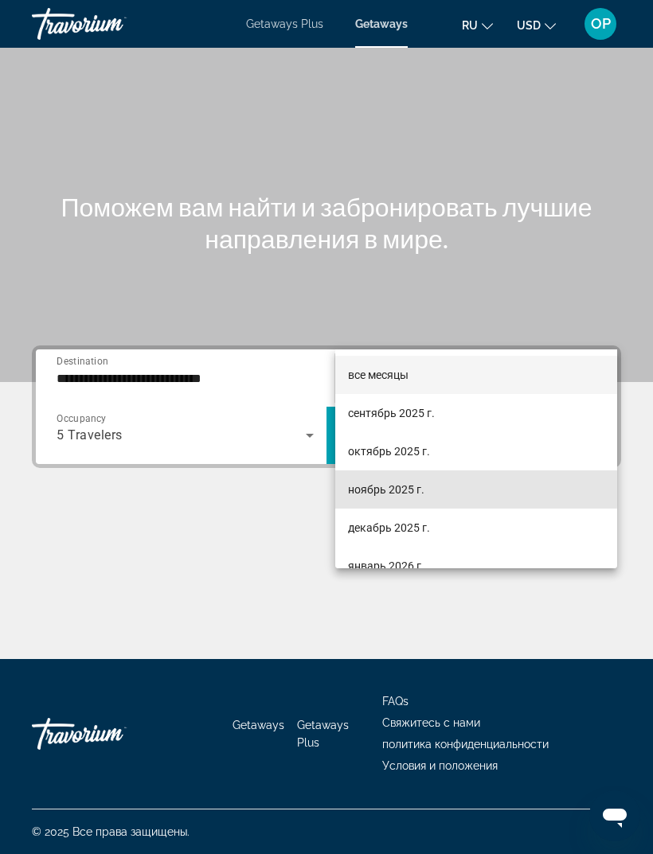
click at [371, 489] on span "ноябрь 2025 г." at bounding box center [386, 489] width 76 height 19
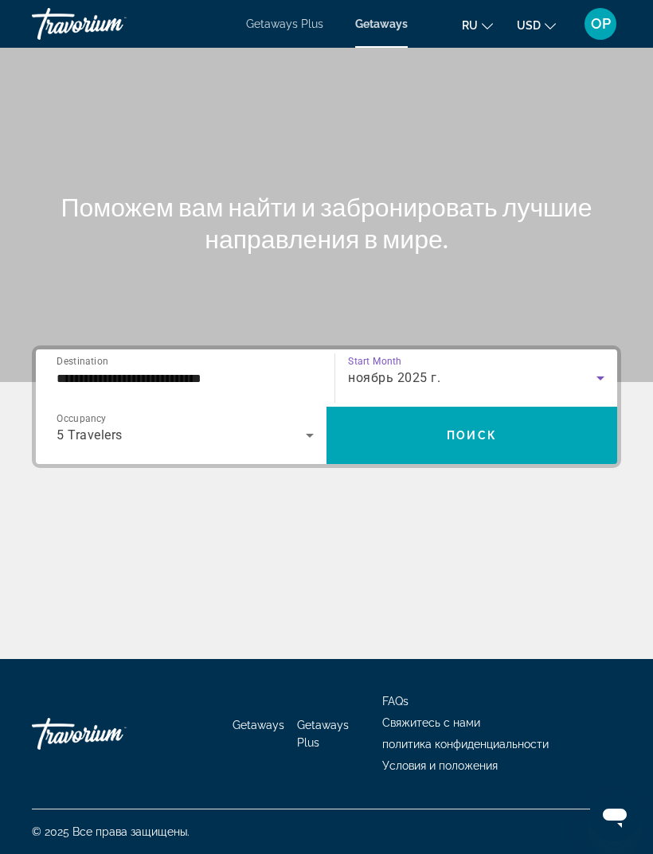
click at [499, 416] on span "Search widget" at bounding box center [471, 435] width 291 height 38
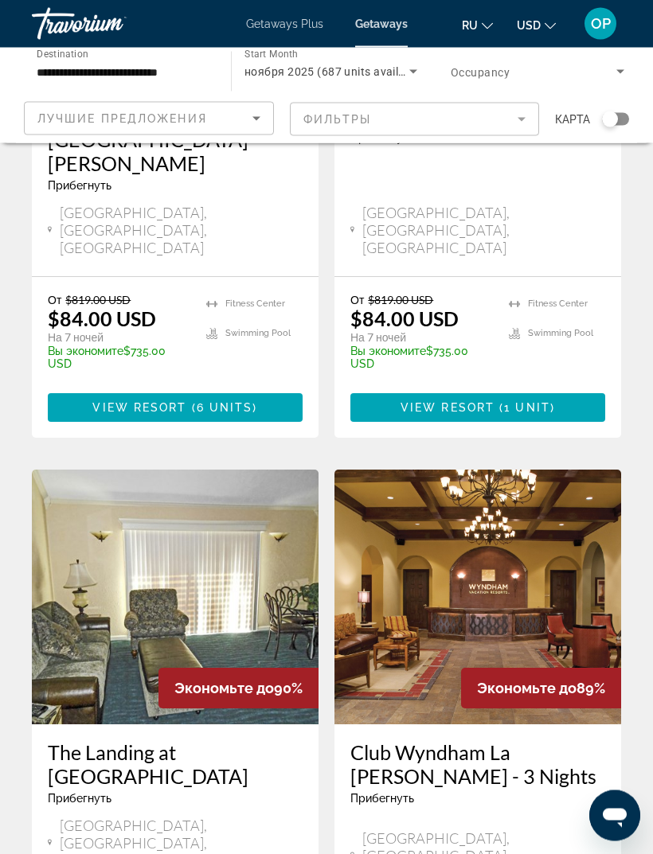
scroll to position [2948, 0]
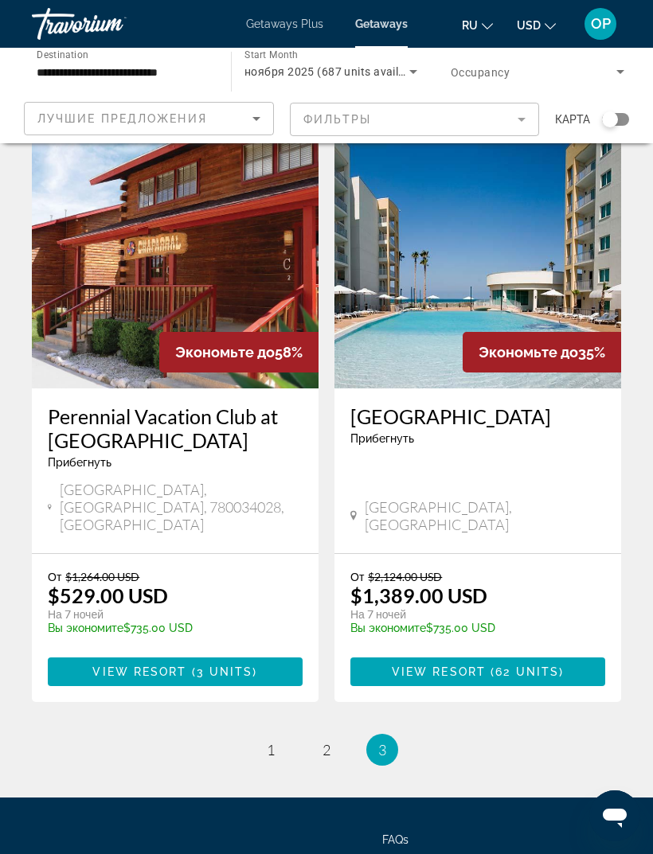
scroll to position [695, 0]
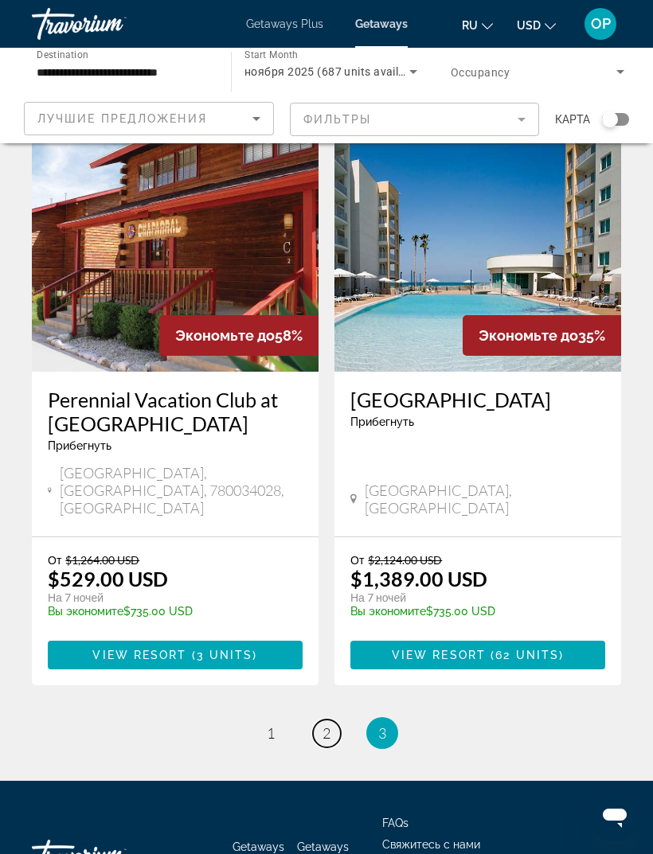
click at [321, 720] on link "page 2" at bounding box center [327, 734] width 28 height 28
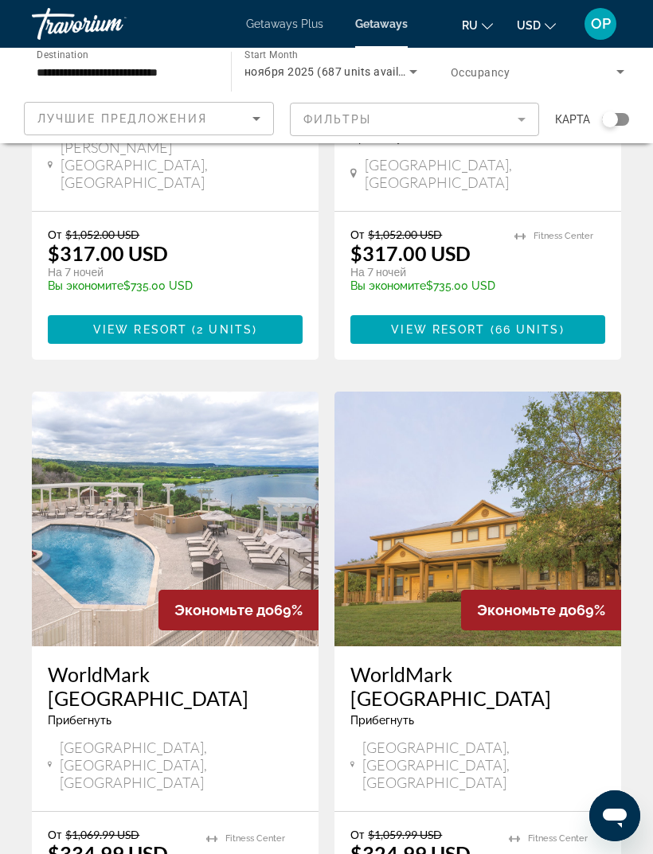
scroll to position [2971, 0]
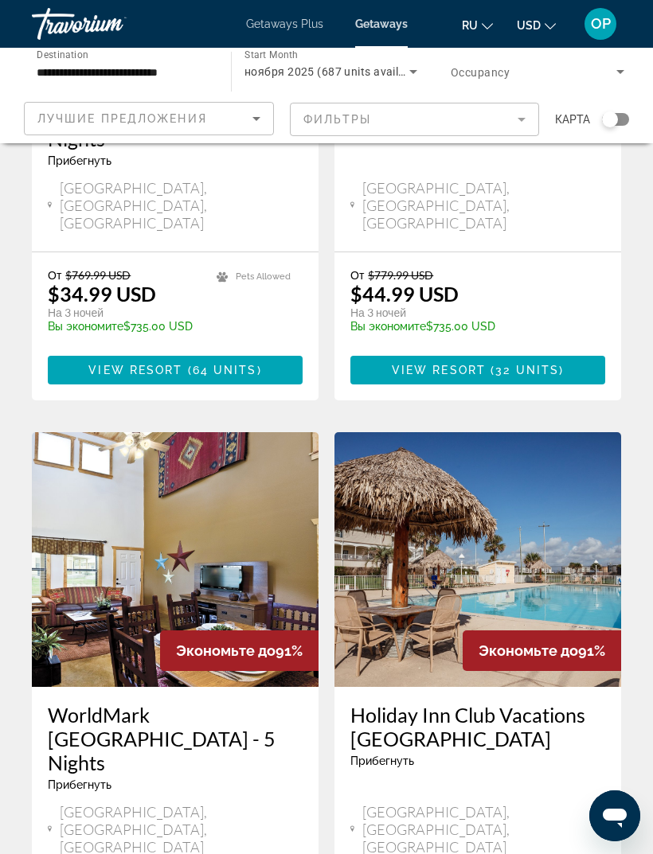
scroll to position [1719, 0]
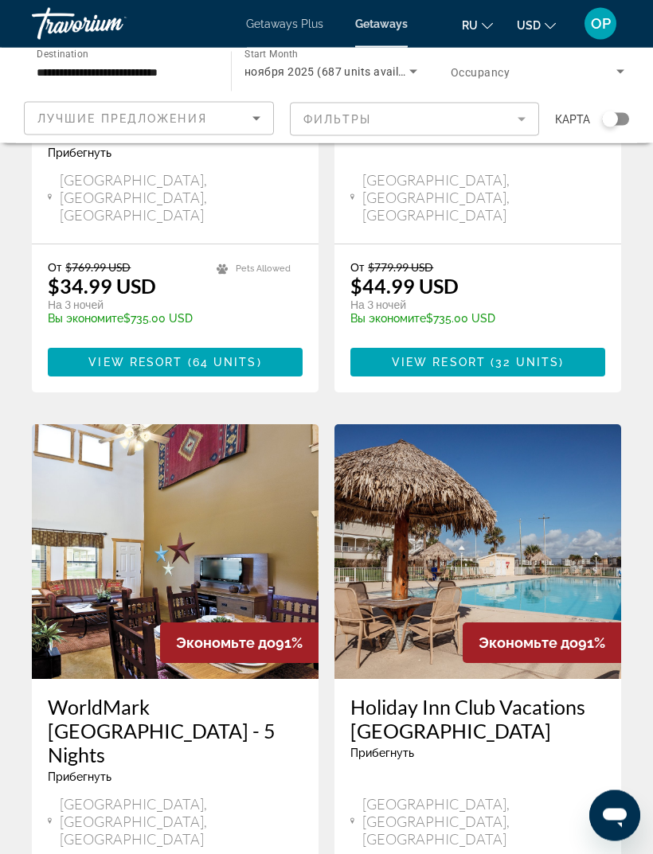
click at [427, 425] on img "Main content" at bounding box center [477, 552] width 287 height 255
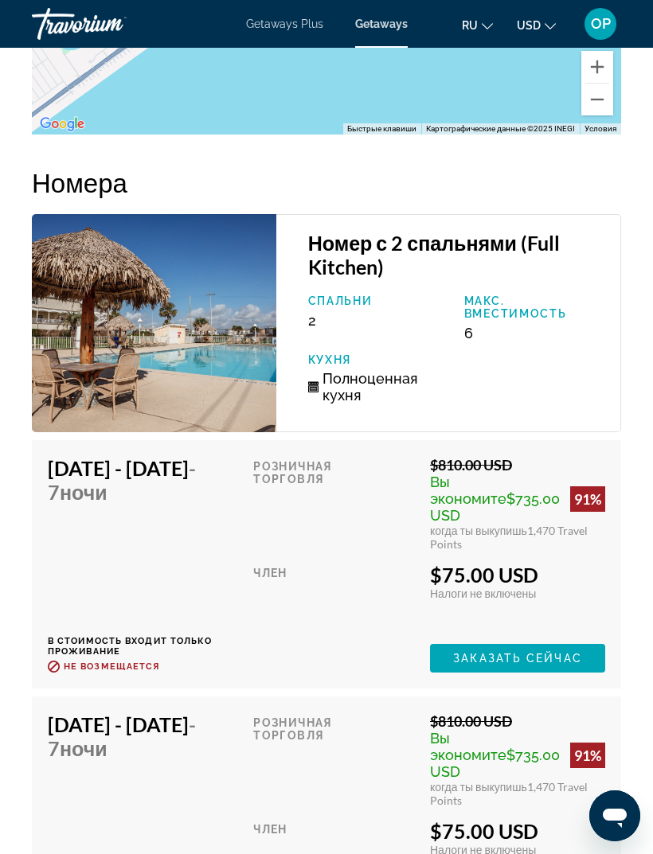
scroll to position [3654, 0]
click at [115, 334] on img "Main content" at bounding box center [154, 324] width 244 height 218
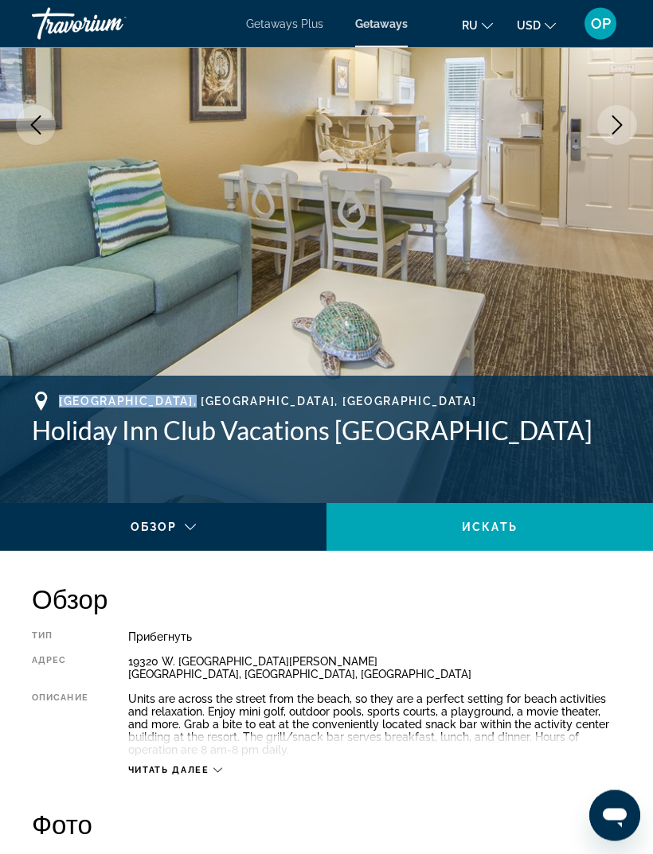
scroll to position [301, 0]
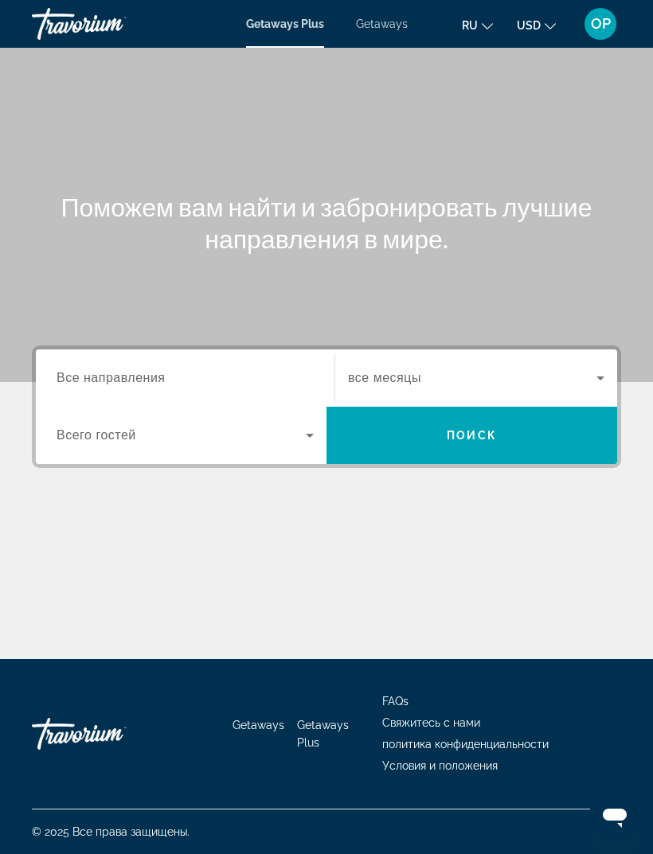
click at [107, 370] on input "Destination Все направления" at bounding box center [185, 379] width 257 height 19
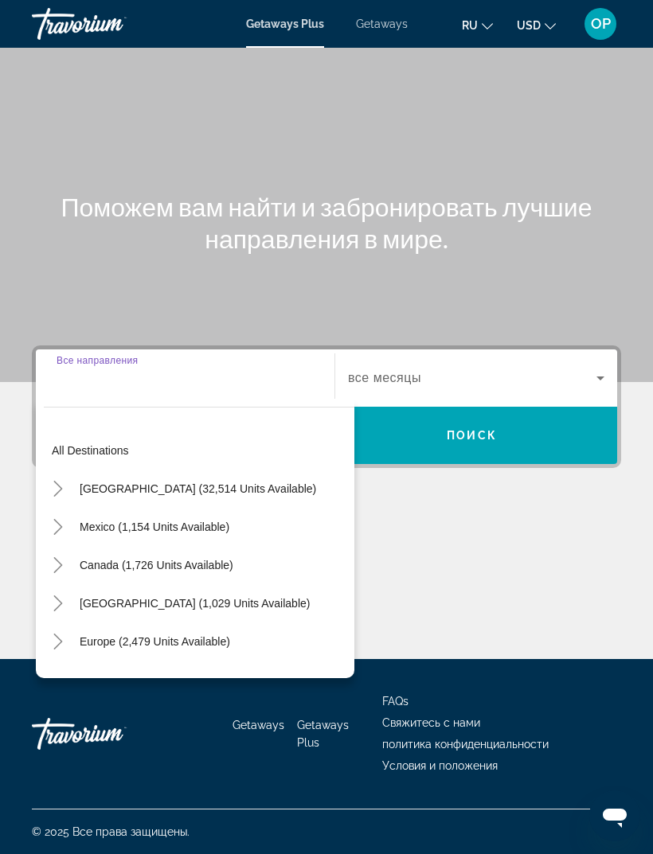
scroll to position [51, 0]
click at [116, 483] on span "[GEOGRAPHIC_DATA] (32,514 units available)" at bounding box center [198, 489] width 237 height 13
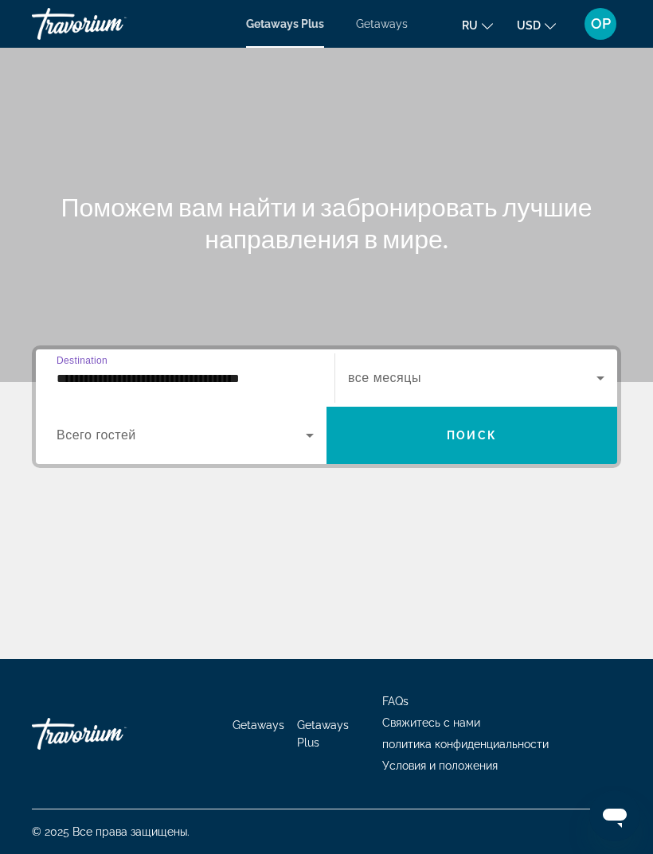
click at [119, 370] on input "**********" at bounding box center [185, 379] width 257 height 19
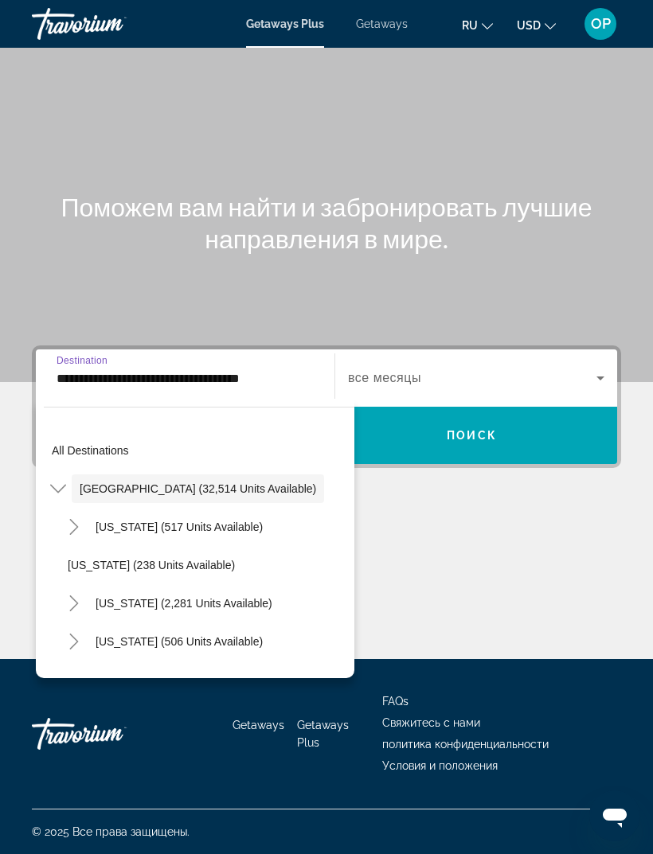
scroll to position [0, 0]
click at [120, 483] on span "[GEOGRAPHIC_DATA] (32,514 units available)" at bounding box center [198, 489] width 237 height 13
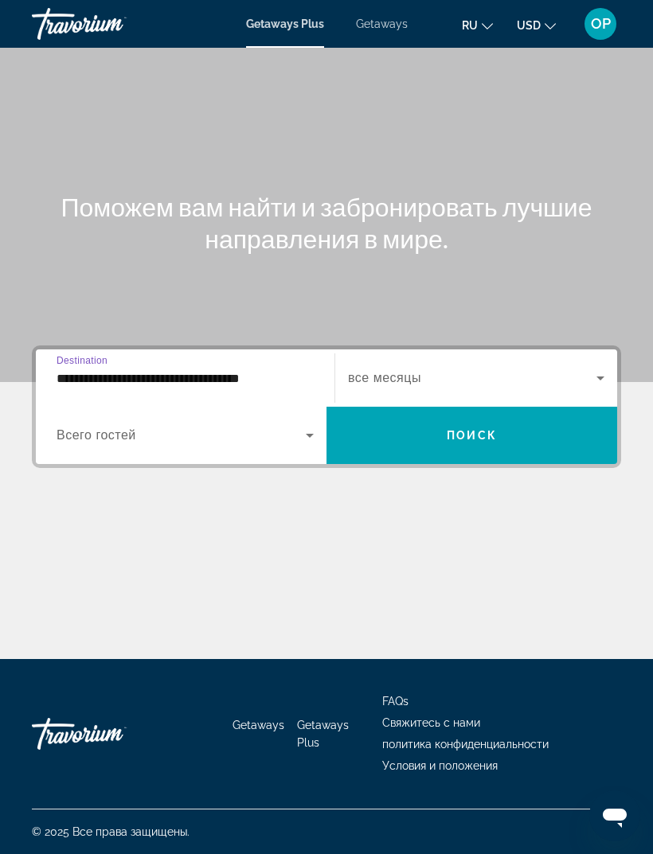
click at [266, 370] on input "**********" at bounding box center [185, 379] width 257 height 19
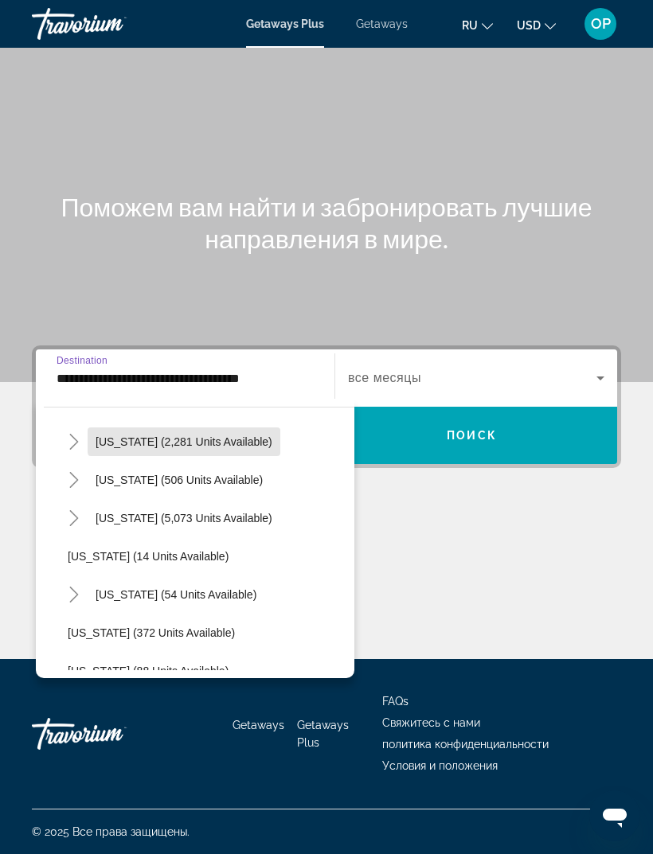
scroll to position [166, 0]
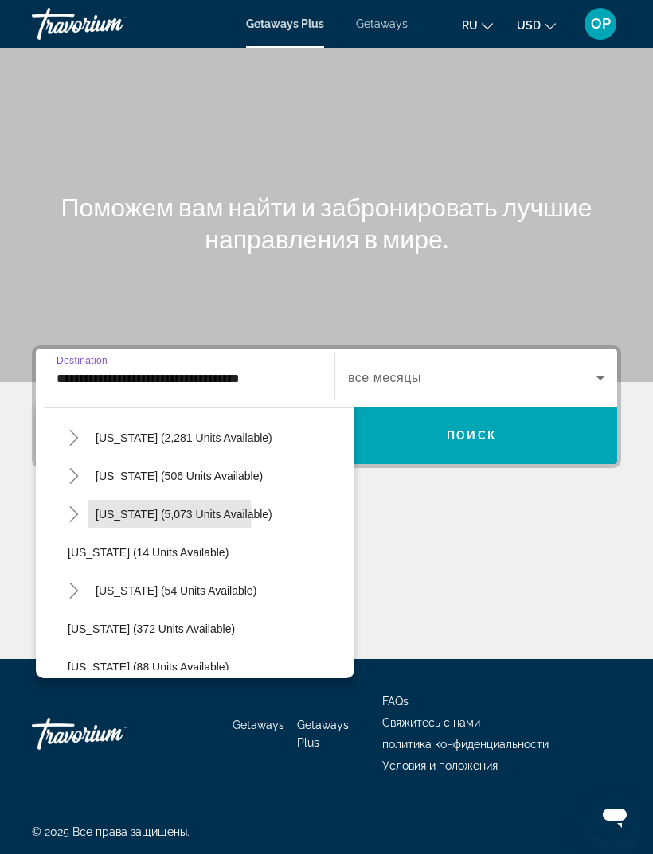
click at [123, 515] on span "[US_STATE] (5,073 units available)" at bounding box center [184, 514] width 177 height 13
type input "**********"
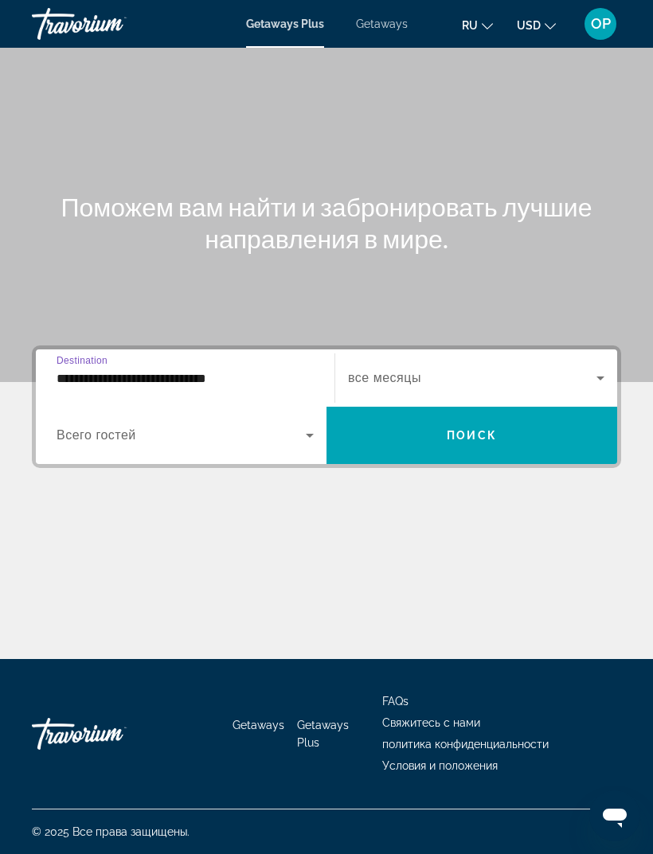
scroll to position [51, 0]
click at [311, 426] on icon "Search widget" at bounding box center [309, 435] width 19 height 19
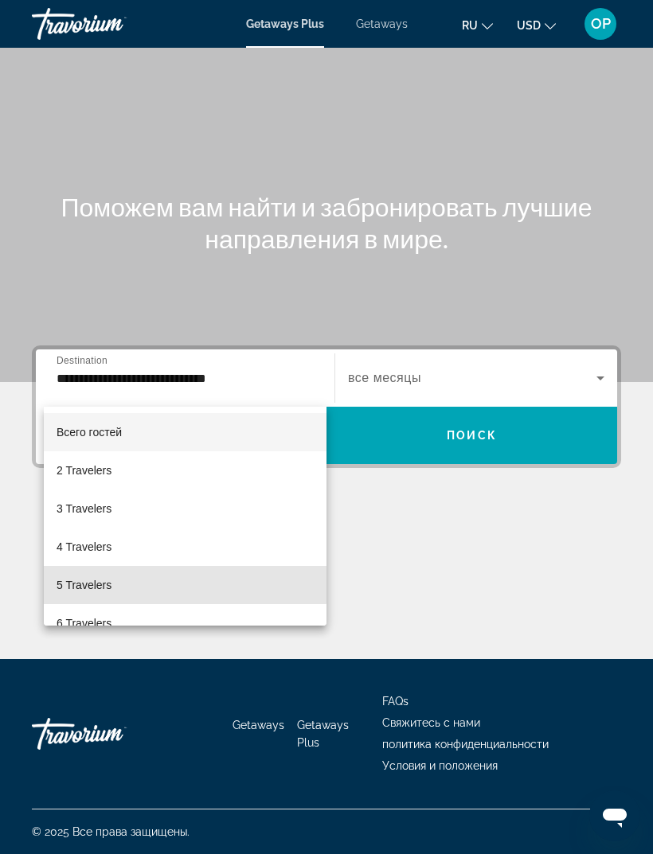
click at [80, 584] on span "5 Travelers" at bounding box center [84, 585] width 55 height 19
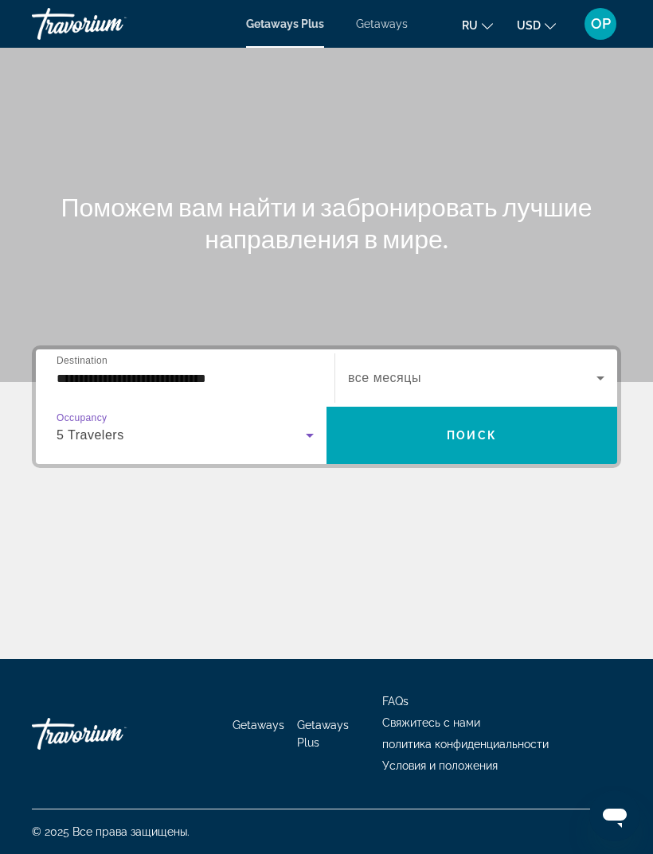
click at [596, 369] on icon "Search widget" at bounding box center [600, 378] width 19 height 19
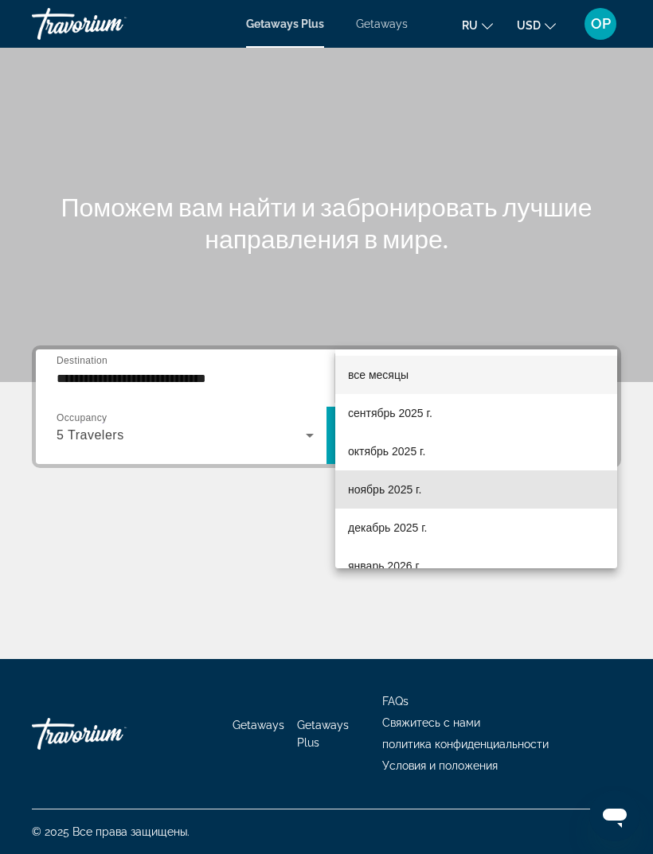
click at [370, 491] on span "ноябрь 2025 г." at bounding box center [384, 489] width 73 height 19
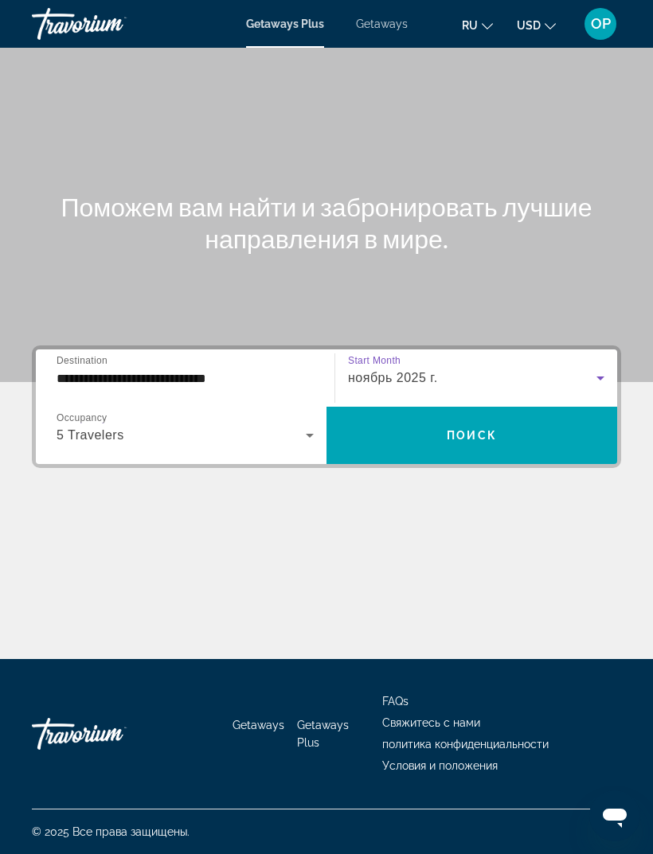
click at [475, 429] on span "Поиск" at bounding box center [472, 435] width 50 height 13
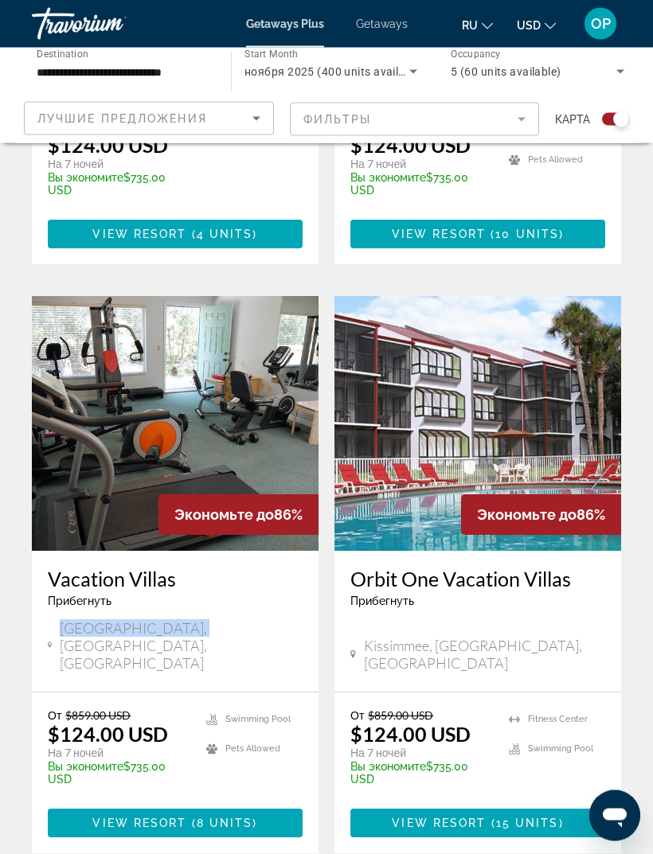
scroll to position [3298, 0]
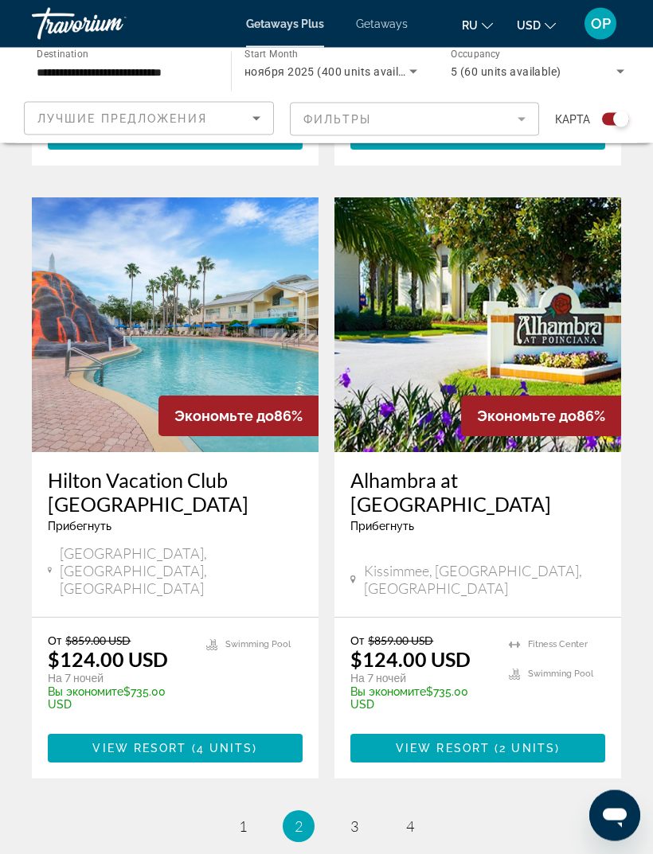
scroll to position [3357, 0]
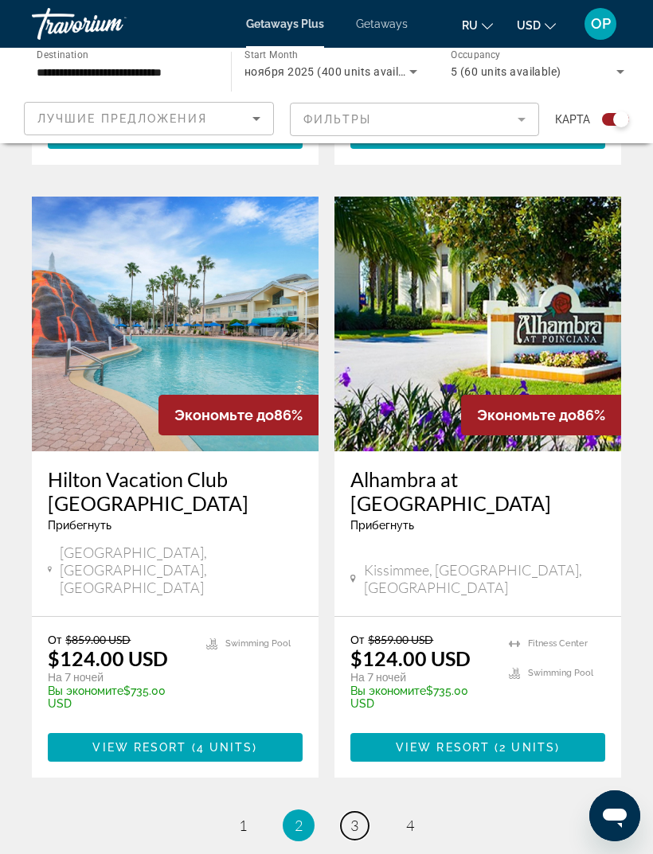
click at [359, 812] on link "page 3" at bounding box center [355, 826] width 28 height 28
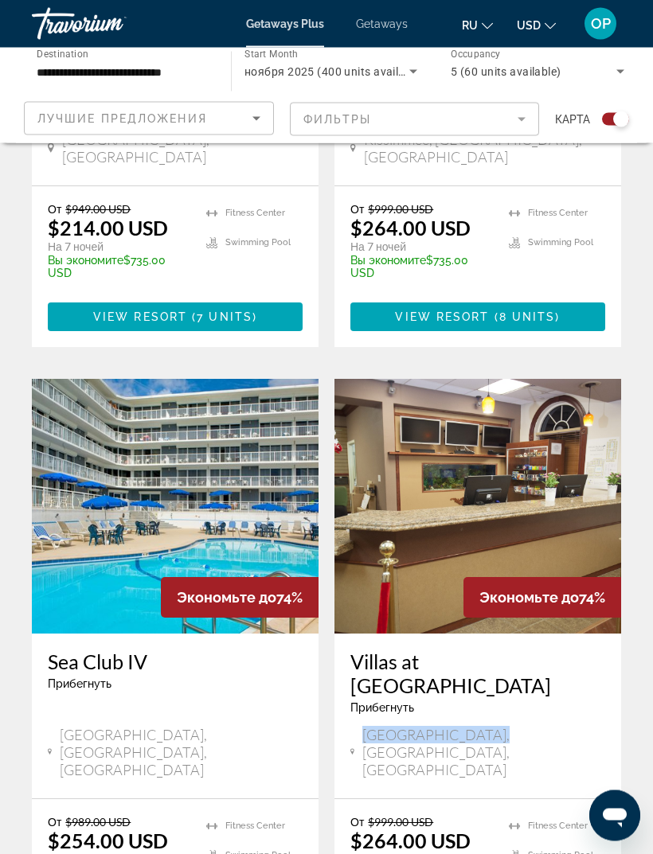
scroll to position [3240, 0]
